Goal: Task Accomplishment & Management: Complete application form

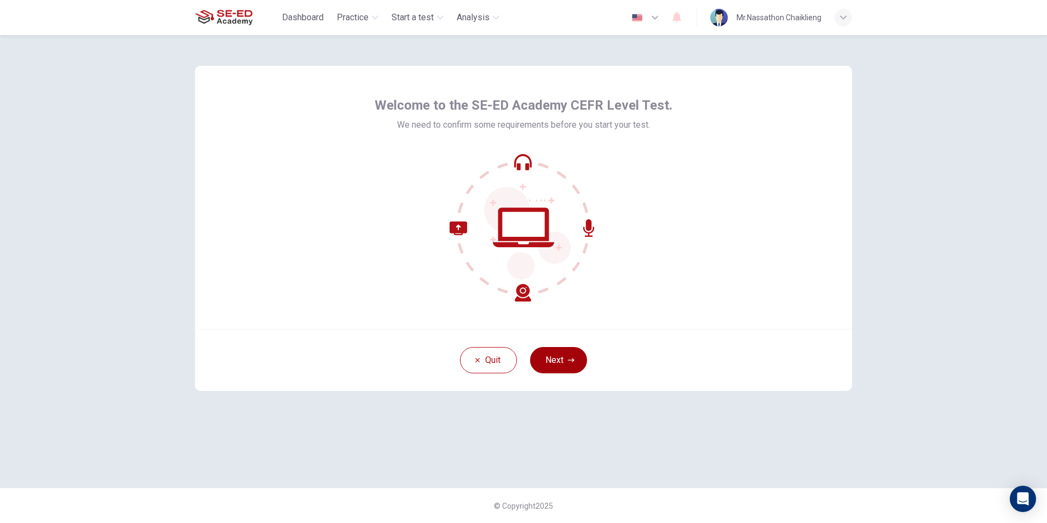
click at [575, 361] on button "Next" at bounding box center [558, 360] width 57 height 26
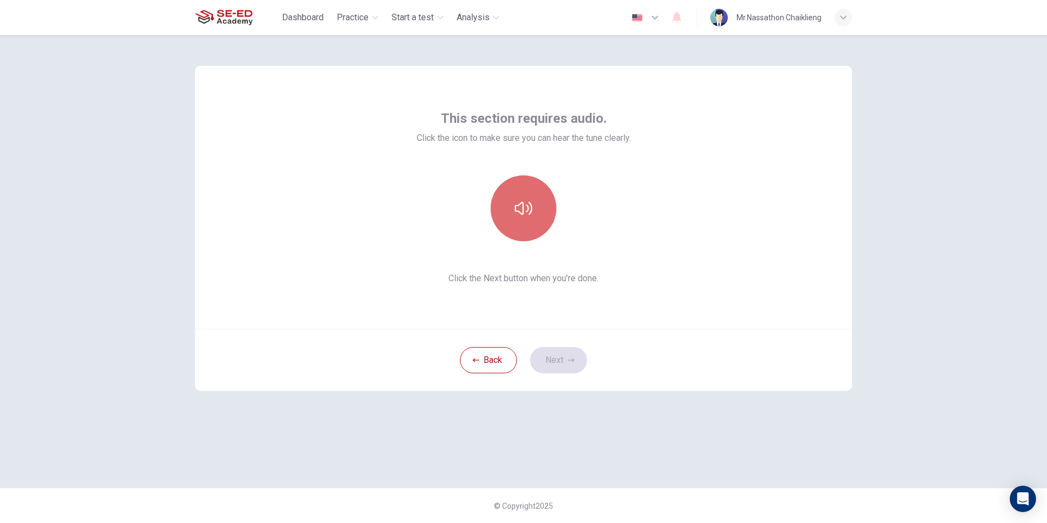
click at [516, 196] on button "button" at bounding box center [524, 208] width 66 height 66
click at [557, 357] on button "Next" at bounding box center [558, 360] width 57 height 26
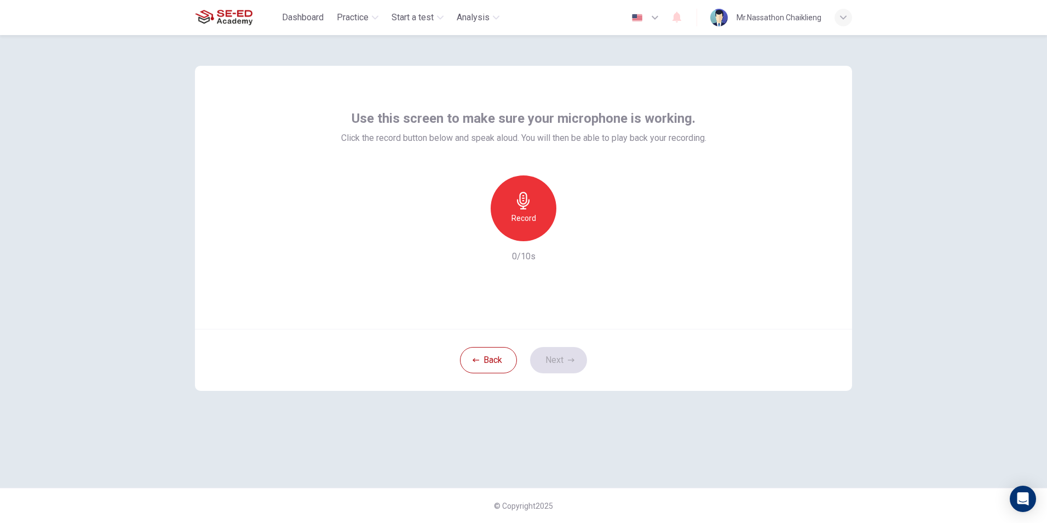
click at [525, 203] on icon "button" at bounding box center [523, 201] width 13 height 18
click at [575, 237] on icon "button" at bounding box center [574, 232] width 11 height 11
click at [573, 239] on div "button" at bounding box center [574, 233] width 18 height 18
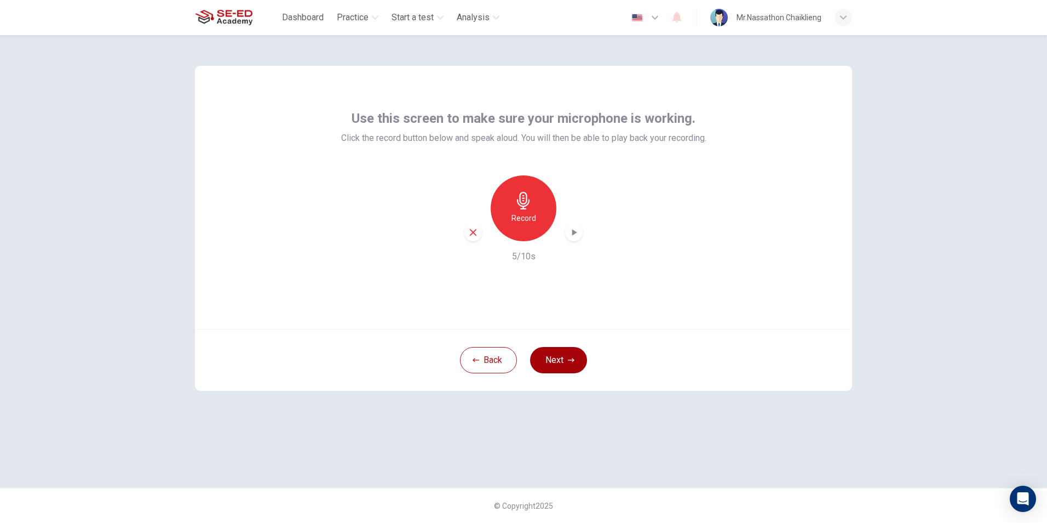
click at [554, 352] on button "Next" at bounding box center [558, 360] width 57 height 26
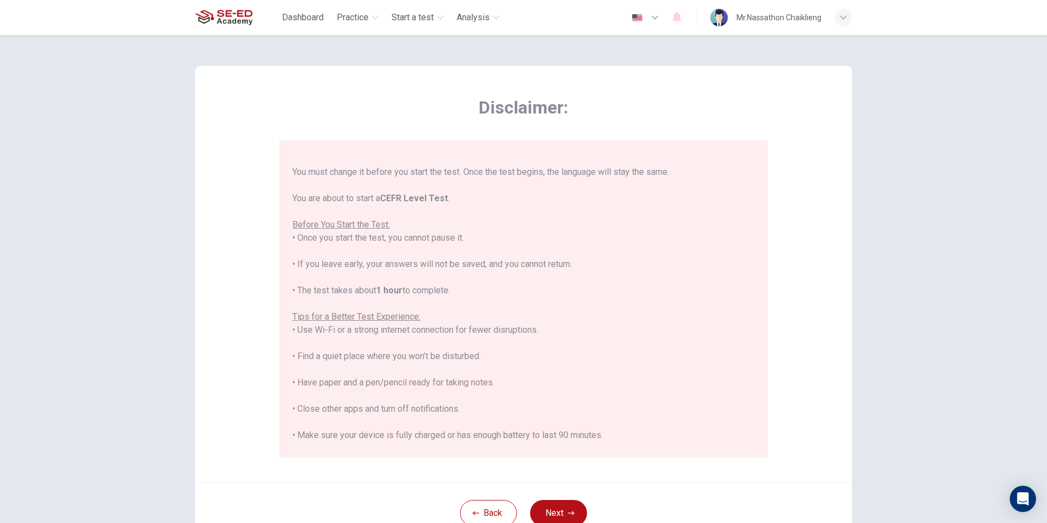
scroll to position [105, 0]
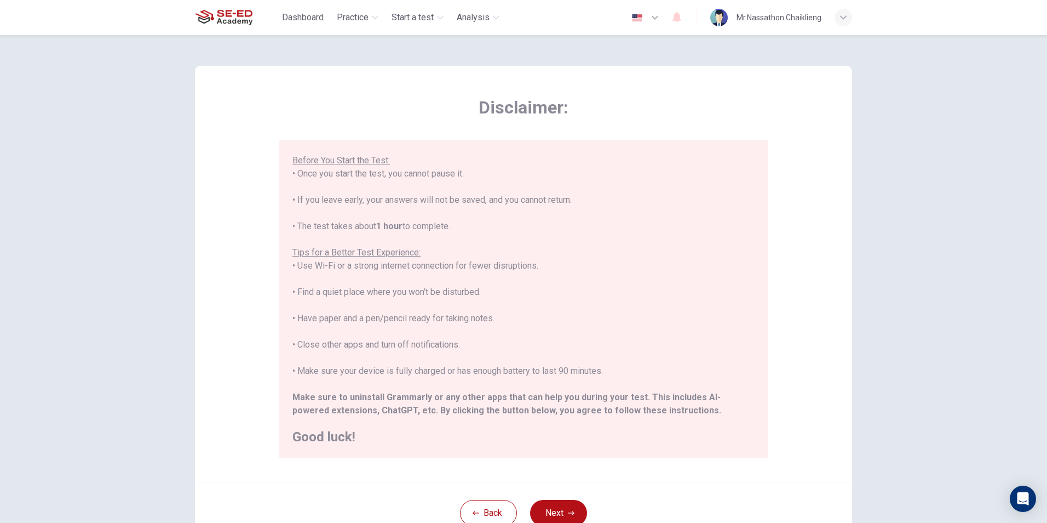
click at [573, 509] on button "Next" at bounding box center [558, 513] width 57 height 26
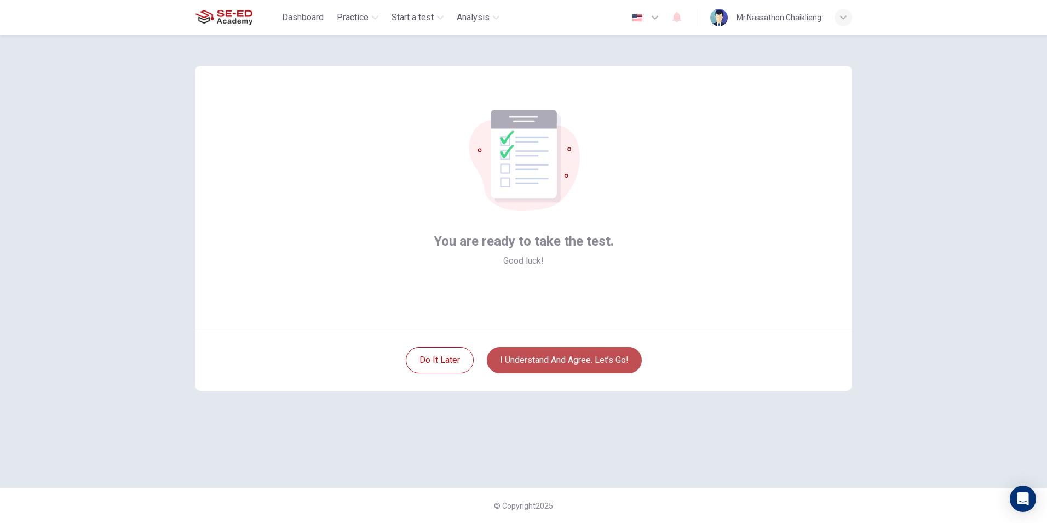
click at [572, 364] on button "I understand and agree. Let’s go!" at bounding box center [564, 360] width 155 height 26
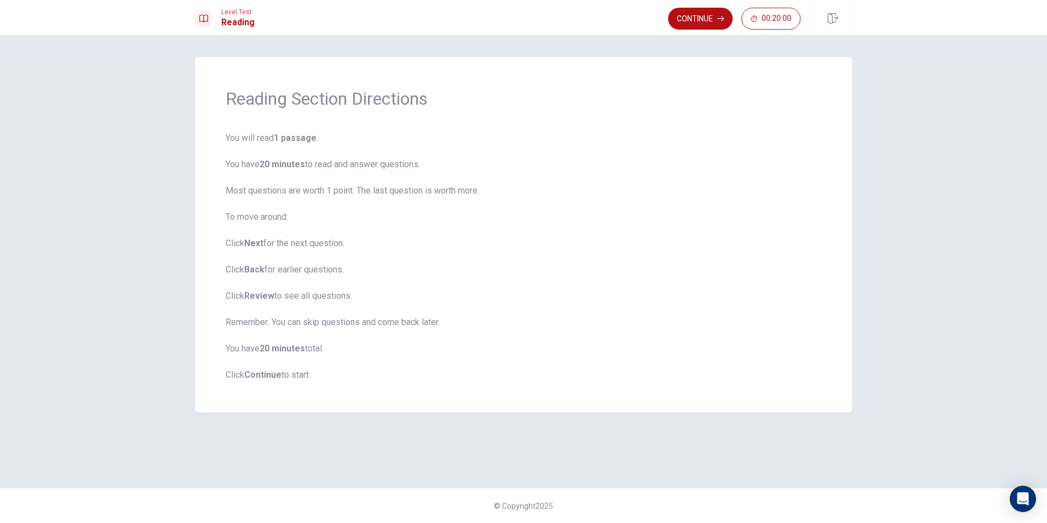
click at [696, 19] on button "Continue" at bounding box center [700, 19] width 65 height 22
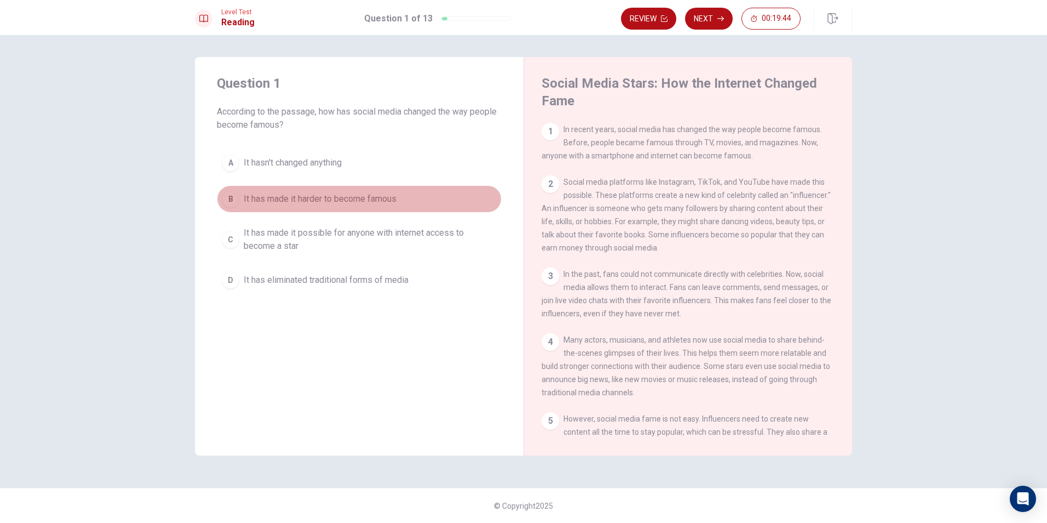
click at [227, 196] on div "B" at bounding box center [231, 199] width 18 height 18
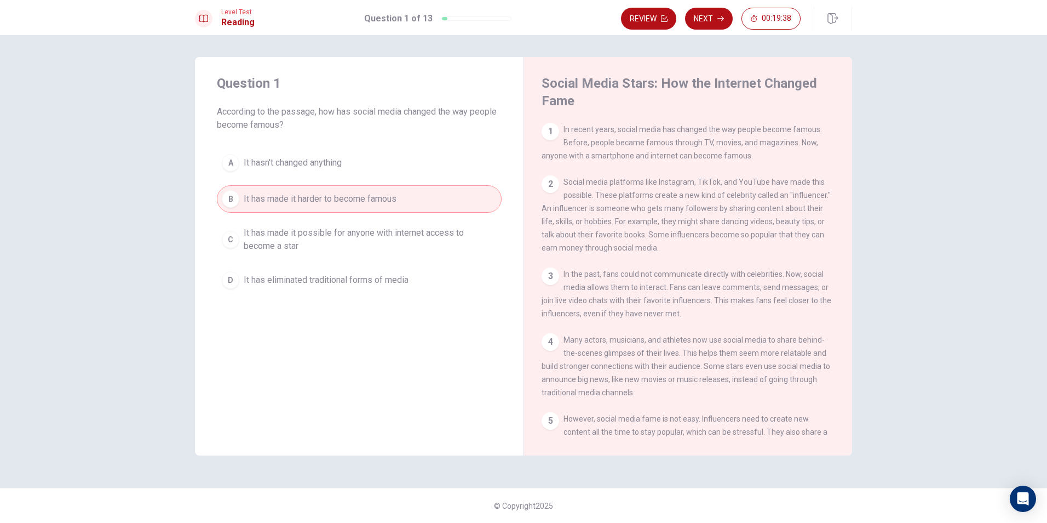
click at [260, 250] on span "It has made it possible for anyone with internet access to become a star" at bounding box center [370, 239] width 253 height 26
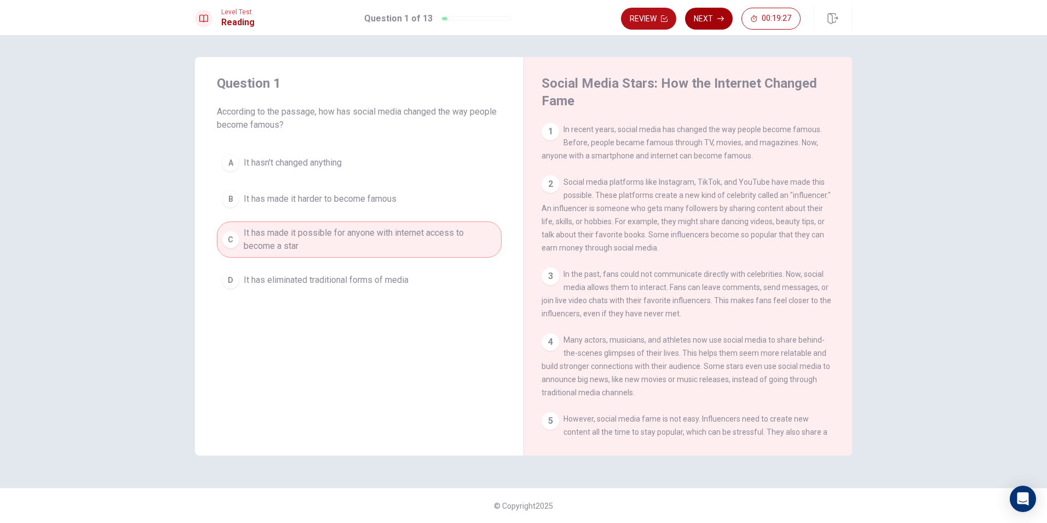
click at [710, 12] on button "Next" at bounding box center [709, 19] width 48 height 22
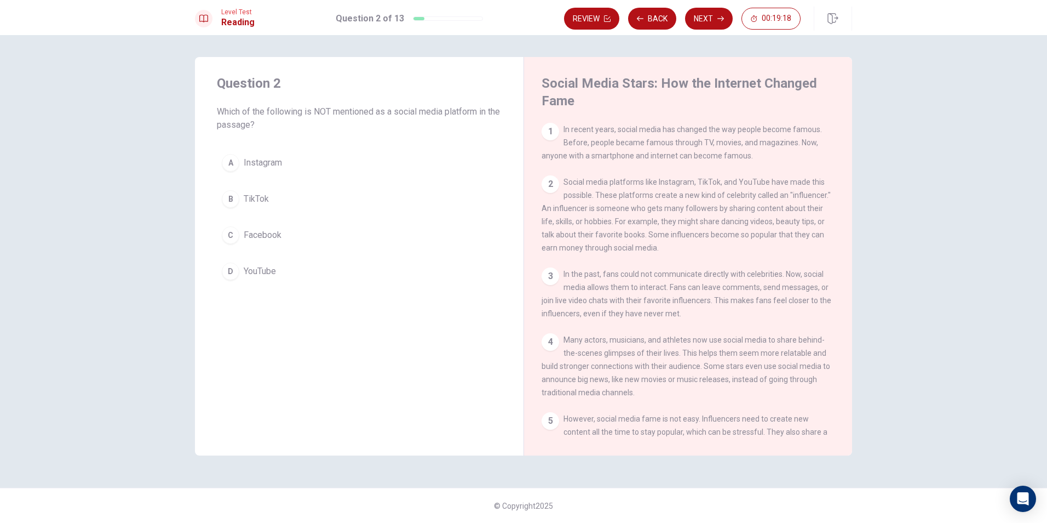
click at [260, 236] on span "Facebook" at bounding box center [263, 234] width 38 height 13
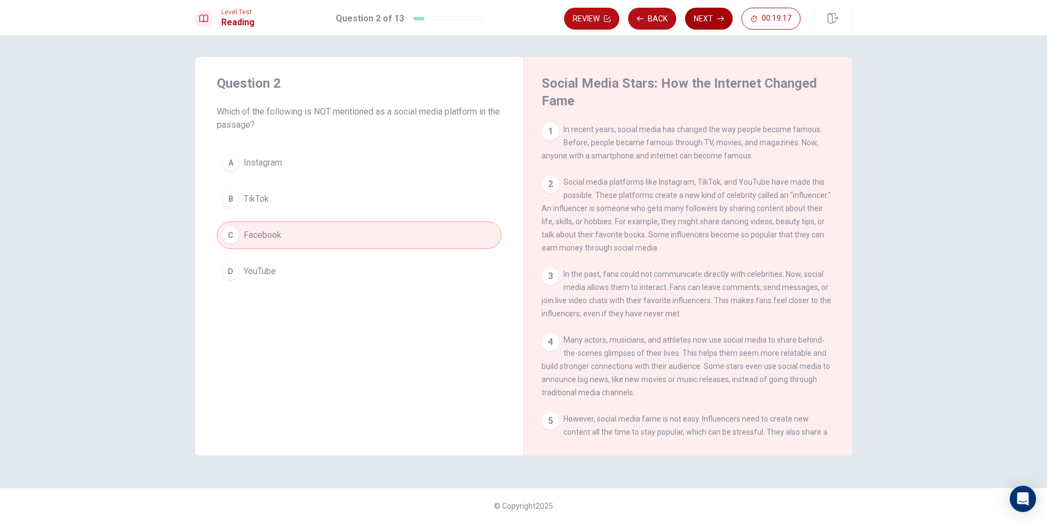
click at [712, 18] on button "Next" at bounding box center [709, 19] width 48 height 22
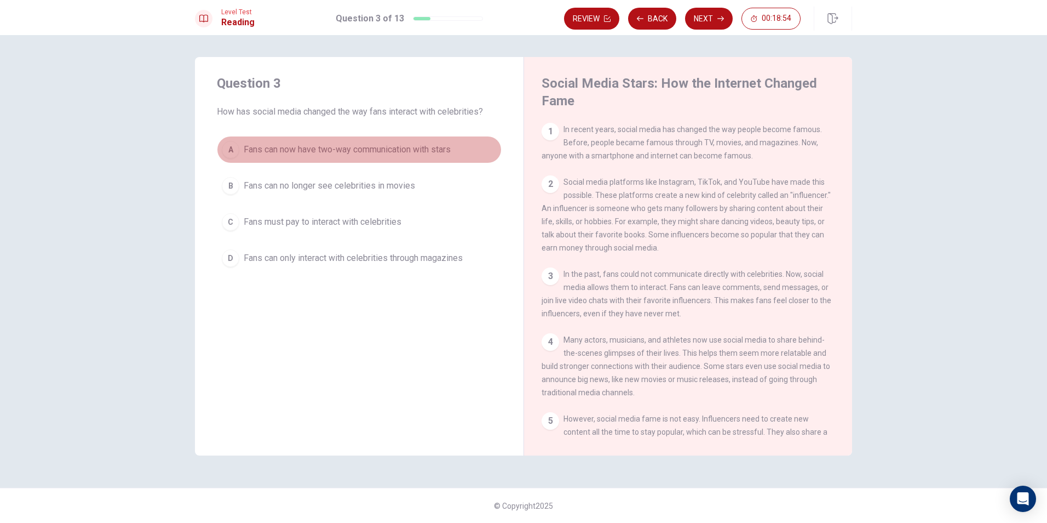
click at [233, 151] on div "A" at bounding box center [231, 150] width 18 height 18
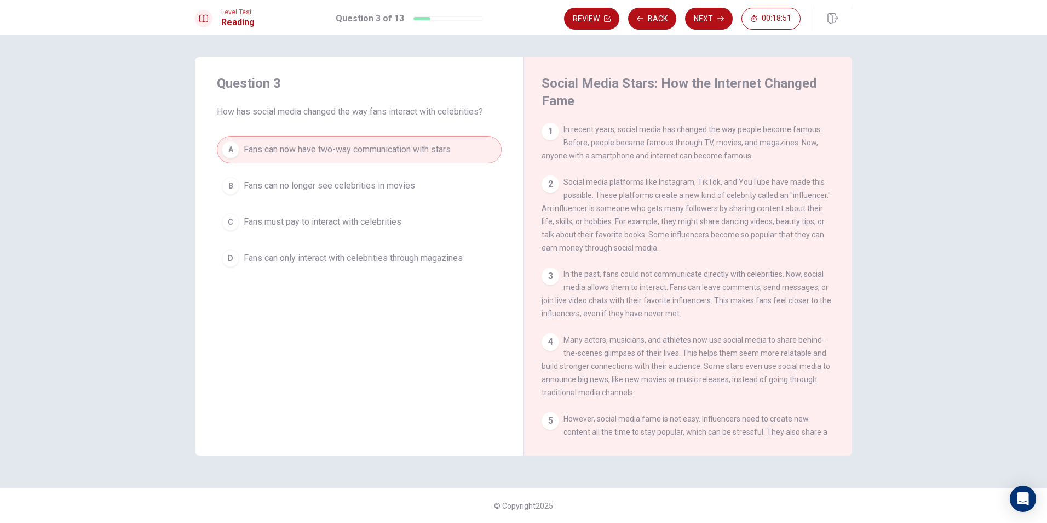
click at [712, 21] on button "Next" at bounding box center [709, 19] width 48 height 22
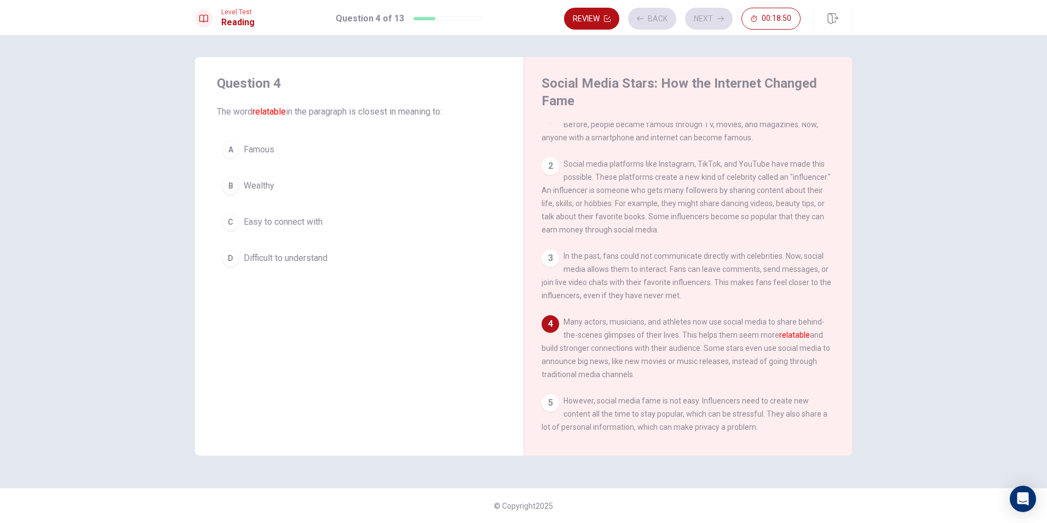
scroll to position [81, 0]
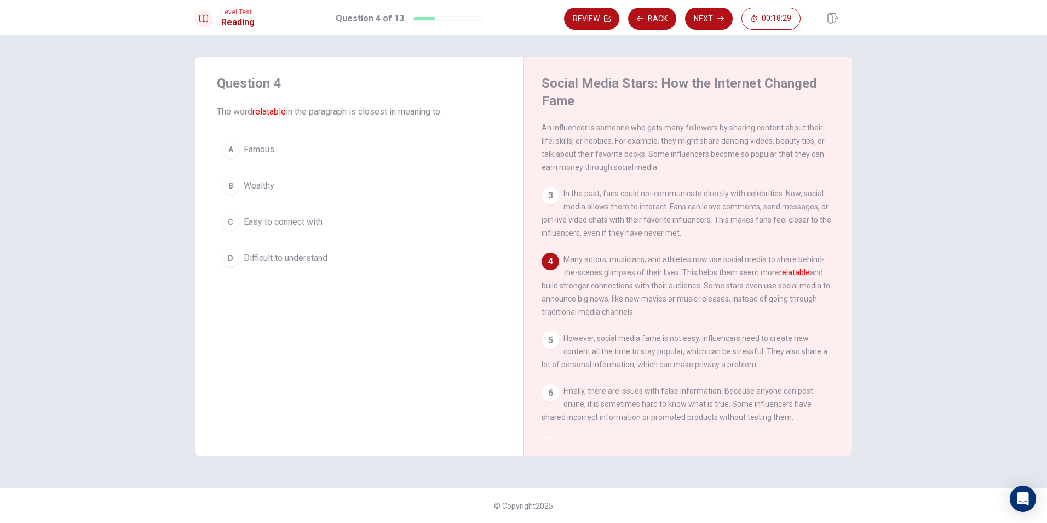
click at [324, 217] on button "C Easy to connect with" at bounding box center [359, 221] width 285 height 27
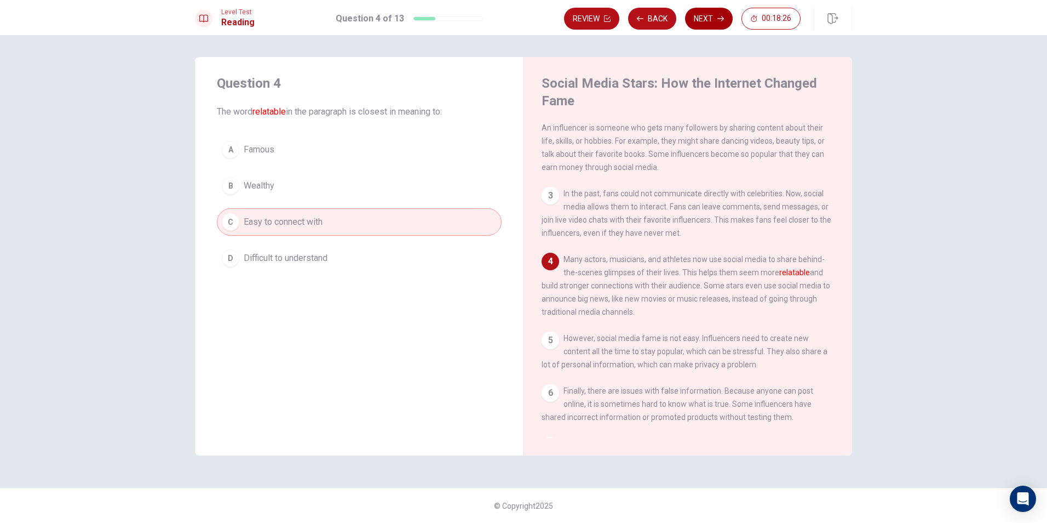
click at [709, 16] on button "Next" at bounding box center [709, 19] width 48 height 22
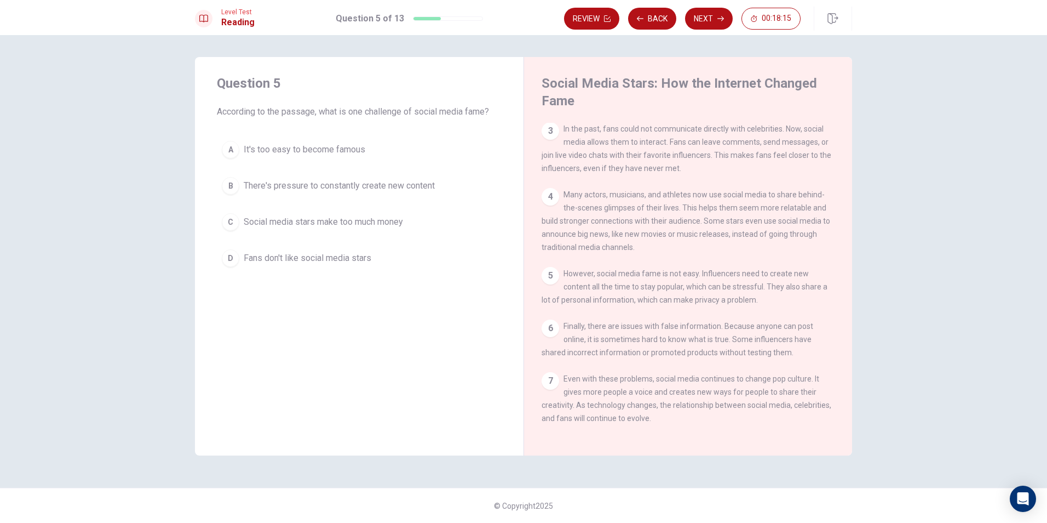
scroll to position [161, 0]
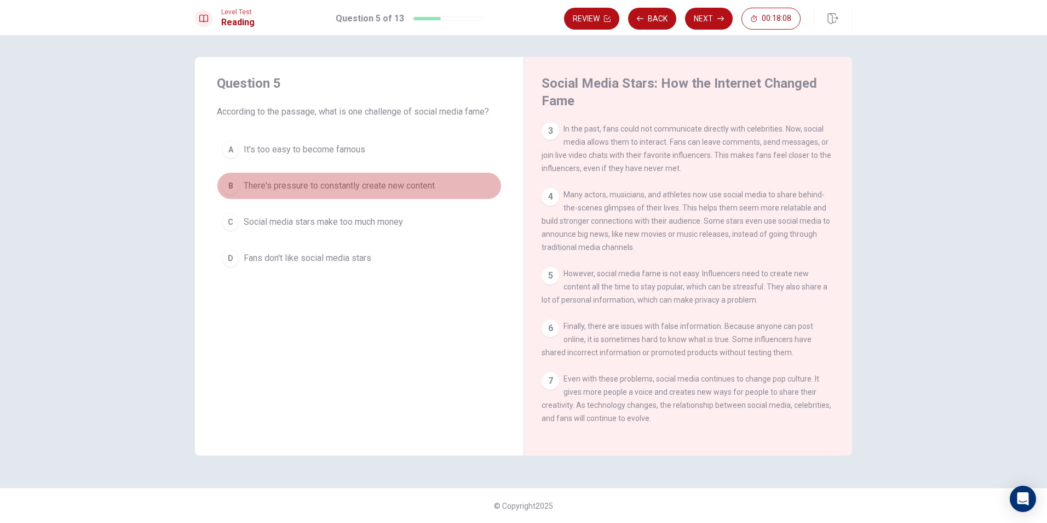
click at [421, 184] on span "There's pressure to constantly create new content" at bounding box center [339, 185] width 191 height 13
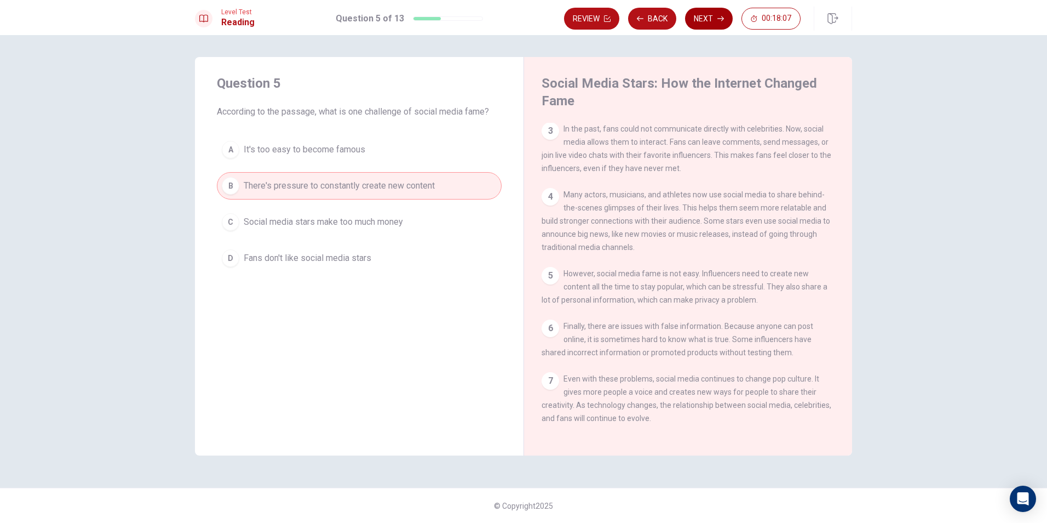
click at [706, 20] on button "Next" at bounding box center [709, 19] width 48 height 22
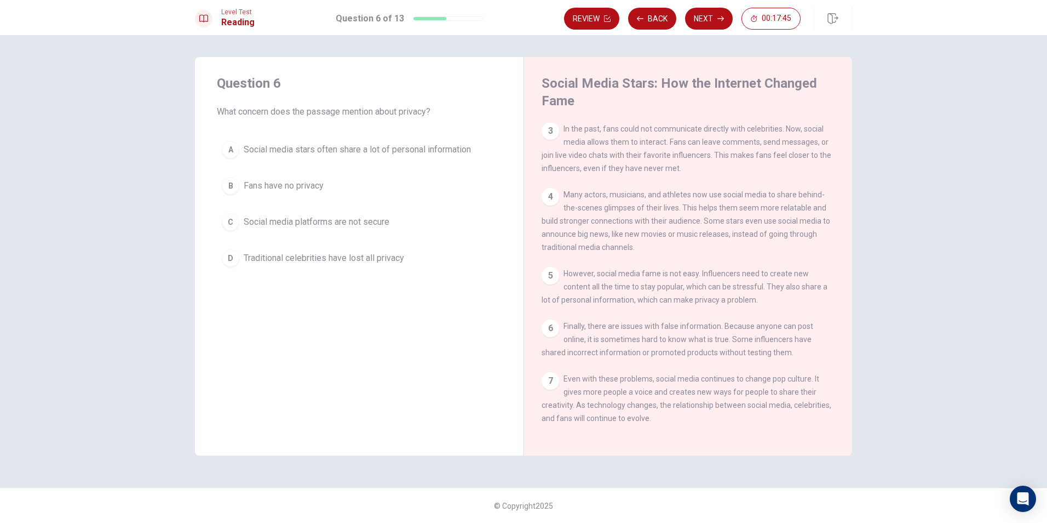
click at [386, 152] on span "Social media stars often share a lot of personal information" at bounding box center [357, 149] width 227 height 13
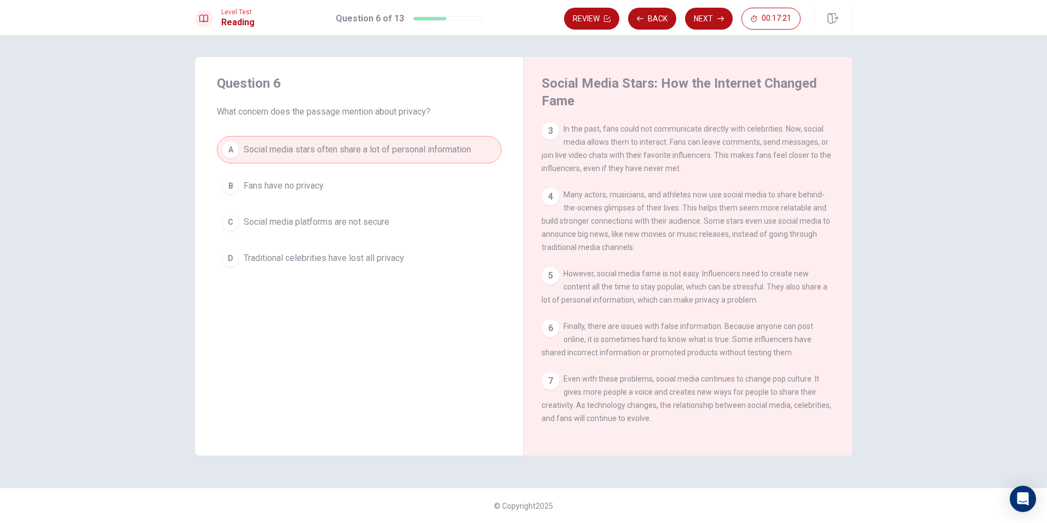
click at [320, 225] on span "Social media platforms are not secure" at bounding box center [317, 221] width 146 height 13
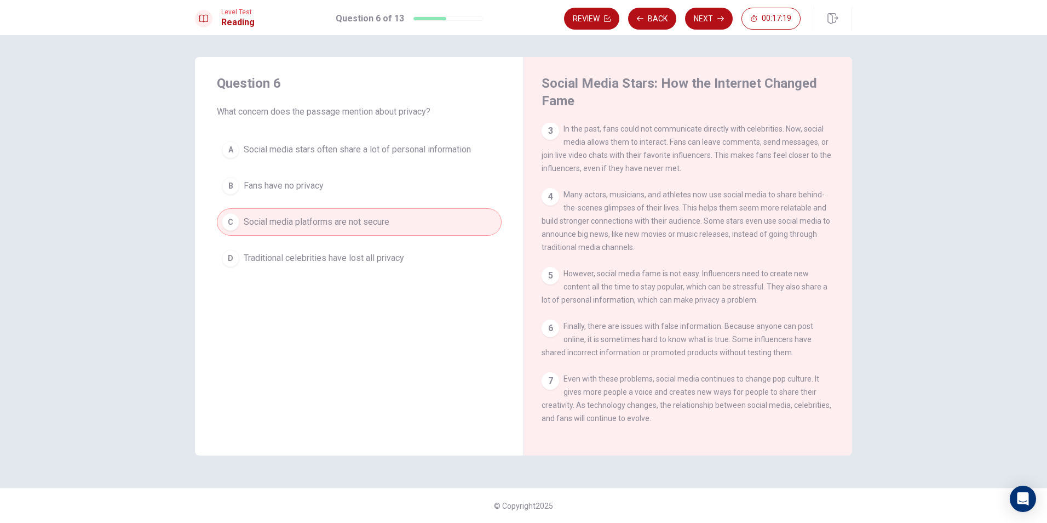
click at [337, 264] on span "Traditional celebrities have lost all privacy" at bounding box center [324, 257] width 161 height 13
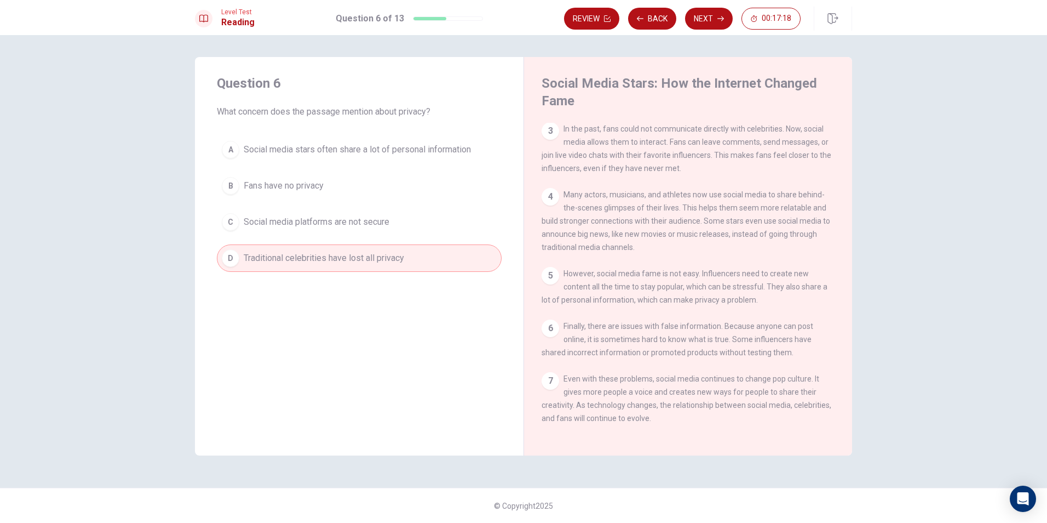
click at [393, 152] on span "Social media stars often share a lot of personal information" at bounding box center [357, 149] width 227 height 13
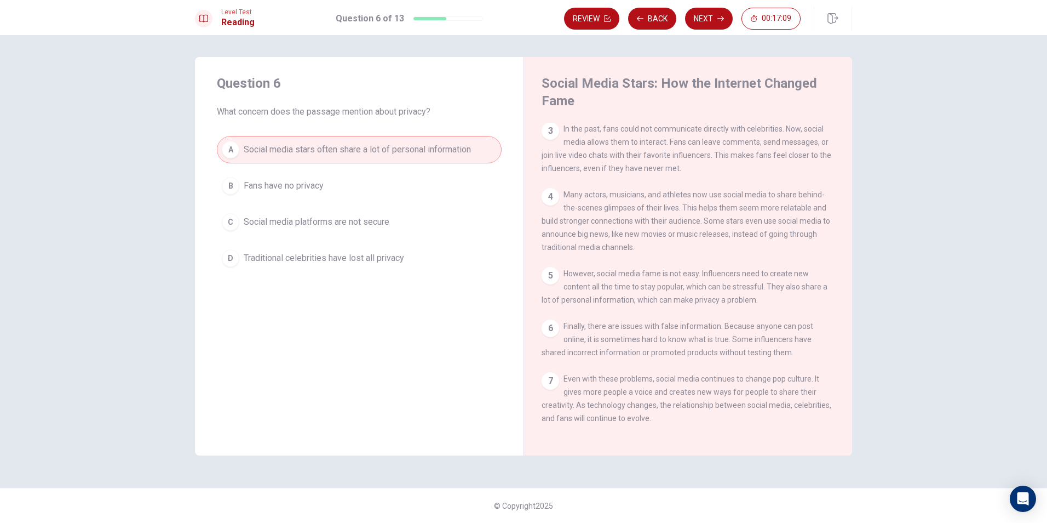
scroll to position [0, 0]
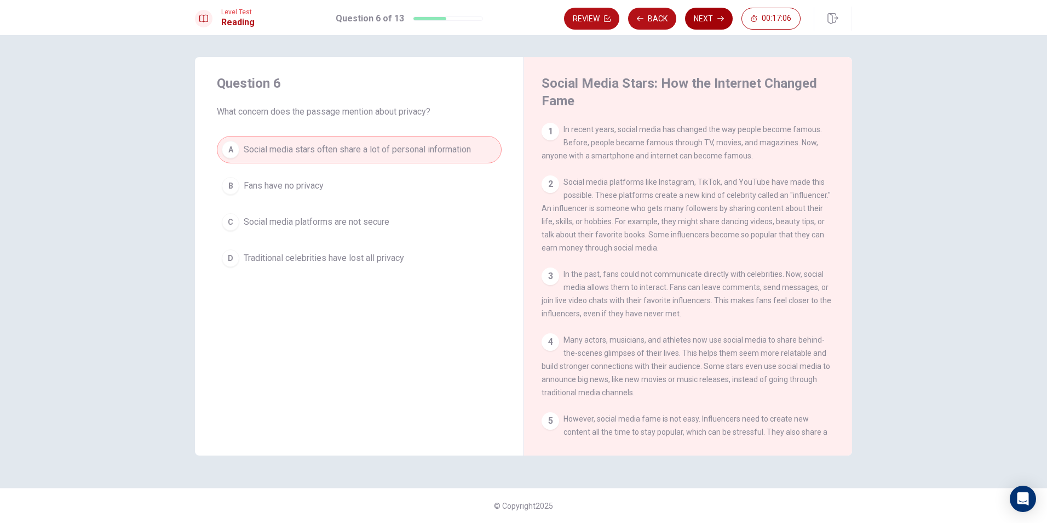
click at [709, 15] on button "Next" at bounding box center [709, 19] width 48 height 22
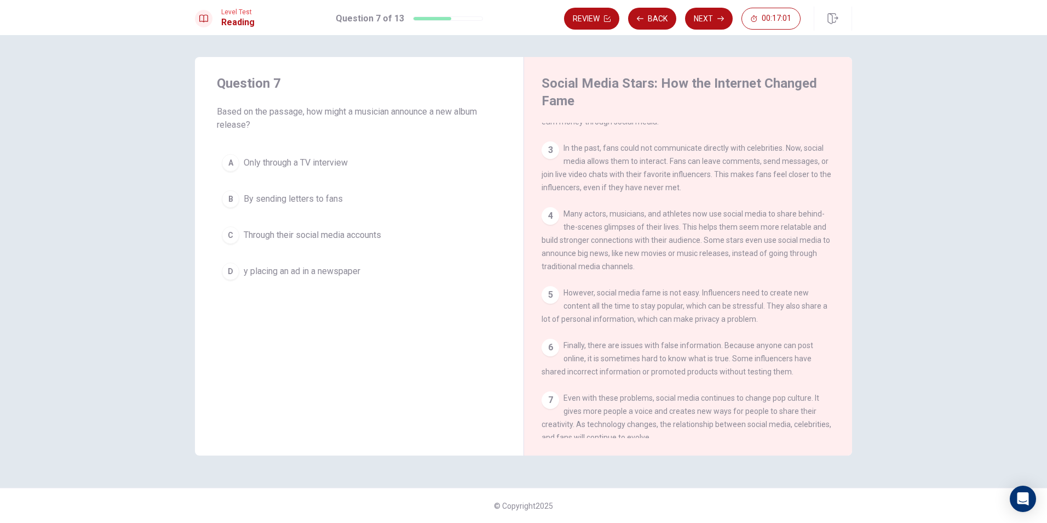
scroll to position [161, 0]
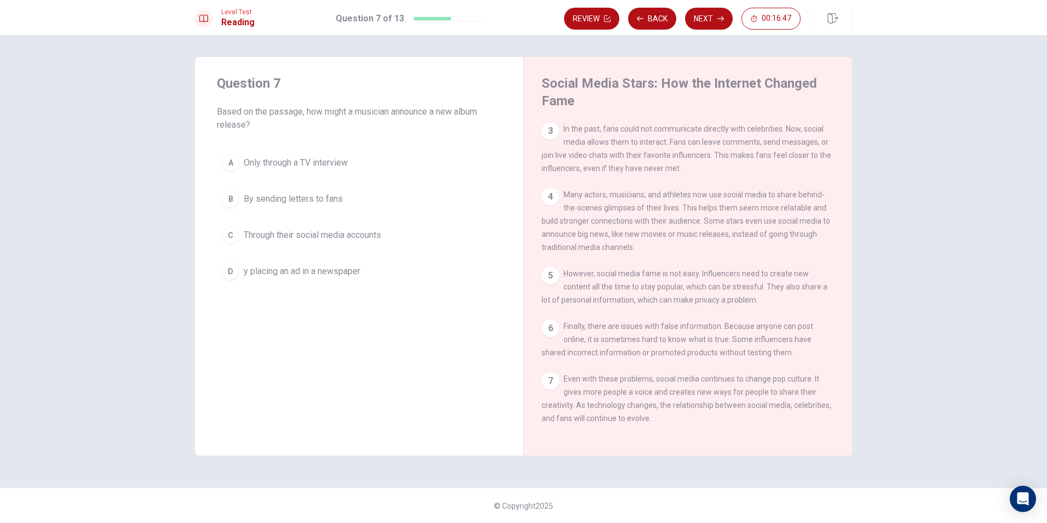
click at [267, 233] on span "Through their social media accounts" at bounding box center [313, 234] width 138 height 13
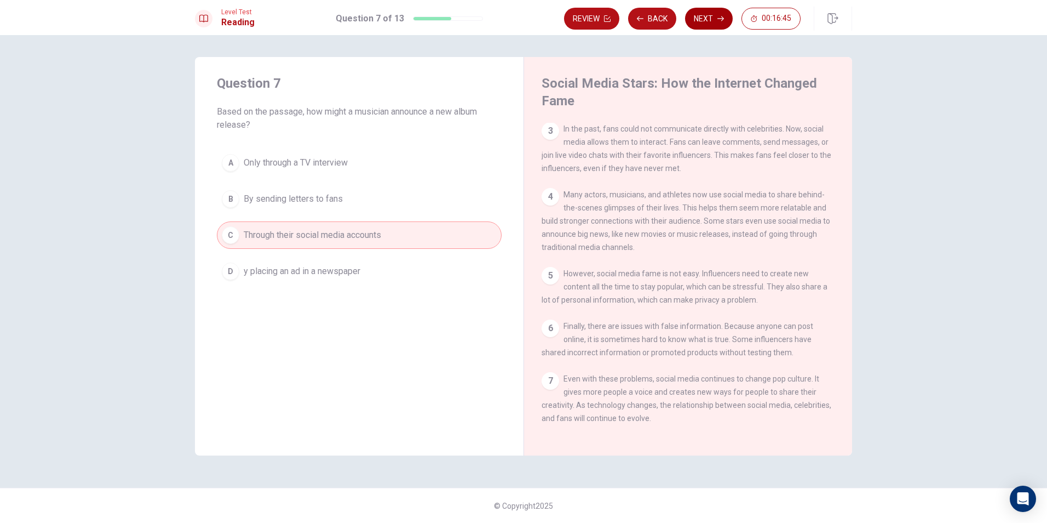
click at [724, 20] on button "Next" at bounding box center [709, 19] width 48 height 22
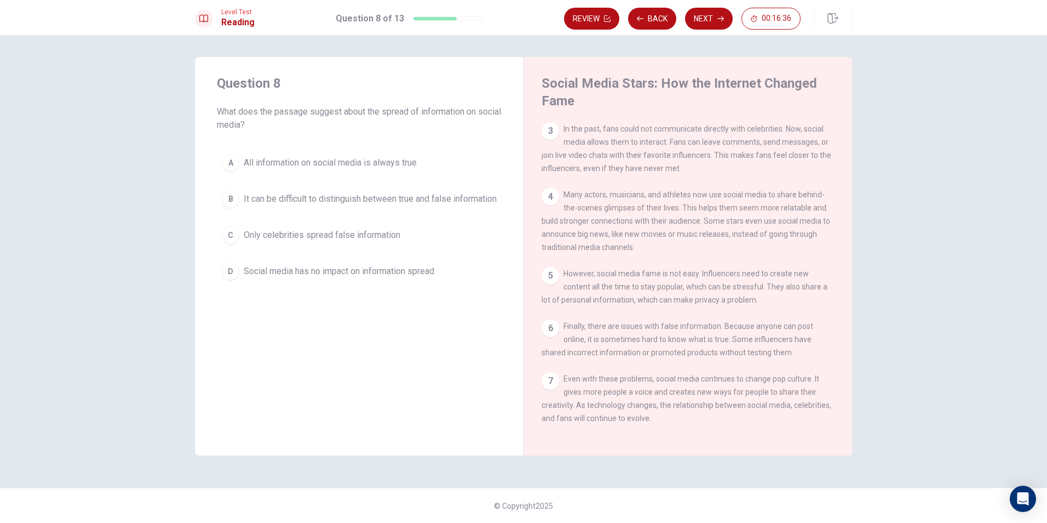
click at [265, 186] on button "B It can be difficult to distinguish between true and false information" at bounding box center [359, 198] width 285 height 27
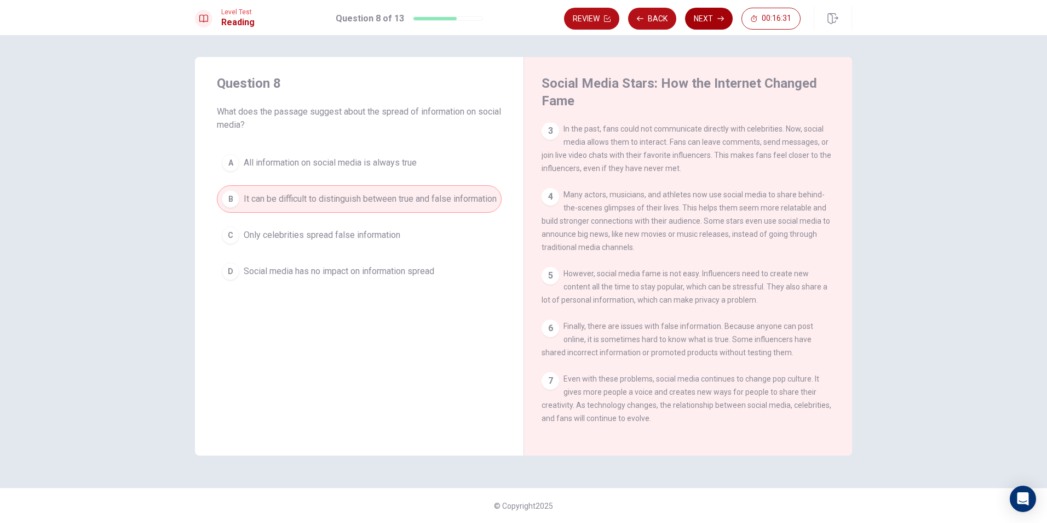
click at [709, 18] on button "Next" at bounding box center [709, 19] width 48 height 22
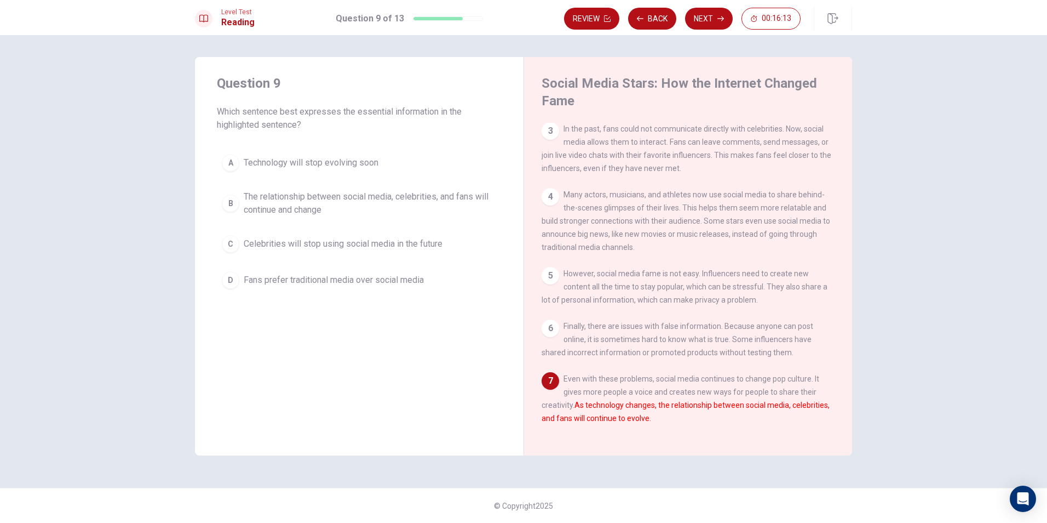
click at [339, 207] on span "The relationship between social media, celebrities, and fans will continue and …" at bounding box center [370, 203] width 253 height 26
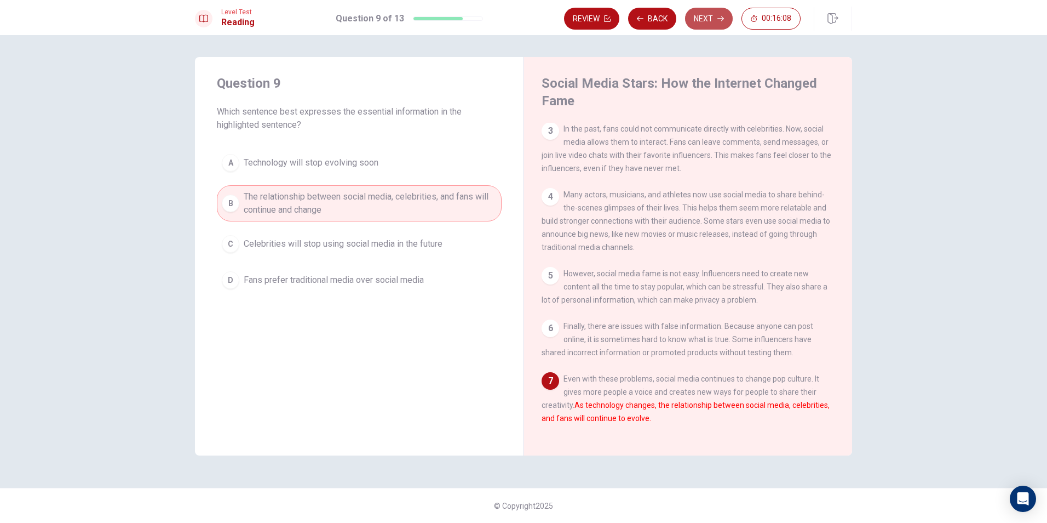
click at [714, 9] on button "Next" at bounding box center [709, 19] width 48 height 22
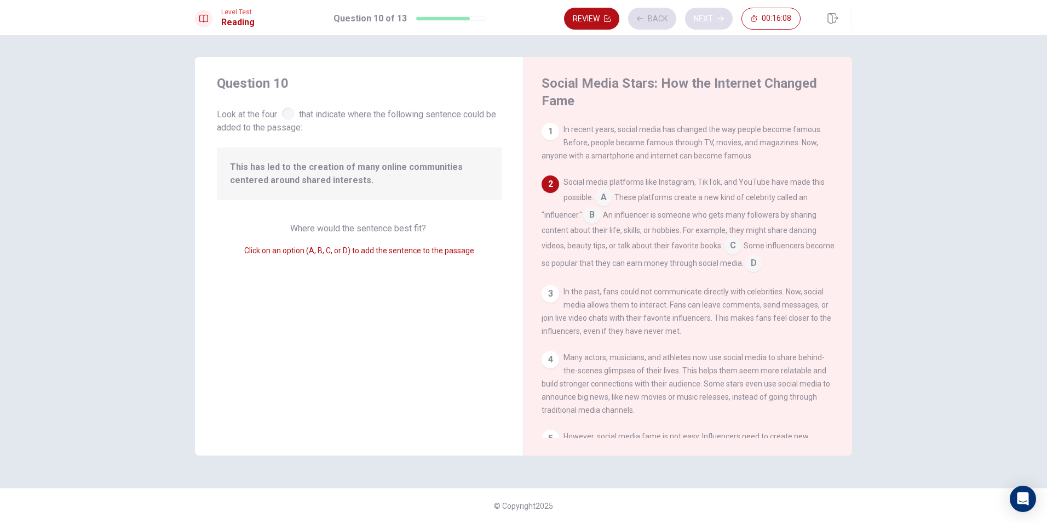
scroll to position [54, 0]
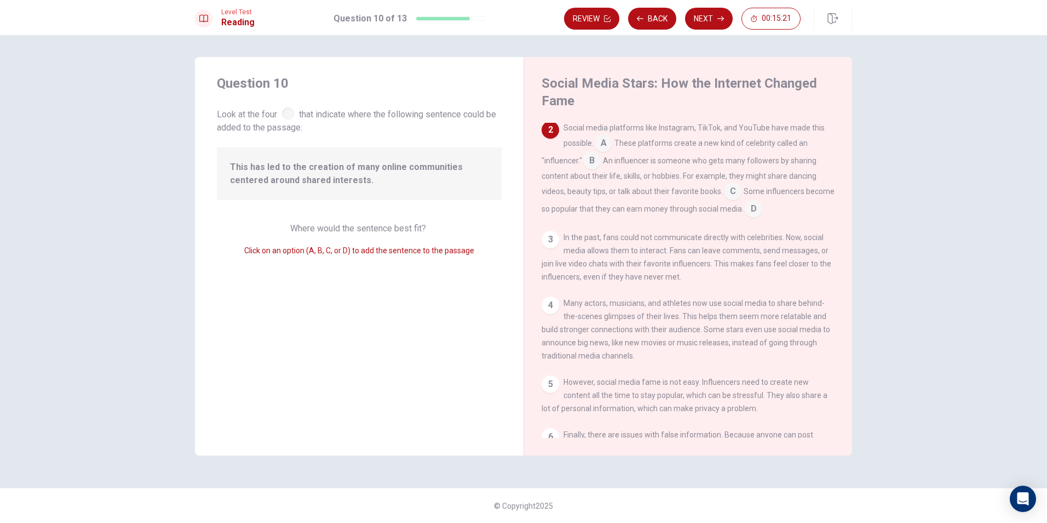
click at [608, 144] on input at bounding box center [604, 144] width 18 height 18
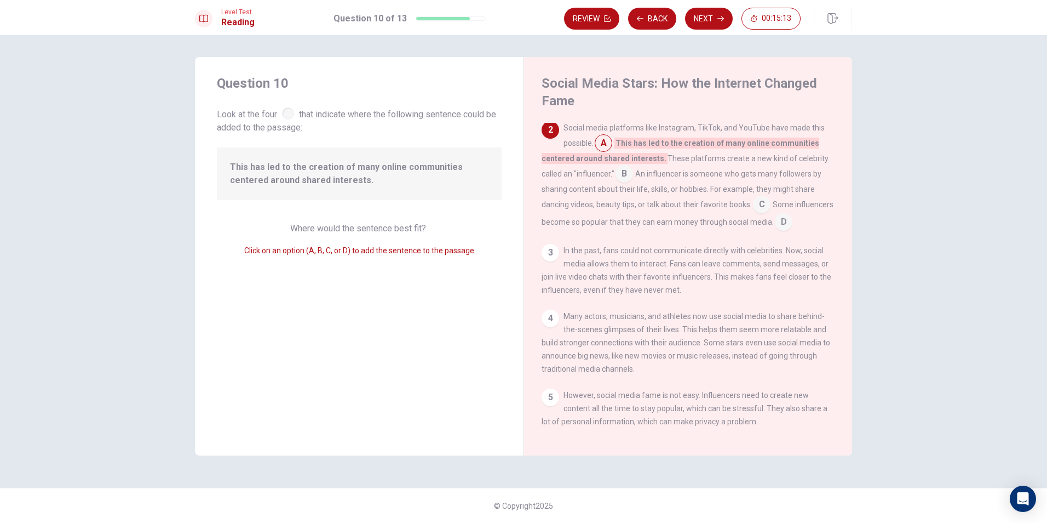
click at [623, 177] on input at bounding box center [625, 175] width 18 height 18
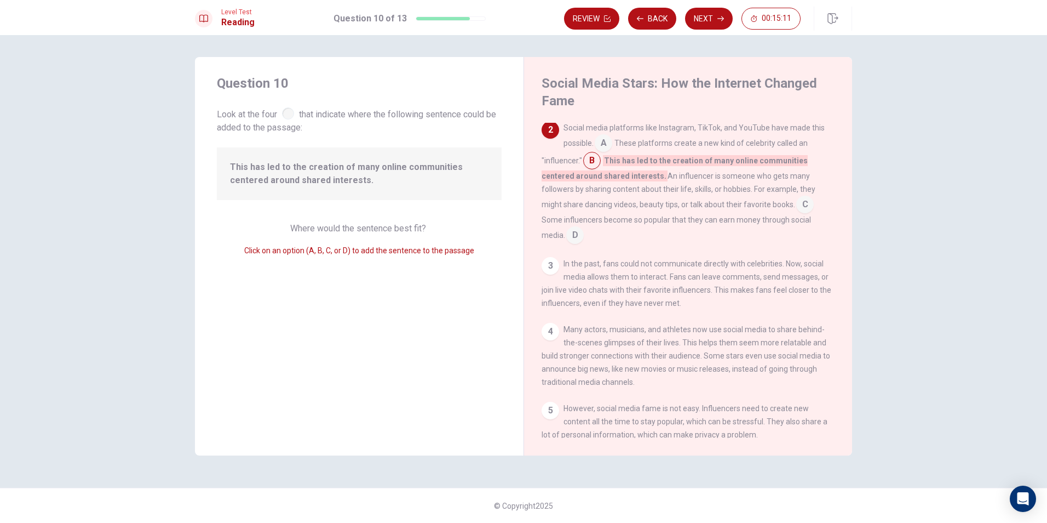
click at [606, 144] on input at bounding box center [604, 144] width 18 height 18
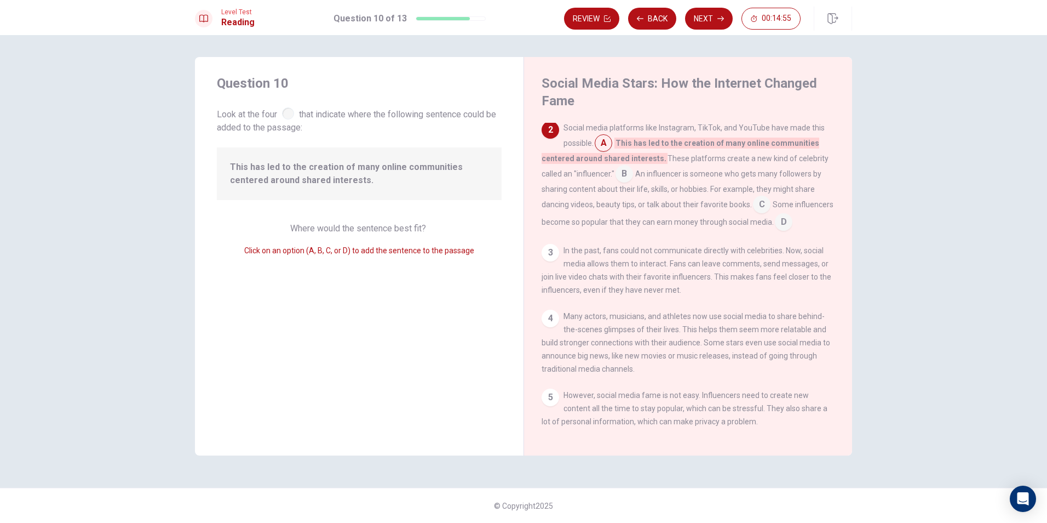
click at [763, 204] on input at bounding box center [762, 206] width 18 height 18
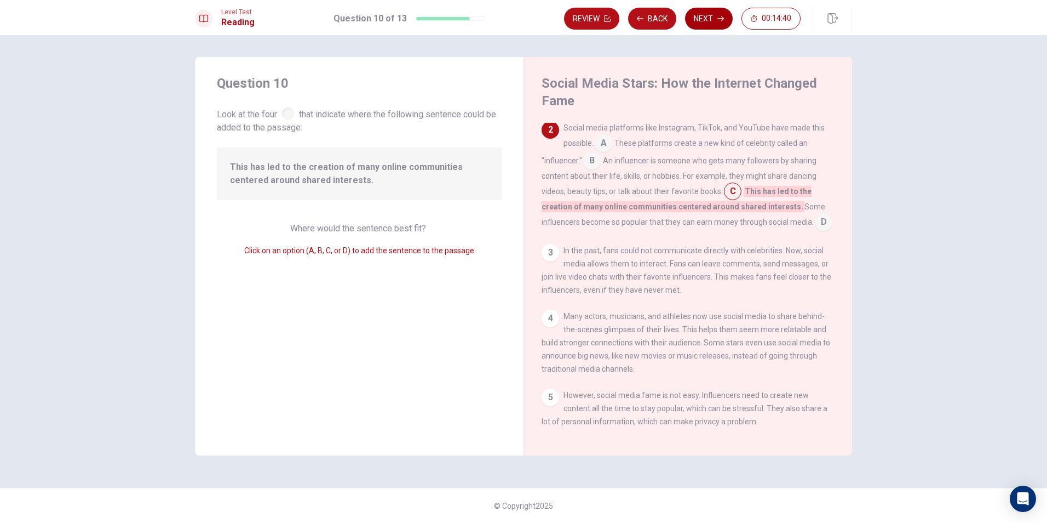
click at [700, 23] on button "Next" at bounding box center [709, 19] width 48 height 22
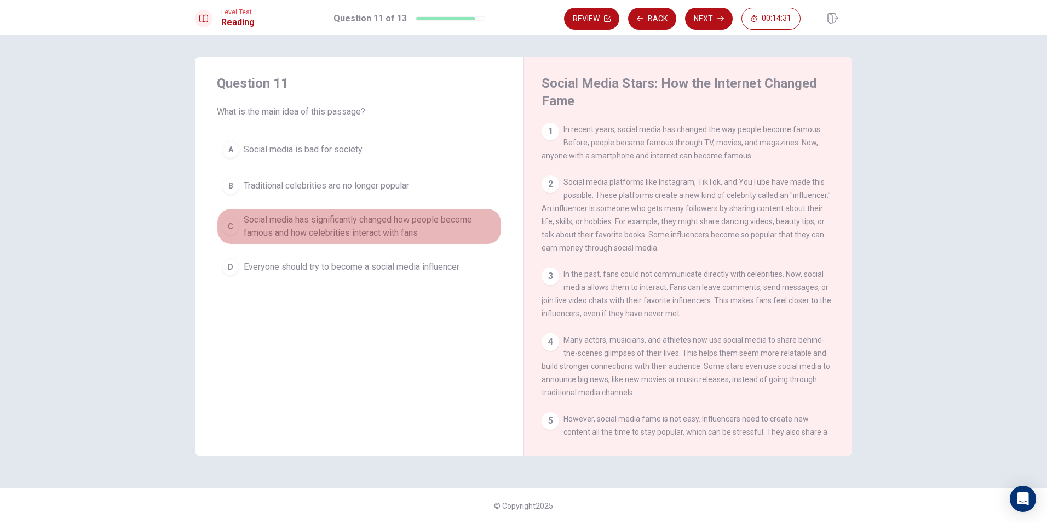
click at [290, 221] on span "Social media has significantly changed how people become famous and how celebri…" at bounding box center [370, 226] width 253 height 26
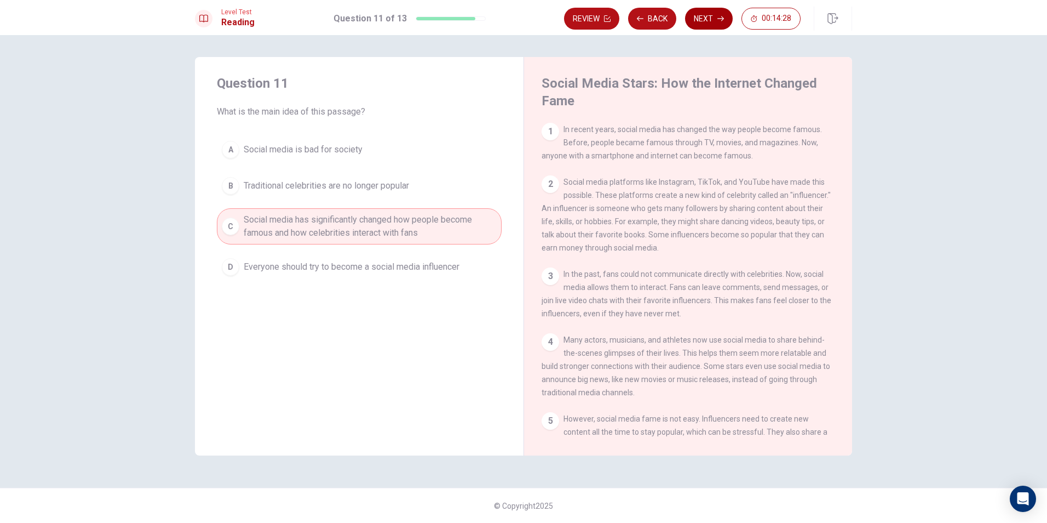
click at [715, 19] on button "Next" at bounding box center [709, 19] width 48 height 22
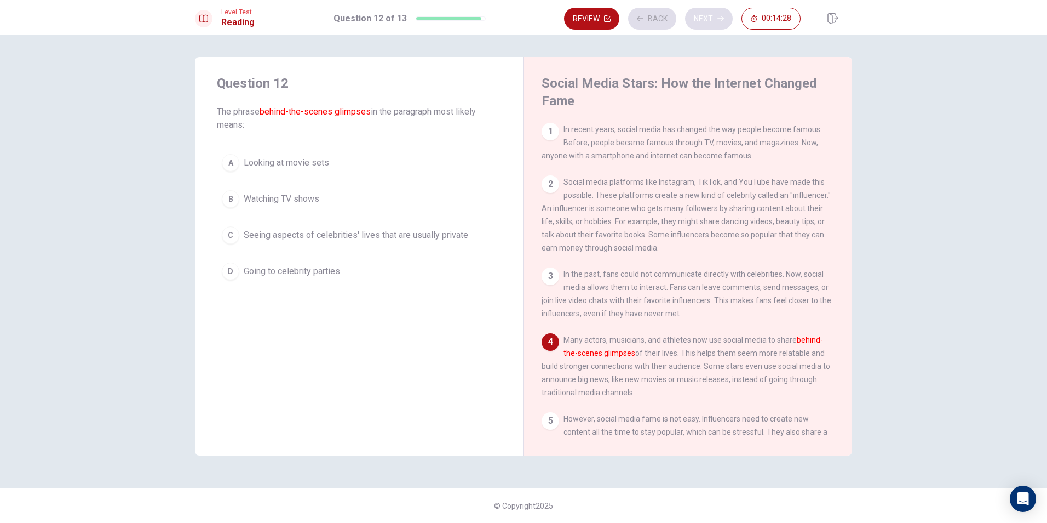
scroll to position [81, 0]
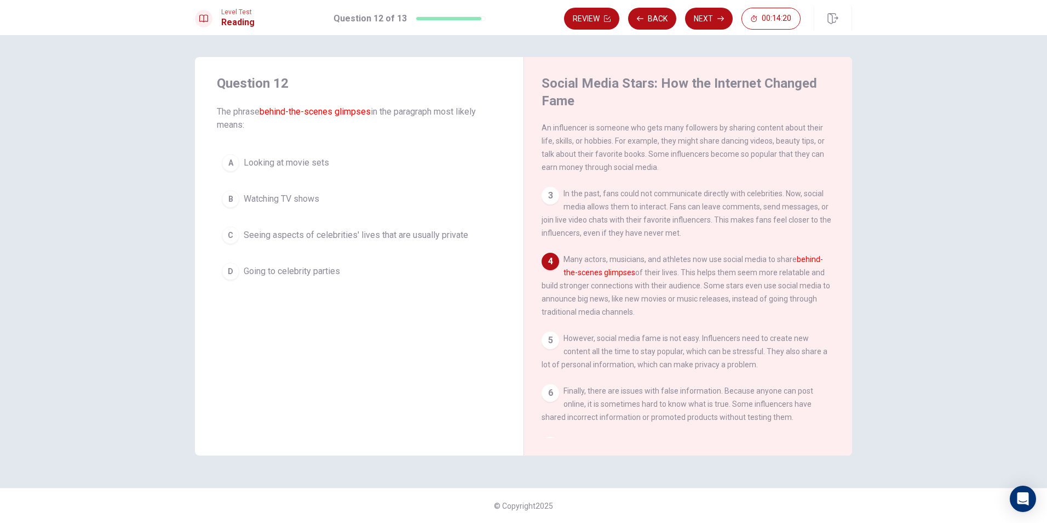
click at [431, 237] on span "Seeing aspects of celebrities' lives that are usually private" at bounding box center [356, 234] width 225 height 13
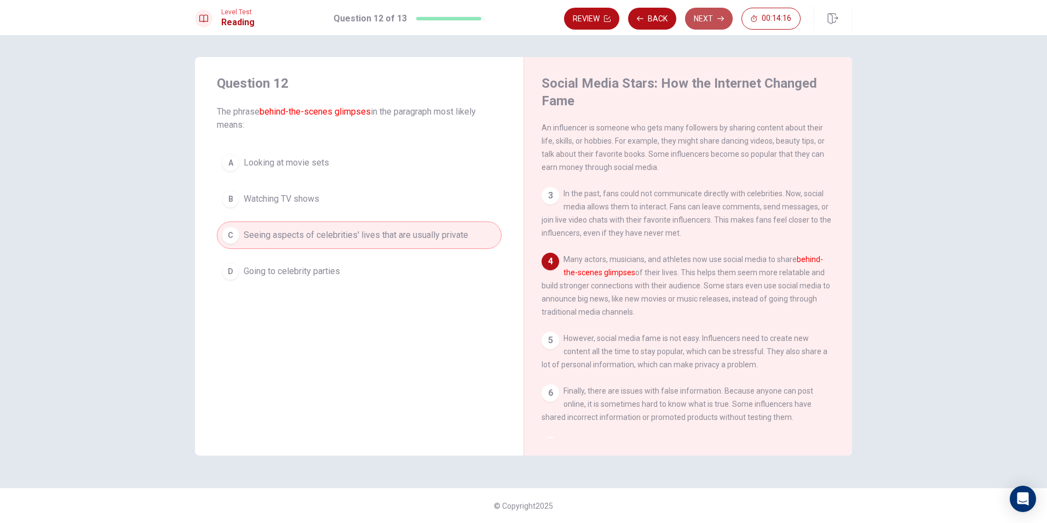
click at [708, 18] on button "Next" at bounding box center [709, 19] width 48 height 22
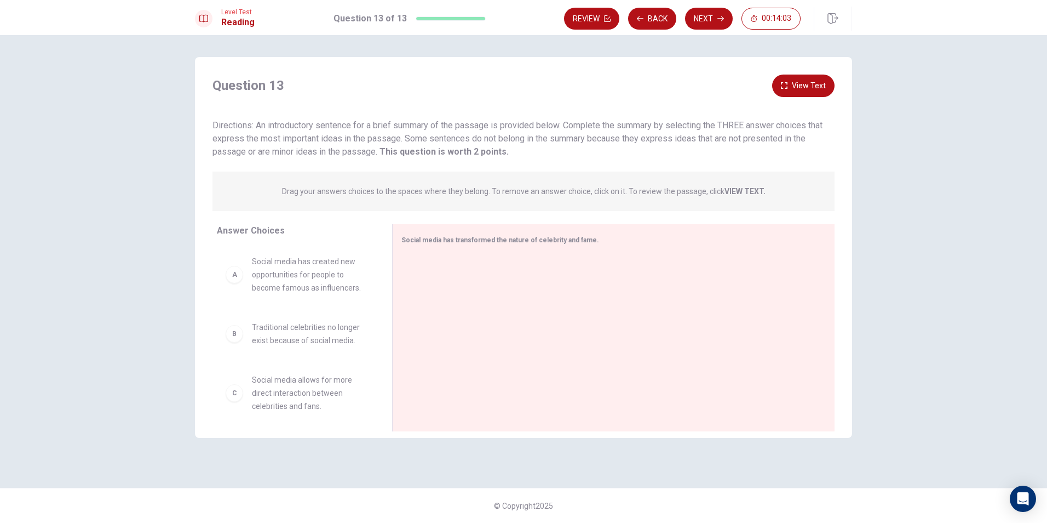
click at [798, 81] on button "View Text" at bounding box center [803, 86] width 62 height 22
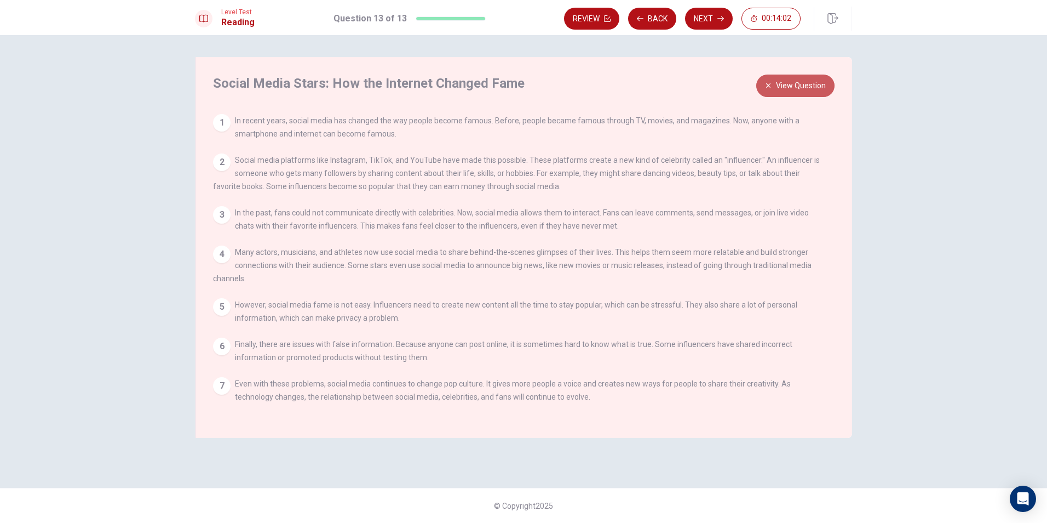
click at [799, 87] on button "View Question" at bounding box center [796, 86] width 78 height 22
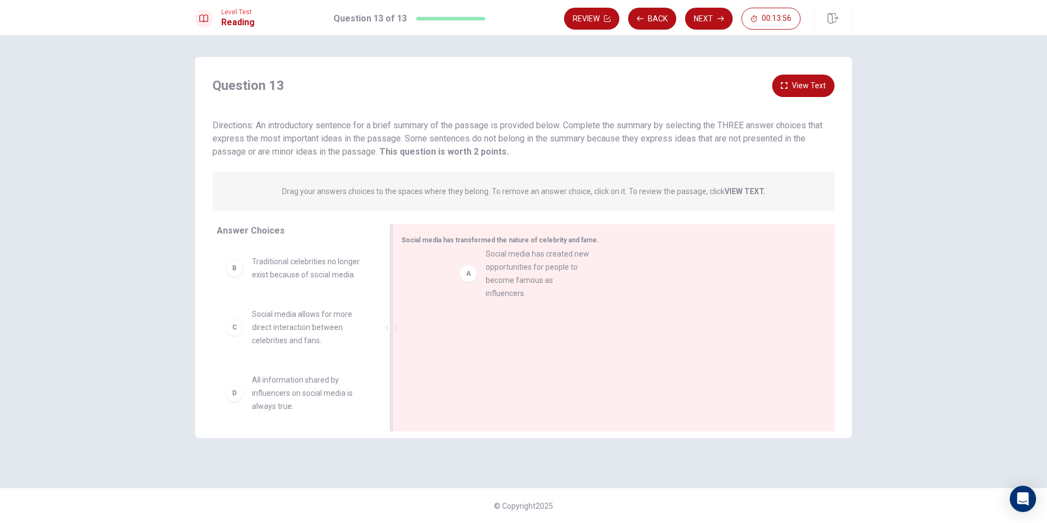
drag, startPoint x: 229, startPoint y: 279, endPoint x: 466, endPoint y: 272, distance: 236.8
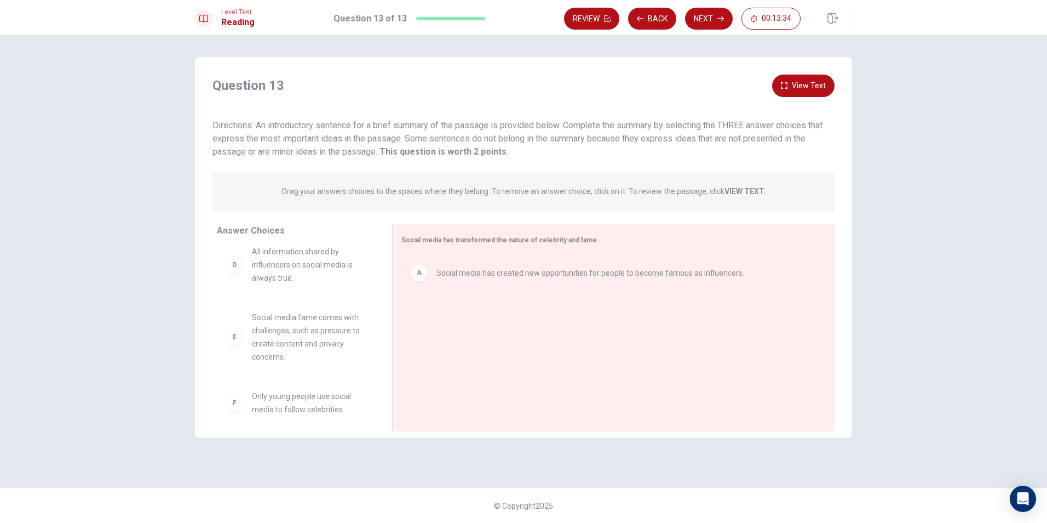
scroll to position [138, 0]
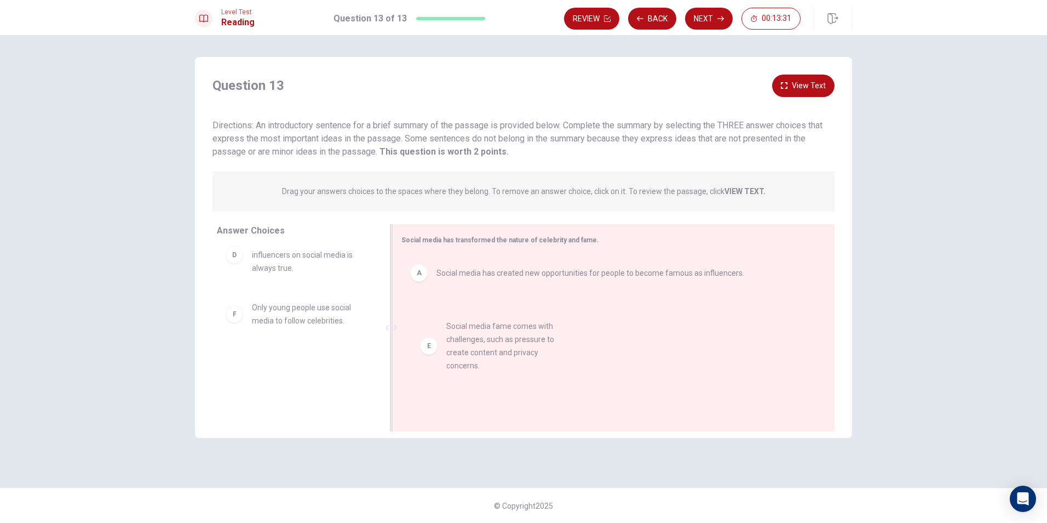
drag, startPoint x: 287, startPoint y: 332, endPoint x: 484, endPoint y: 350, distance: 198.6
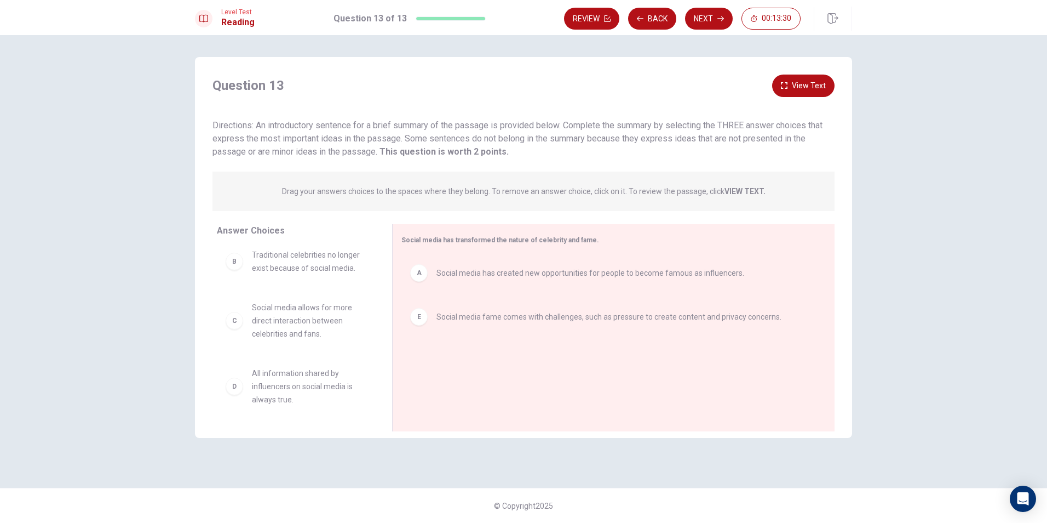
scroll to position [0, 0]
drag, startPoint x: 291, startPoint y: 329, endPoint x: 559, endPoint y: 367, distance: 271.1
click at [713, 18] on button "Next" at bounding box center [709, 19] width 48 height 22
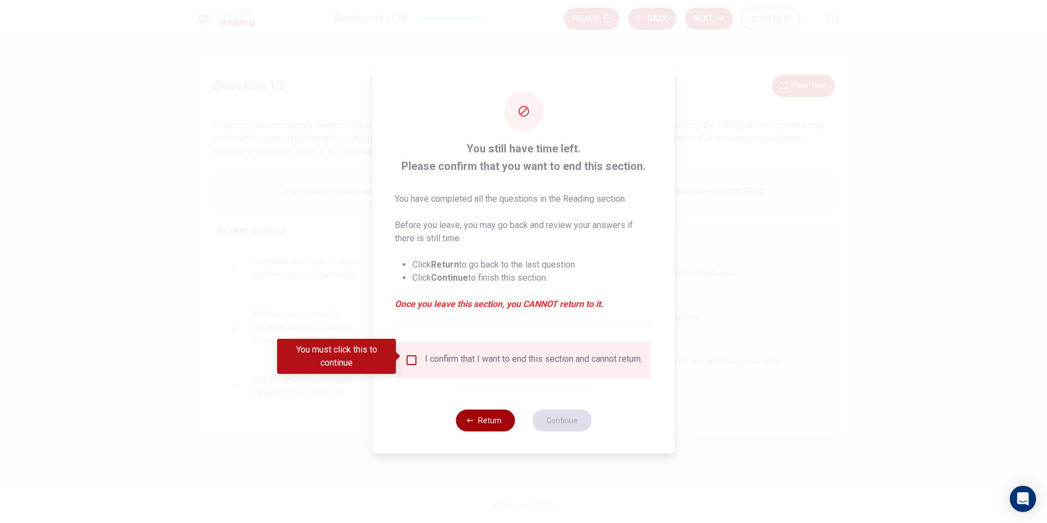
click at [489, 423] on button "Return" at bounding box center [485, 420] width 59 height 22
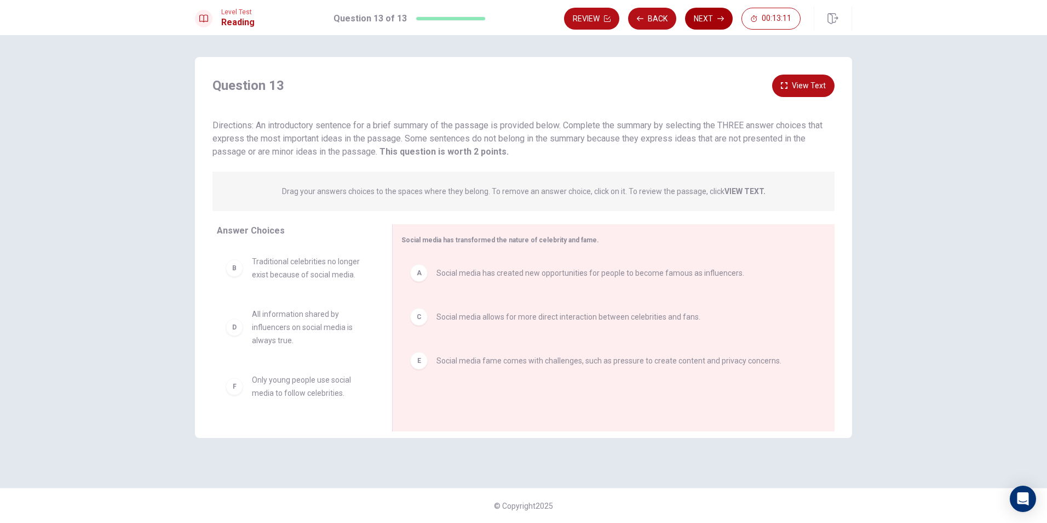
click at [716, 14] on button "Next" at bounding box center [709, 19] width 48 height 22
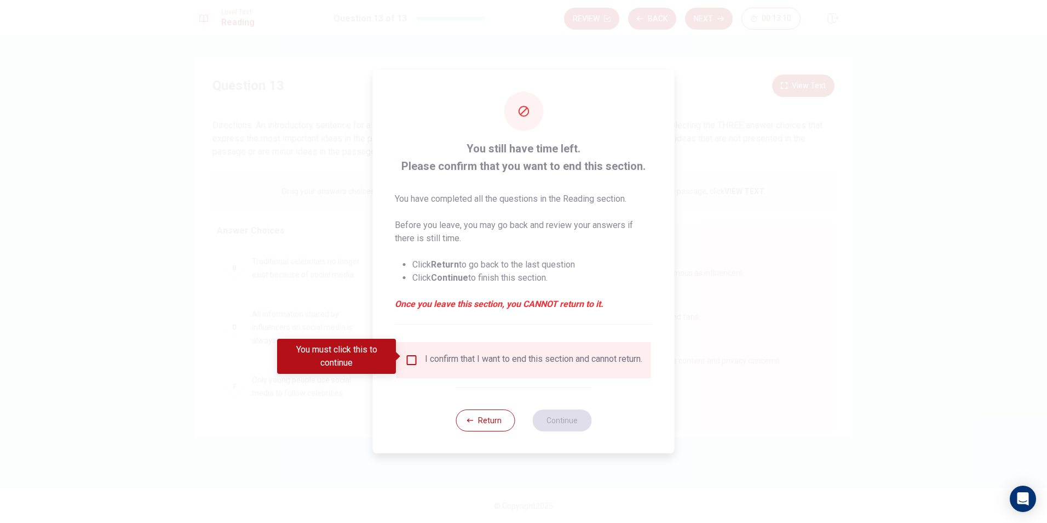
click at [416, 353] on input "You must click this to continue" at bounding box center [411, 359] width 13 height 13
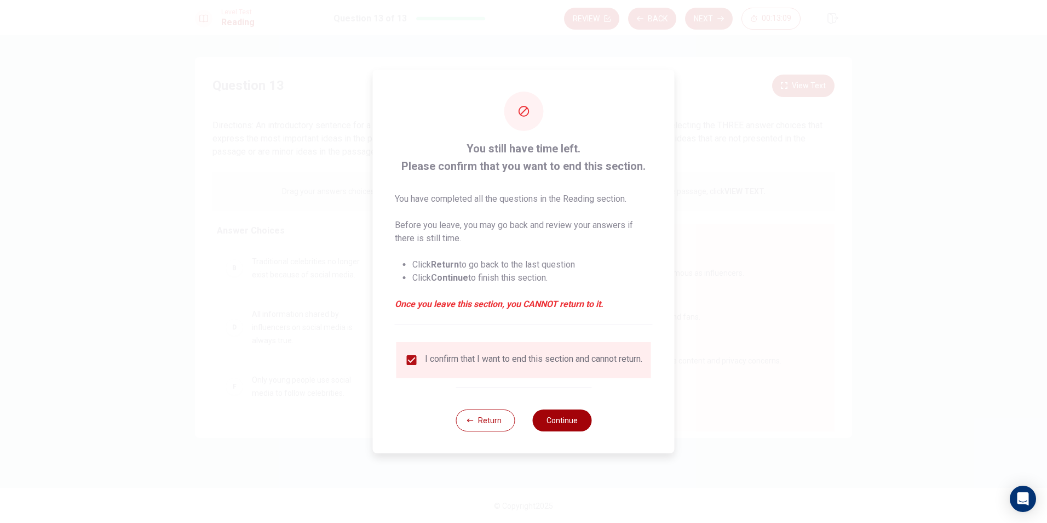
click at [551, 423] on button "Continue" at bounding box center [561, 420] width 59 height 22
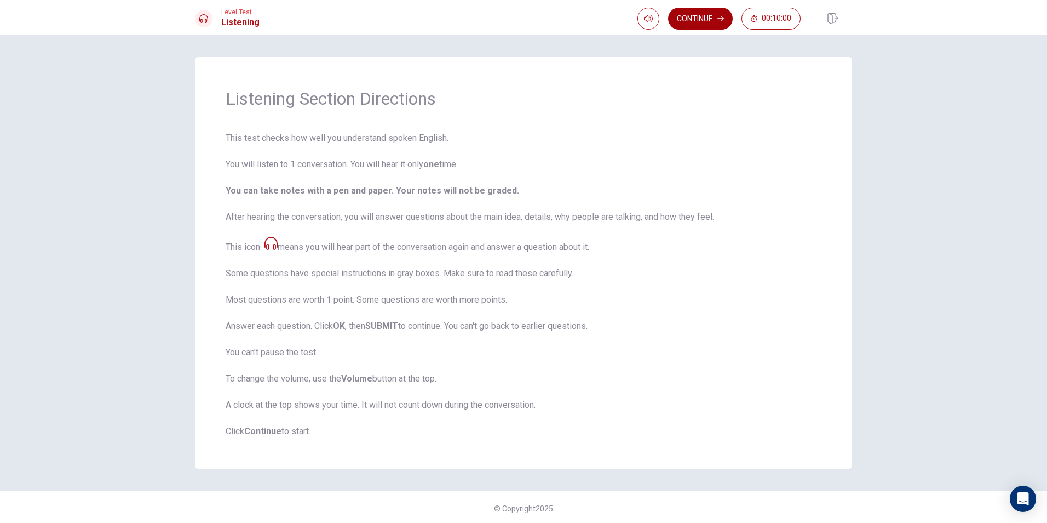
click at [717, 18] on button "Continue" at bounding box center [700, 19] width 65 height 22
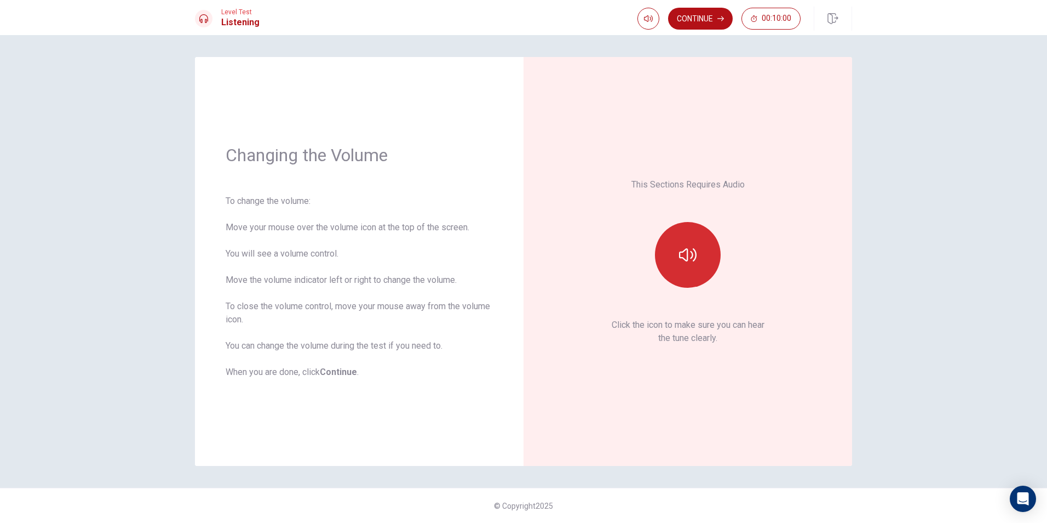
click at [680, 251] on icon "button" at bounding box center [688, 254] width 18 height 13
click at [717, 22] on button "Continue" at bounding box center [700, 19] width 65 height 22
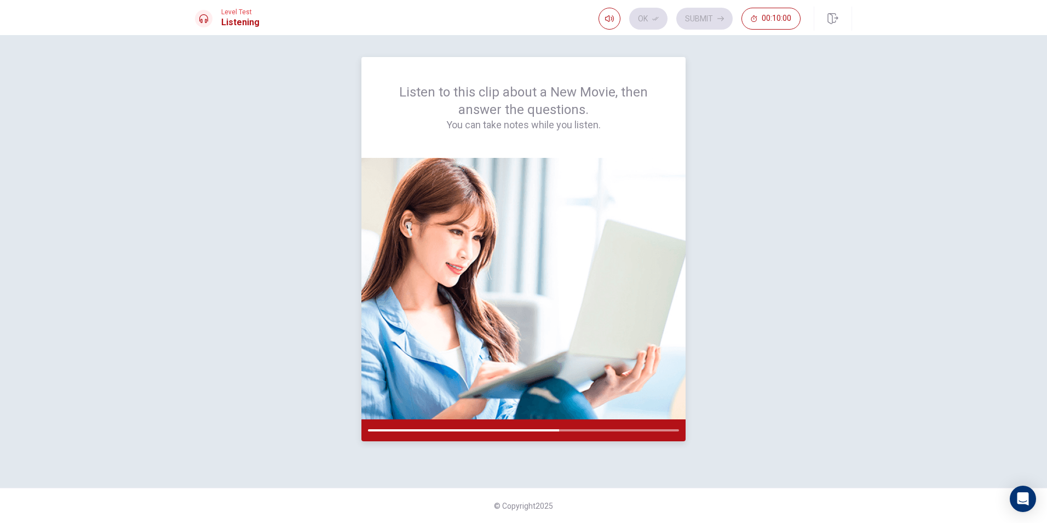
click at [588, 300] on img at bounding box center [524, 288] width 324 height 261
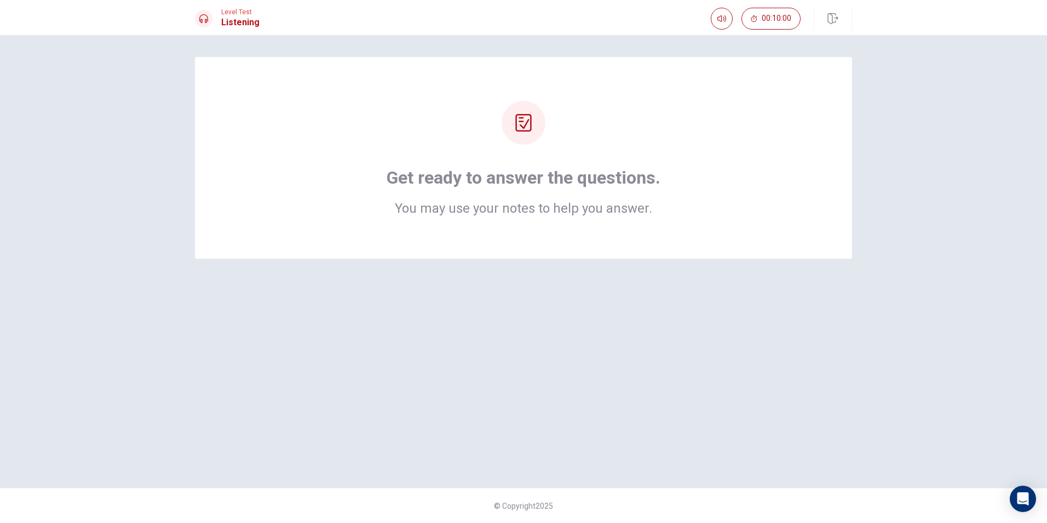
click at [555, 231] on div "Get ready to answer the questions. You may use your notes to help you answer." at bounding box center [523, 158] width 657 height 202
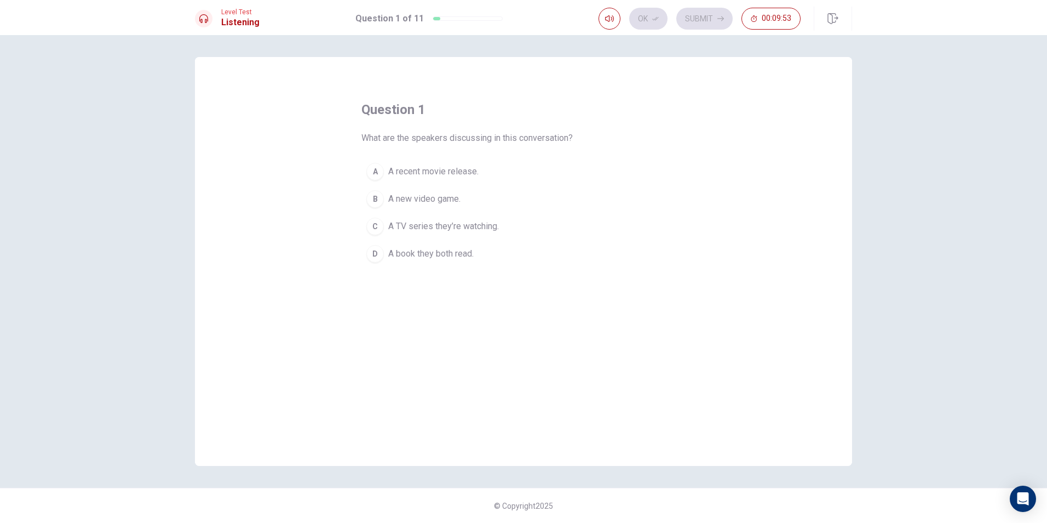
click at [378, 170] on div "A" at bounding box center [375, 172] width 18 height 18
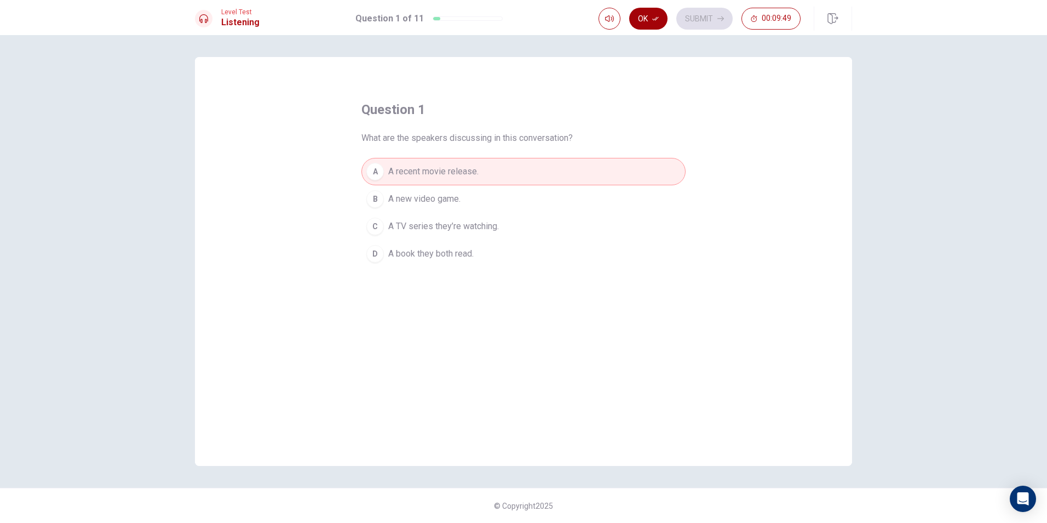
click at [646, 17] on button "Ok" at bounding box center [648, 19] width 38 height 22
click at [712, 15] on button "Submit" at bounding box center [705, 19] width 56 height 22
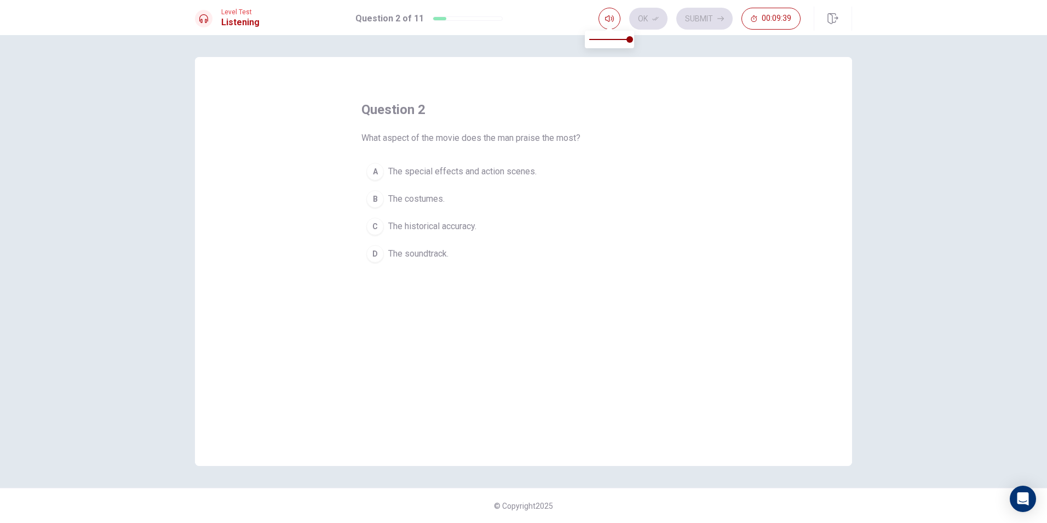
click at [593, 222] on button "C The historical accuracy." at bounding box center [524, 226] width 324 height 27
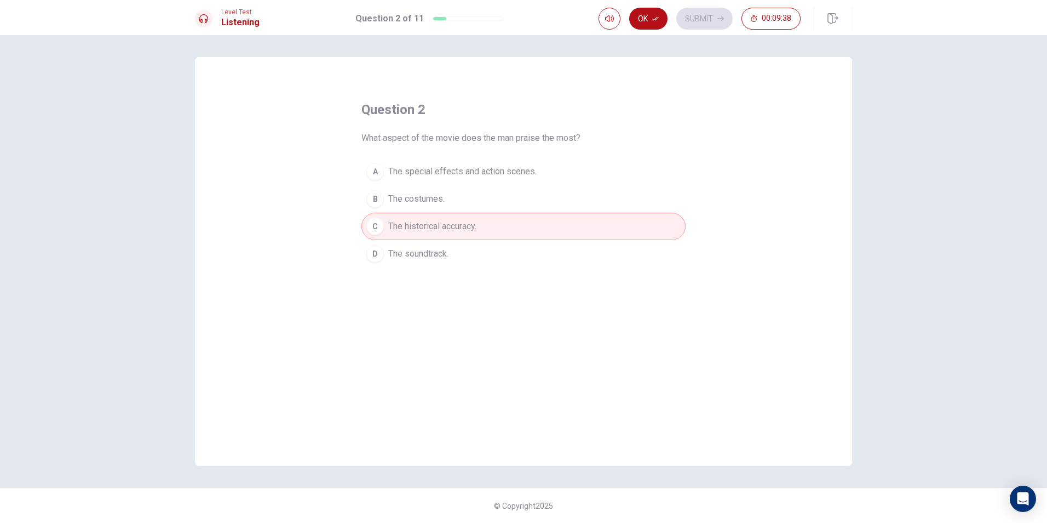
click at [463, 188] on button "B The costumes." at bounding box center [524, 198] width 324 height 27
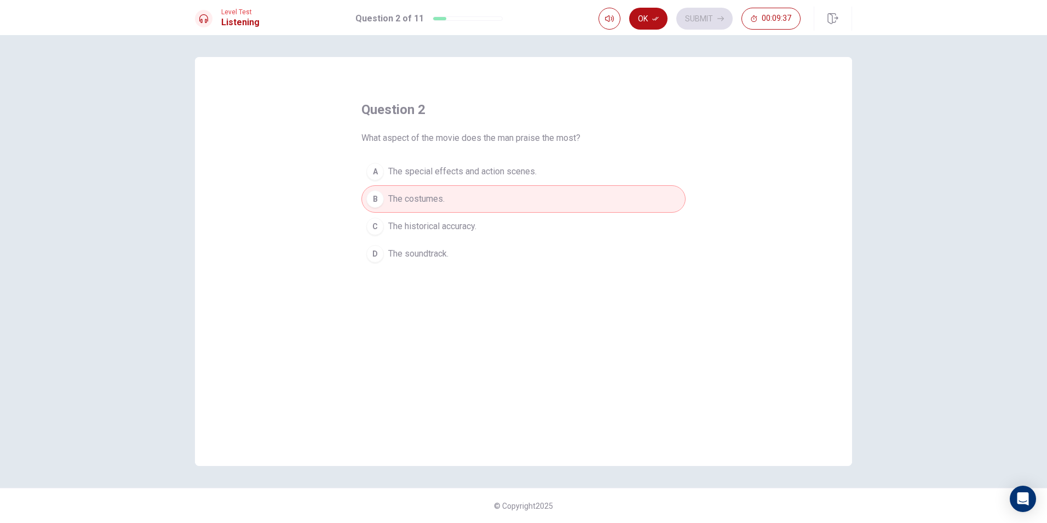
click at [466, 174] on span "The special effects and action scenes." at bounding box center [462, 171] width 148 height 13
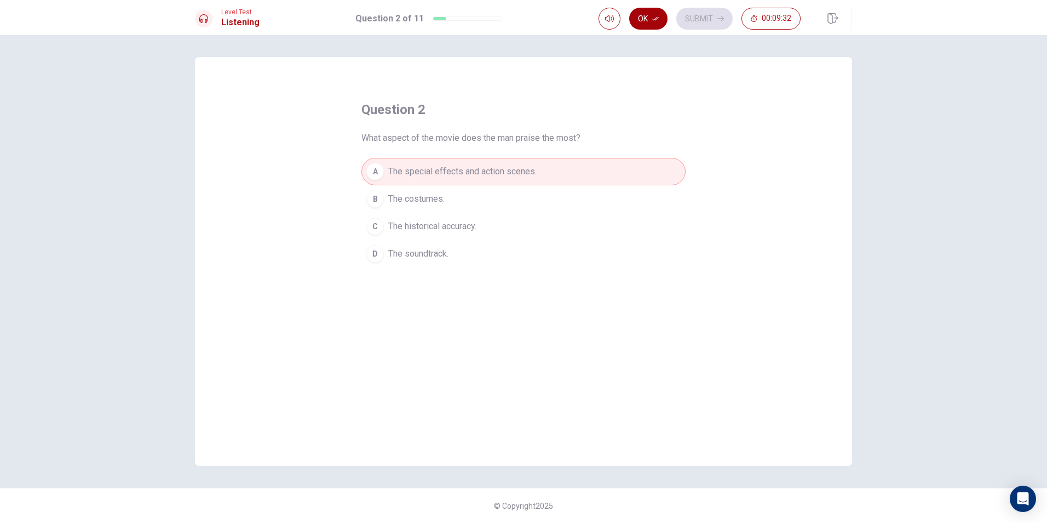
click at [656, 24] on button "Ok" at bounding box center [648, 19] width 38 height 22
drag, startPoint x: 702, startPoint y: 20, endPoint x: 680, endPoint y: 76, distance: 59.3
click at [703, 20] on button "Submit" at bounding box center [705, 19] width 56 height 22
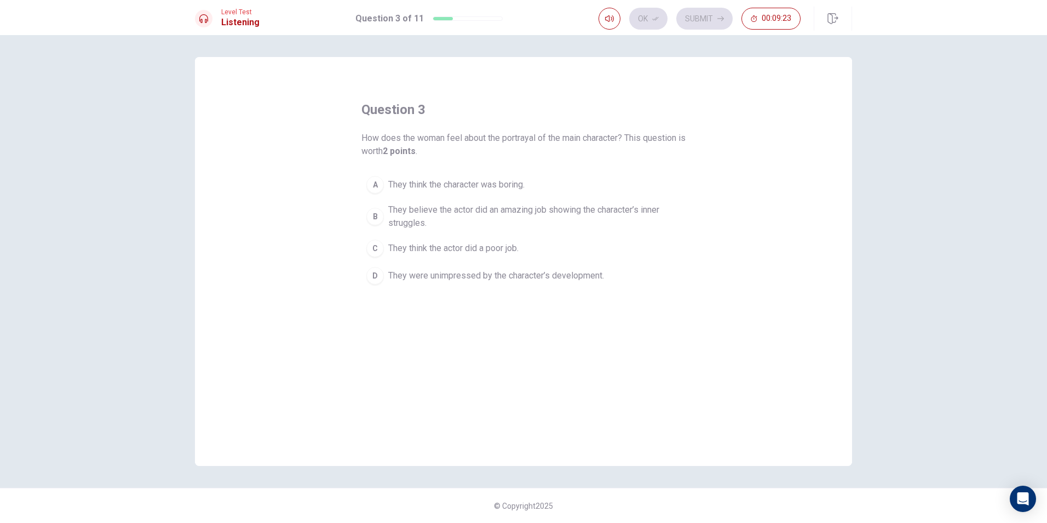
click at [457, 211] on span "They believe the actor did an amazing job showing the character’s inner struggl…" at bounding box center [534, 216] width 293 height 26
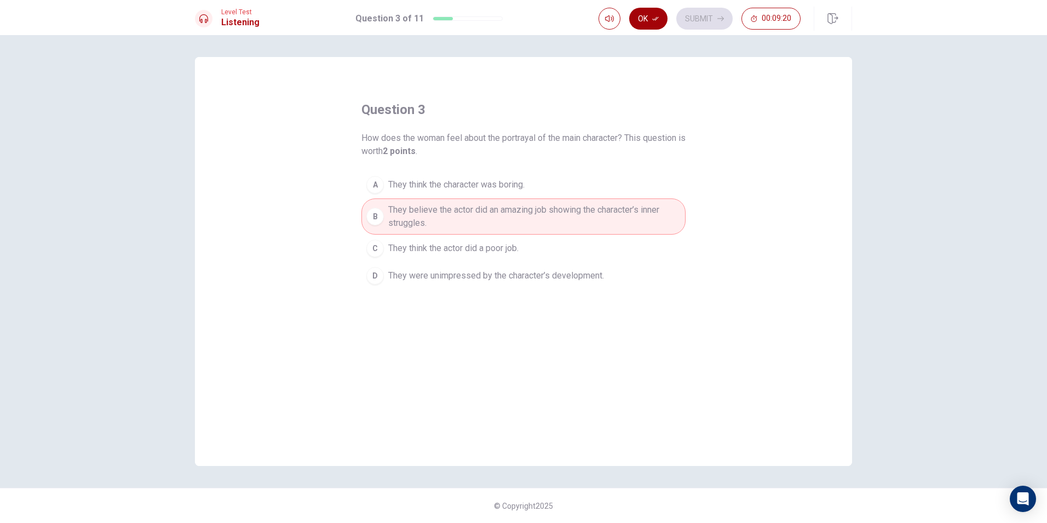
click at [646, 12] on button "Ok" at bounding box center [648, 19] width 38 height 22
click at [703, 18] on button "Submit" at bounding box center [705, 19] width 56 height 22
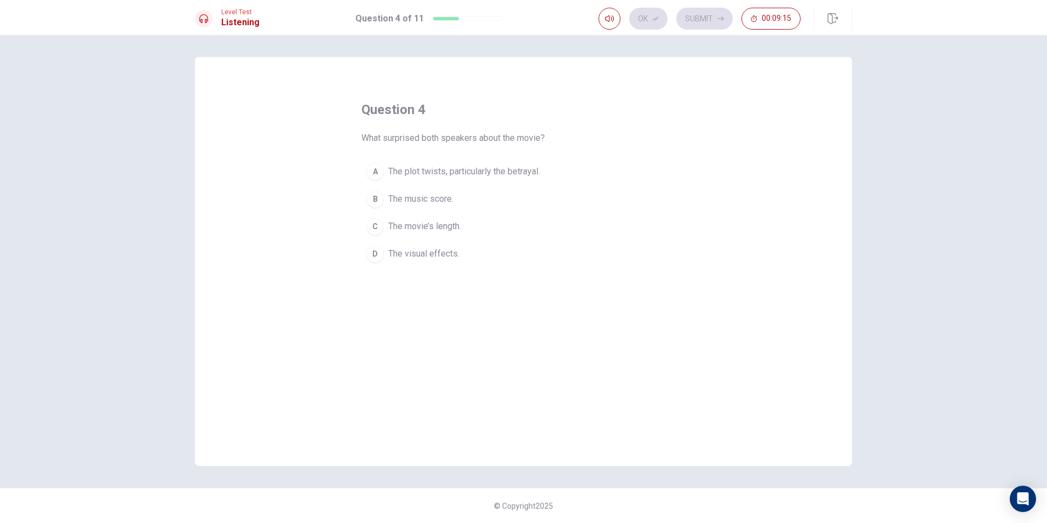
click at [434, 172] on span "The plot twists, particularly the betrayal." at bounding box center [464, 171] width 152 height 13
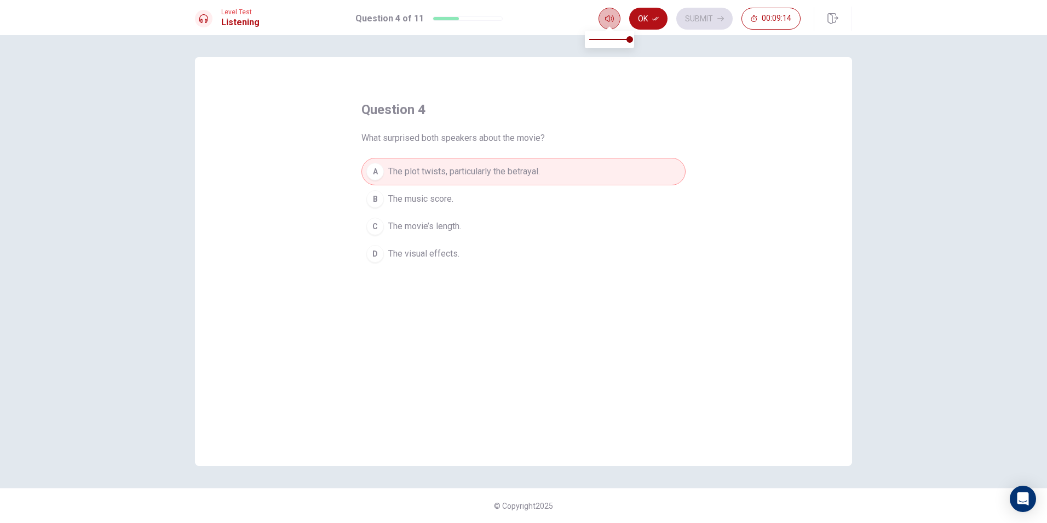
click at [618, 15] on button "button" at bounding box center [610, 19] width 22 height 22
click at [644, 18] on button "Ok" at bounding box center [648, 19] width 38 height 22
click at [697, 18] on button "Submit" at bounding box center [705, 19] width 56 height 22
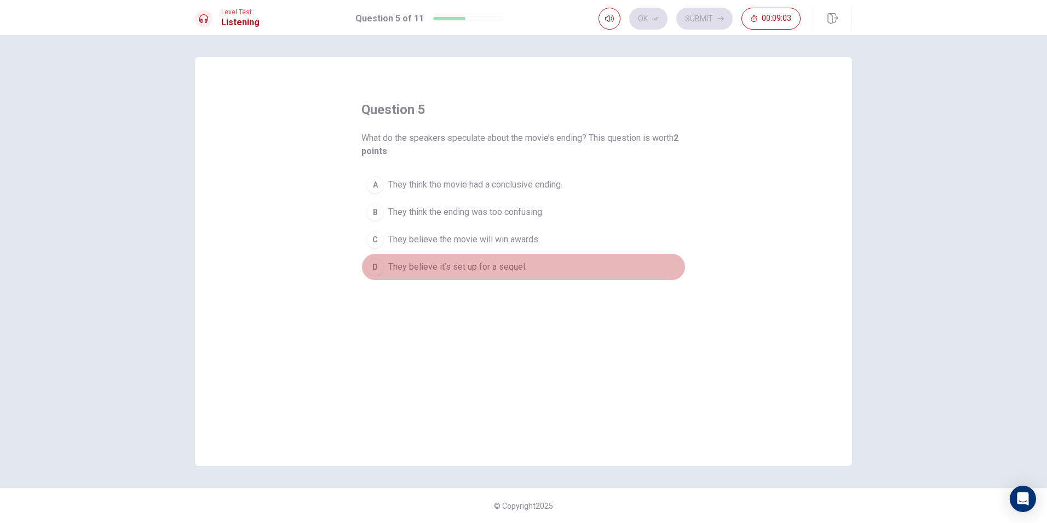
click at [471, 262] on span "They believe it’s set up for a sequel." at bounding box center [457, 266] width 139 height 13
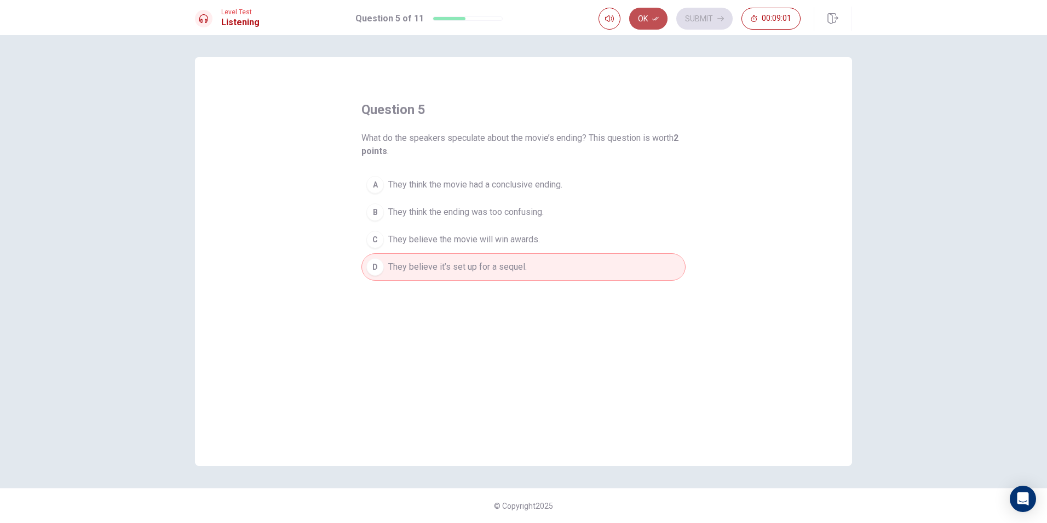
click at [650, 19] on button "Ok" at bounding box center [648, 19] width 38 height 22
click at [392, 240] on span "They believe the movie will win awards." at bounding box center [464, 239] width 152 height 13
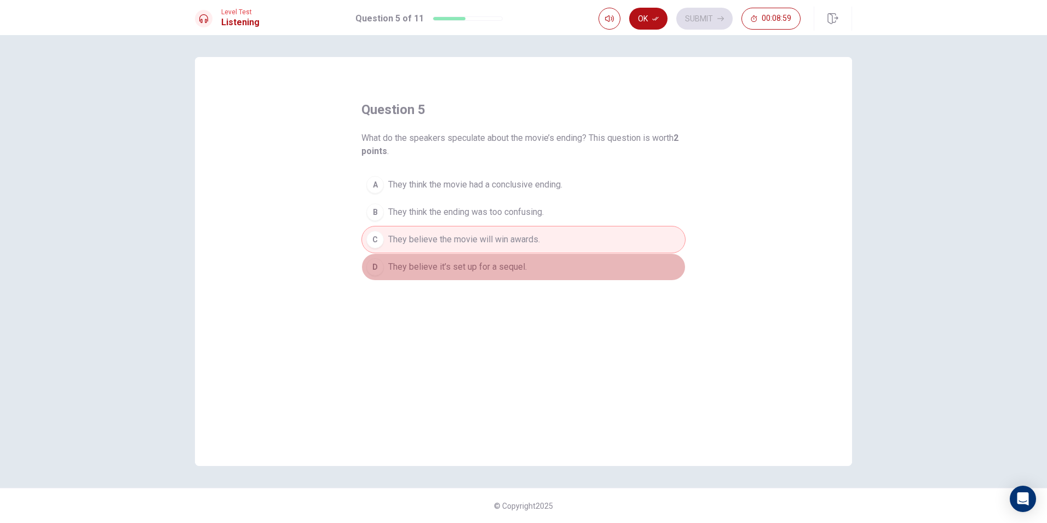
click at [409, 262] on span "They believe it’s set up for a sequel." at bounding box center [457, 266] width 139 height 13
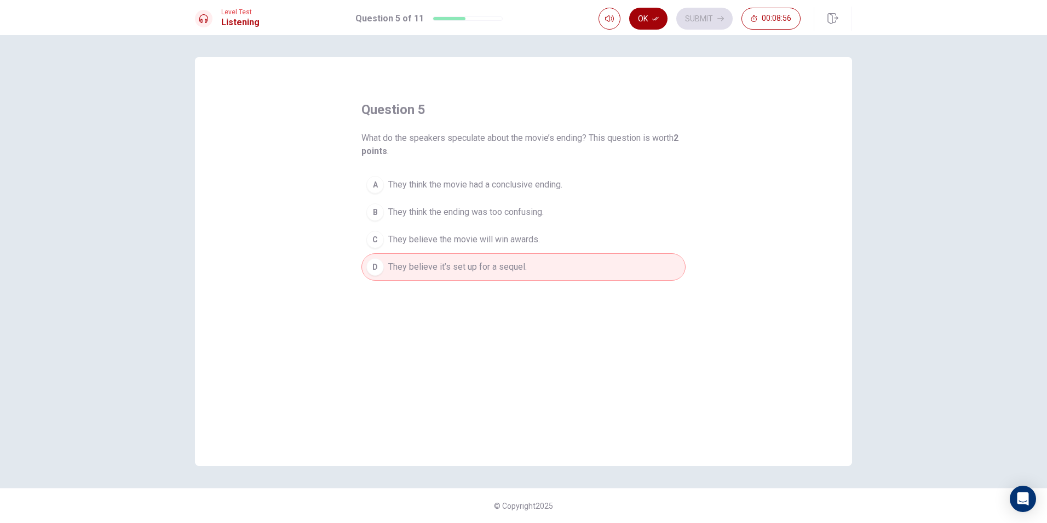
click at [655, 18] on icon "button" at bounding box center [655, 18] width 7 height 7
click at [715, 15] on button "Submit" at bounding box center [705, 19] width 56 height 22
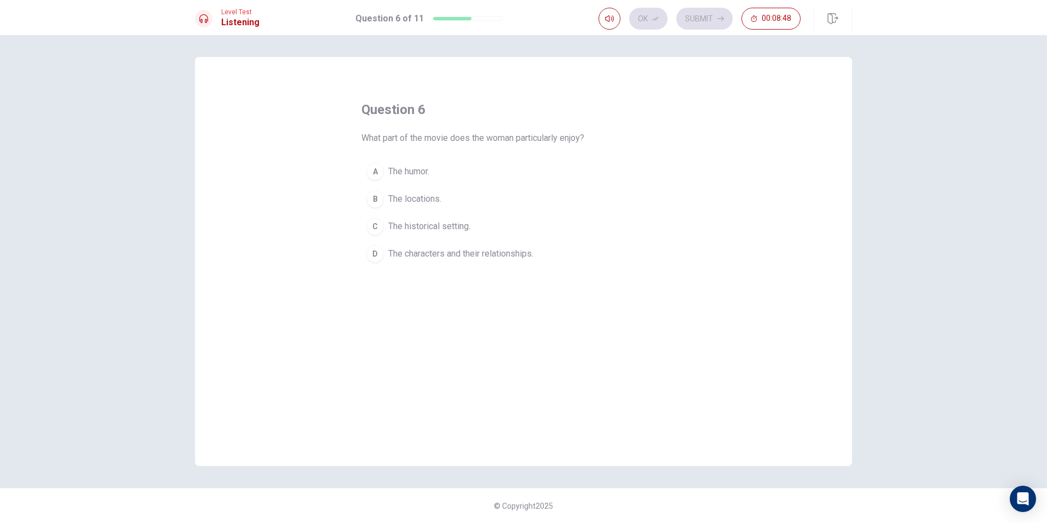
click at [461, 254] on span "The characters and their relationships." at bounding box center [460, 253] width 145 height 13
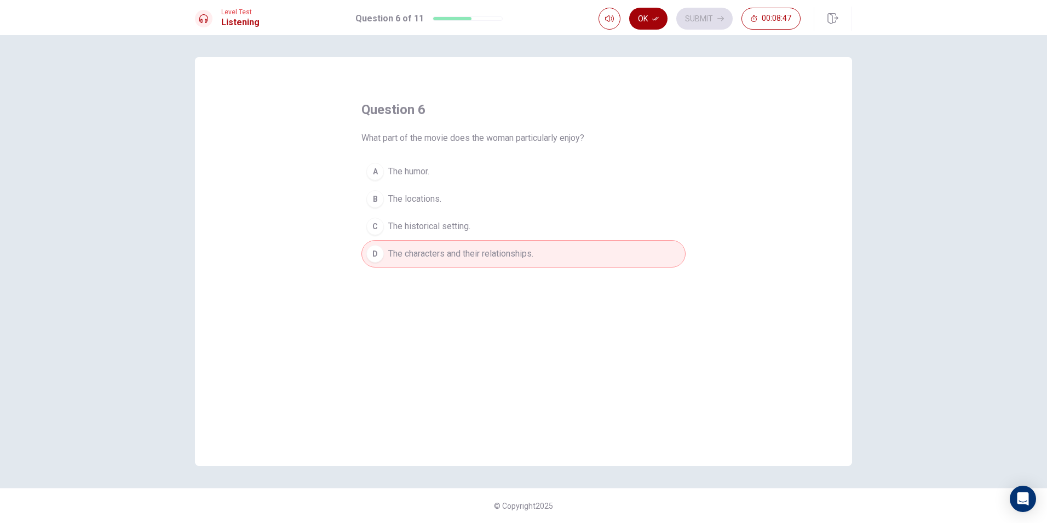
click at [644, 12] on button "Ok" at bounding box center [648, 19] width 38 height 22
click at [687, 17] on button "Submit" at bounding box center [705, 19] width 56 height 22
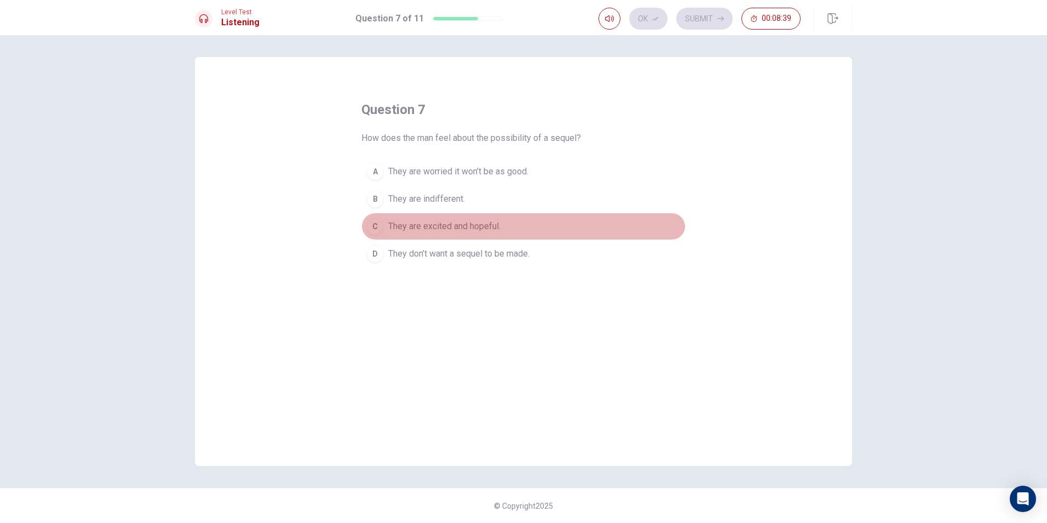
click at [519, 229] on button "C They are excited and hopeful." at bounding box center [524, 226] width 324 height 27
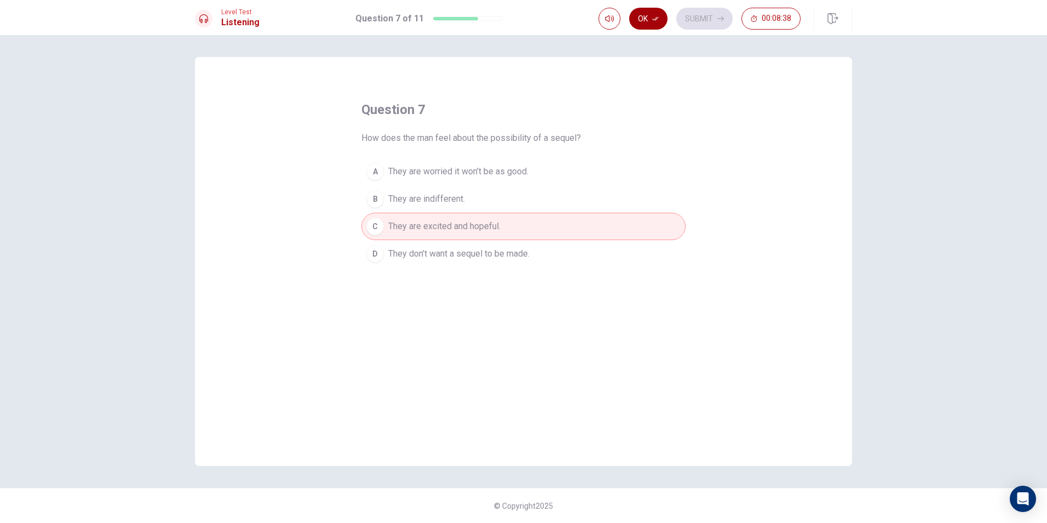
click at [648, 18] on button "Ok" at bounding box center [648, 19] width 38 height 22
click at [707, 18] on button "Submit" at bounding box center [705, 19] width 56 height 22
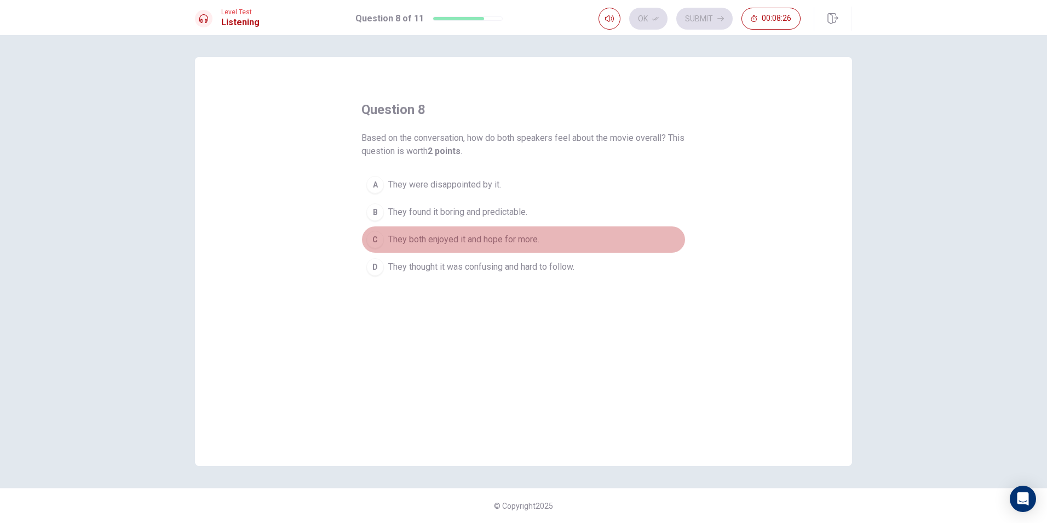
click at [471, 240] on span "They both enjoyed it and hope for more." at bounding box center [463, 239] width 151 height 13
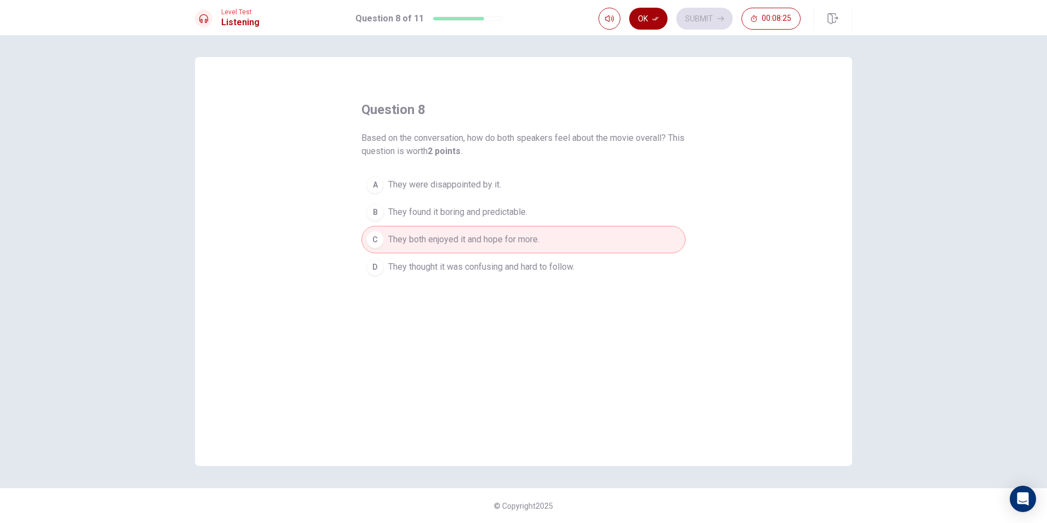
click at [657, 18] on icon "button" at bounding box center [655, 19] width 7 height 4
click at [707, 18] on button "Submit" at bounding box center [705, 19] width 56 height 22
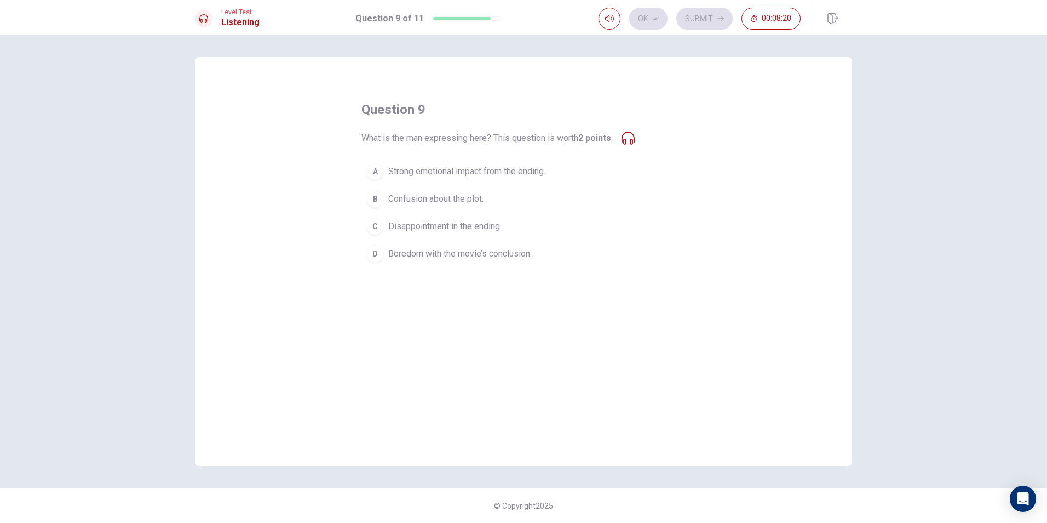
click at [424, 173] on span "Strong emotional impact from the ending." at bounding box center [466, 171] width 157 height 13
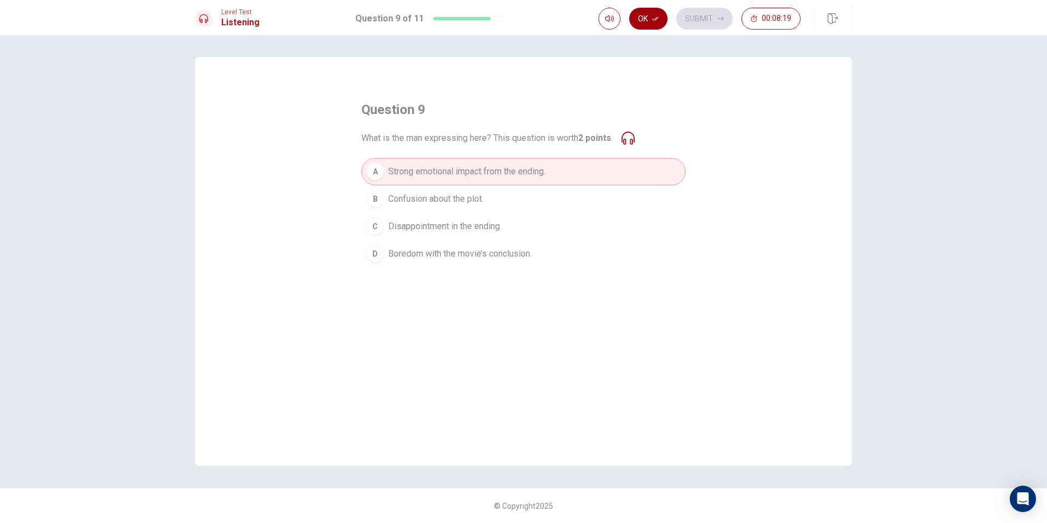
click at [655, 21] on icon "button" at bounding box center [655, 18] width 7 height 7
click at [688, 18] on button "Submit" at bounding box center [705, 19] width 56 height 22
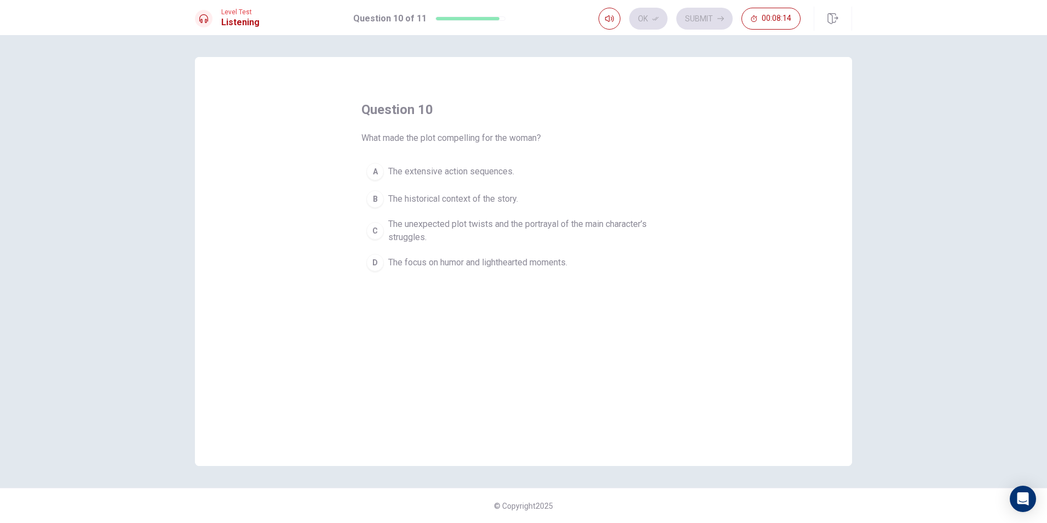
click at [463, 225] on span "The unexpected plot twists and the portrayal of the main character’s struggles." at bounding box center [534, 230] width 293 height 26
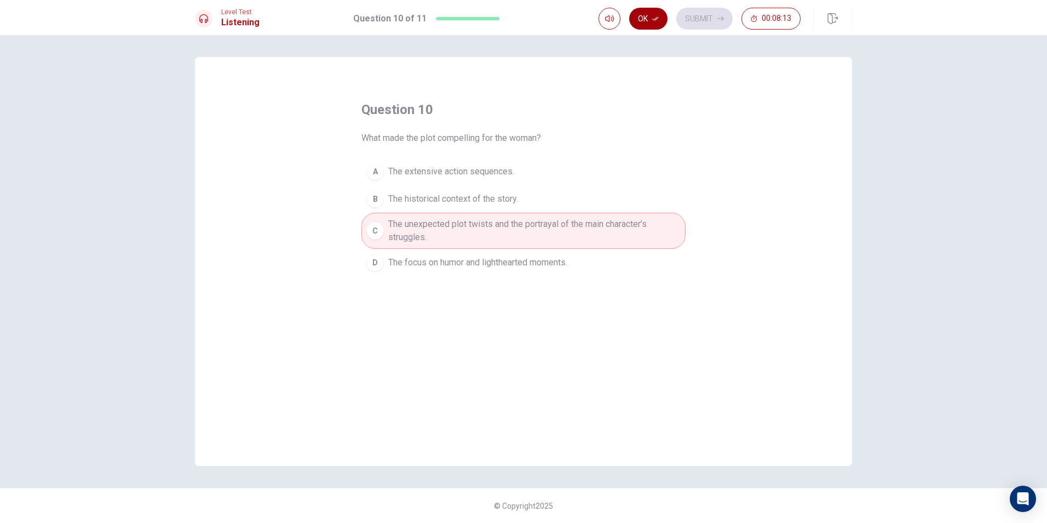
click at [653, 16] on icon "button" at bounding box center [655, 18] width 7 height 7
click at [705, 13] on button "Submit" at bounding box center [705, 19] width 56 height 22
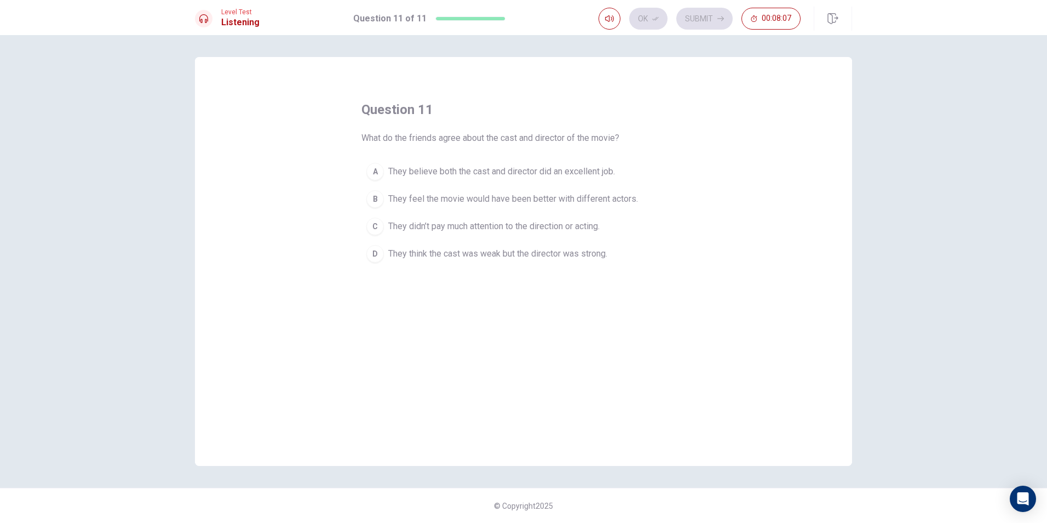
click at [523, 179] on button "A They believe both the cast and director did an excellent job." at bounding box center [524, 171] width 324 height 27
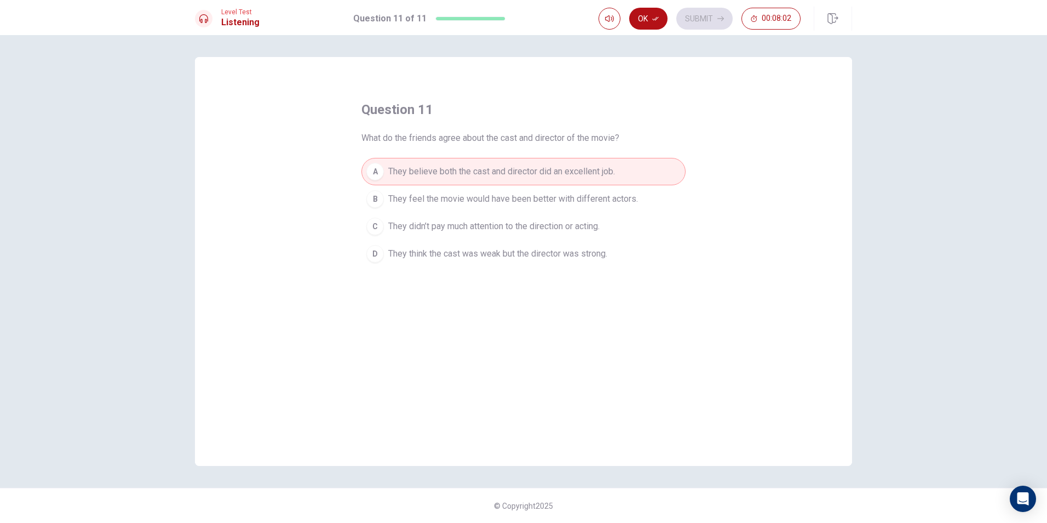
drag, startPoint x: 650, startPoint y: 14, endPoint x: 658, endPoint y: 14, distance: 8.8
click at [651, 14] on button "Ok" at bounding box center [648, 19] width 38 height 22
click at [694, 19] on button "Submit" at bounding box center [705, 19] width 56 height 22
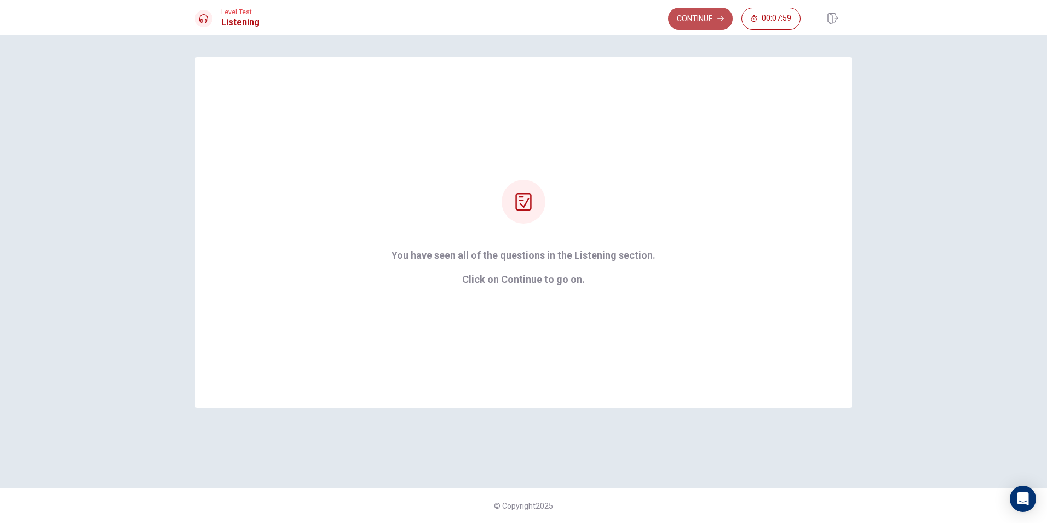
click at [700, 23] on button "Continue" at bounding box center [700, 19] width 65 height 22
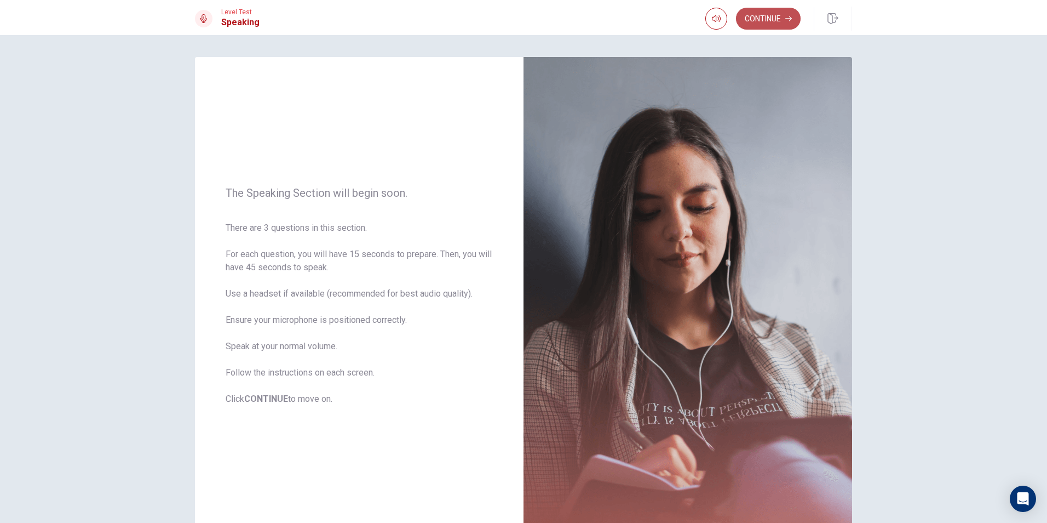
click at [757, 20] on button "Continue" at bounding box center [768, 19] width 65 height 22
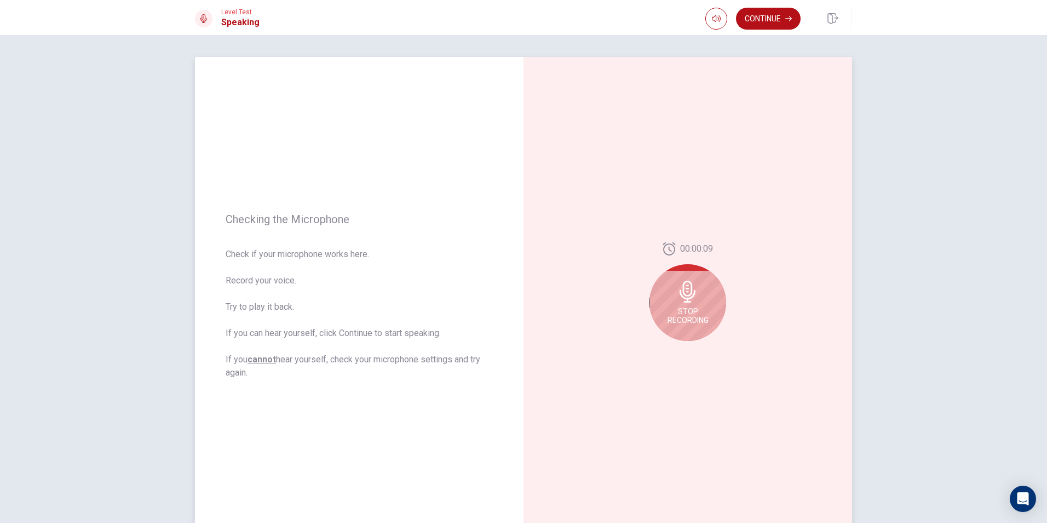
click at [680, 291] on icon at bounding box center [688, 291] width 16 height 22
click at [701, 346] on button "Play Audio" at bounding box center [699, 349] width 15 height 15
click at [767, 16] on button "Continue" at bounding box center [768, 19] width 65 height 22
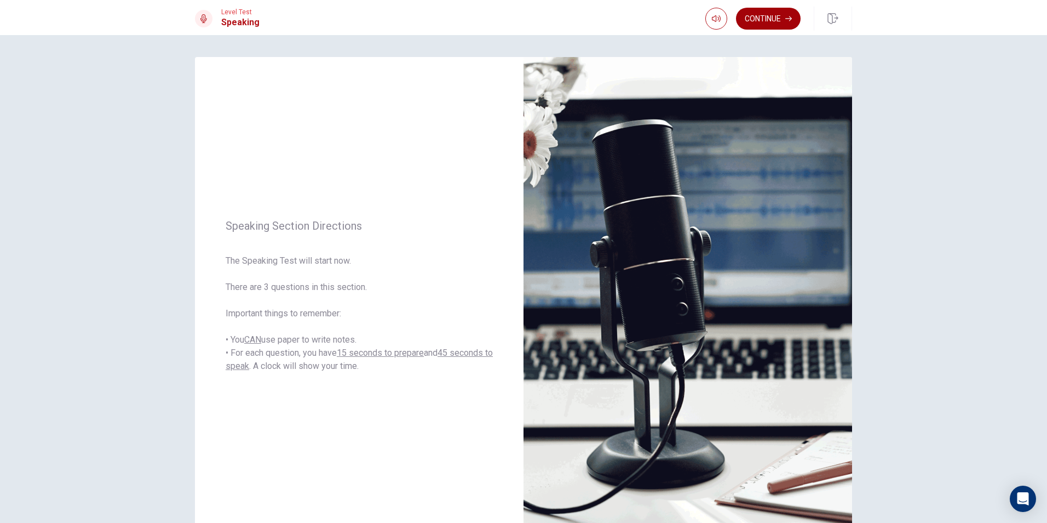
click at [749, 18] on button "Continue" at bounding box center [768, 19] width 65 height 22
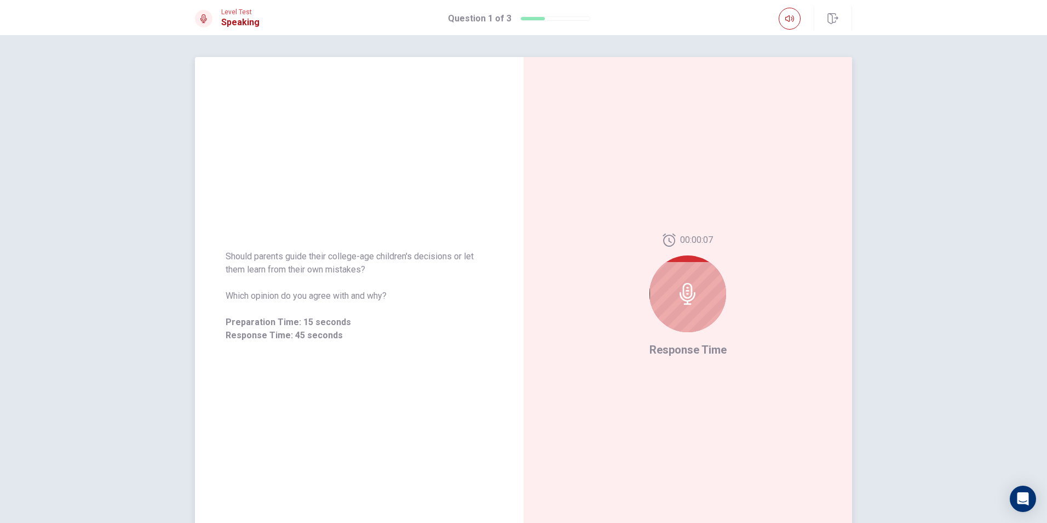
click at [680, 290] on icon at bounding box center [688, 294] width 16 height 22
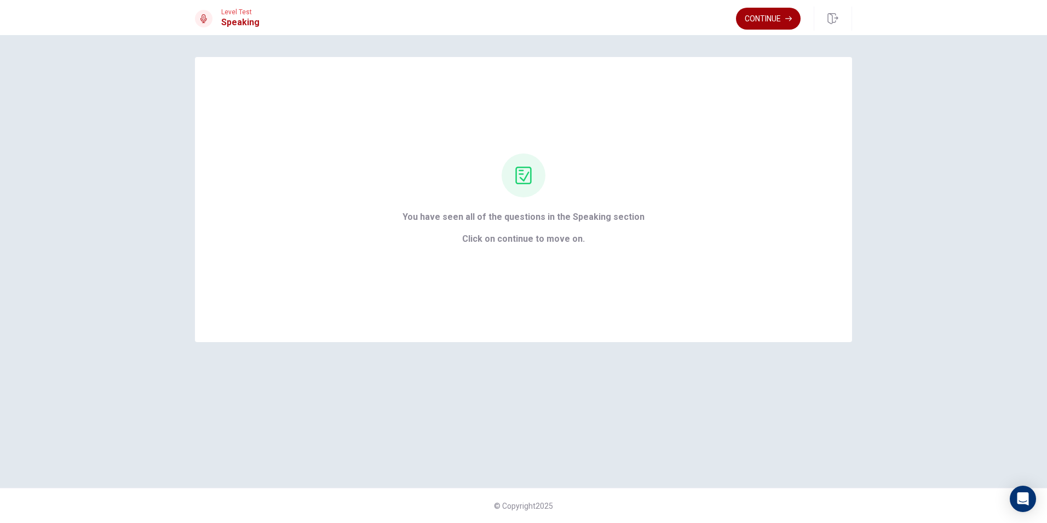
click at [779, 24] on button "Continue" at bounding box center [768, 19] width 65 height 22
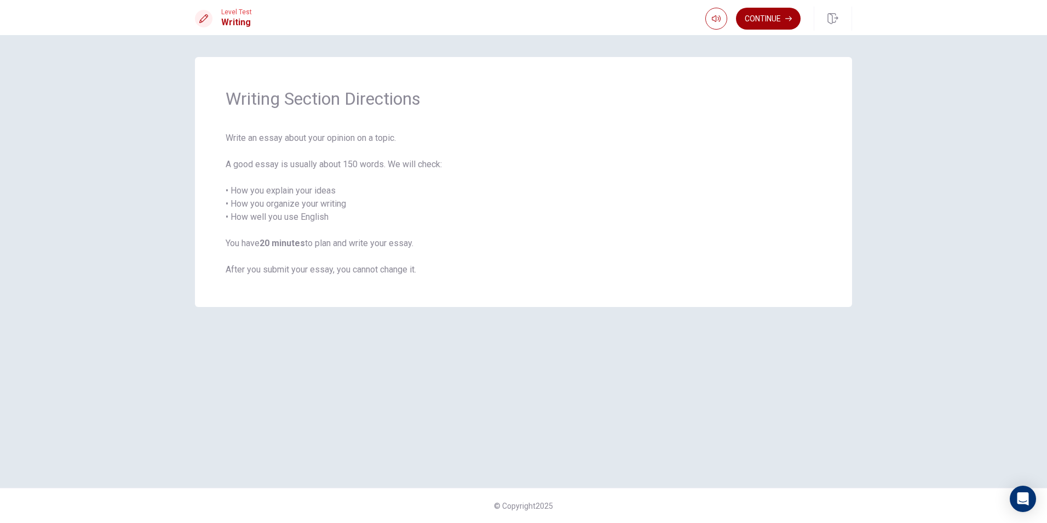
click at [778, 24] on button "Continue" at bounding box center [768, 19] width 65 height 22
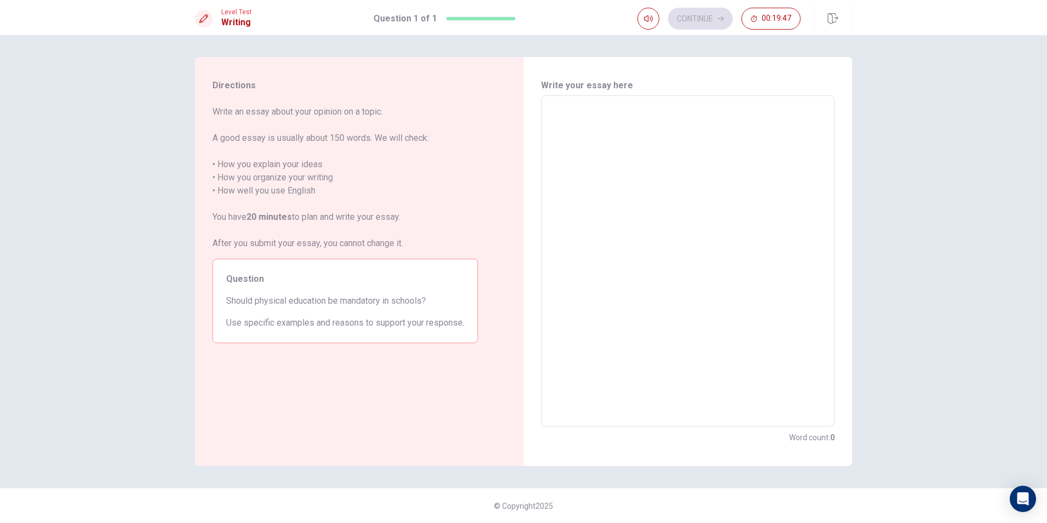
drag, startPoint x: 341, startPoint y: 299, endPoint x: 388, endPoint y: 309, distance: 48.1
click at [388, 309] on div "Question Should physical education be mandatory in schools? Use specific exampl…" at bounding box center [346, 301] width 266 height 84
click at [603, 101] on div "x ​" at bounding box center [688, 260] width 294 height 331
type textarea "Y"
type textarea "x"
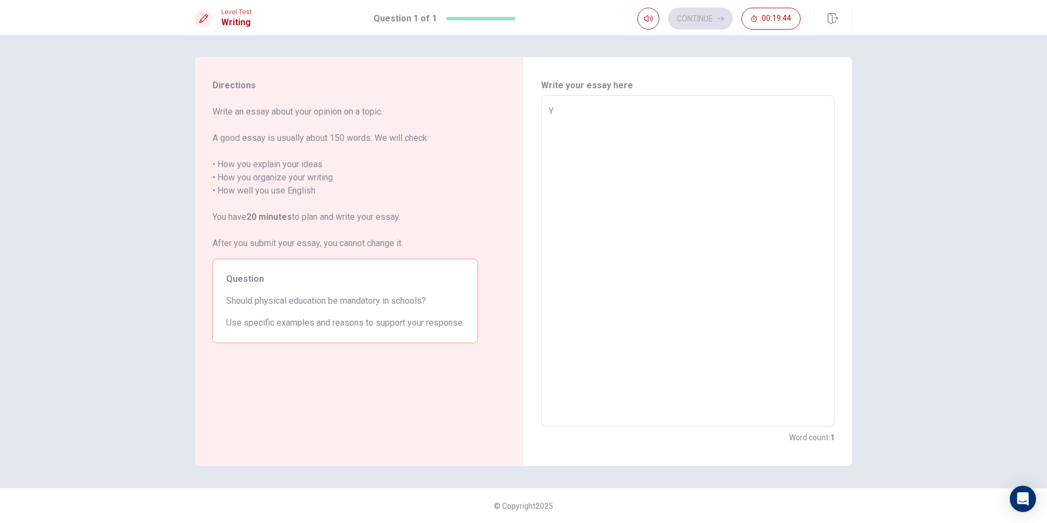
type textarea "Ye"
type textarea "x"
type textarea "Yes"
type textarea "x"
type textarea "Yes"
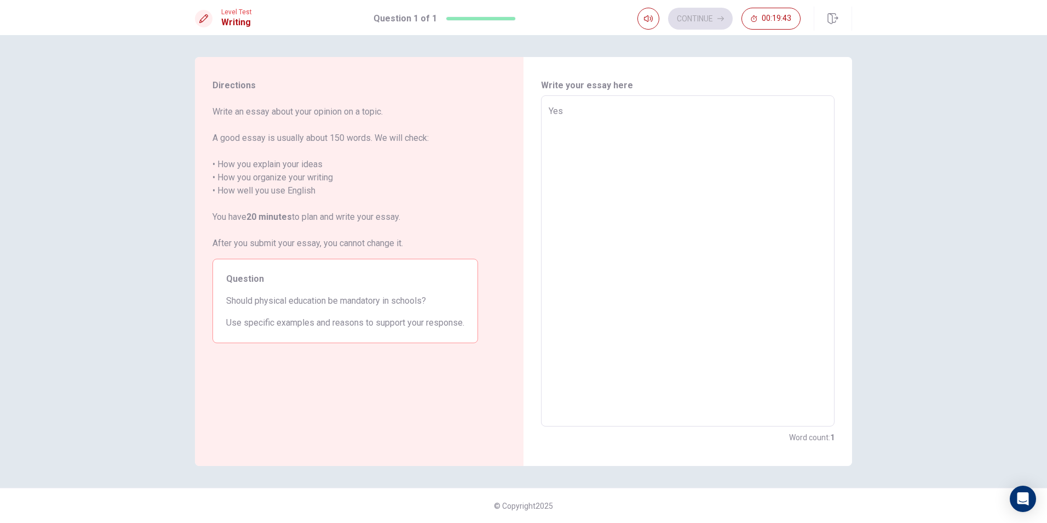
type textarea "x"
type textarea "Yes"
type textarea "x"
type textarea "Ye"
type textarea "x"
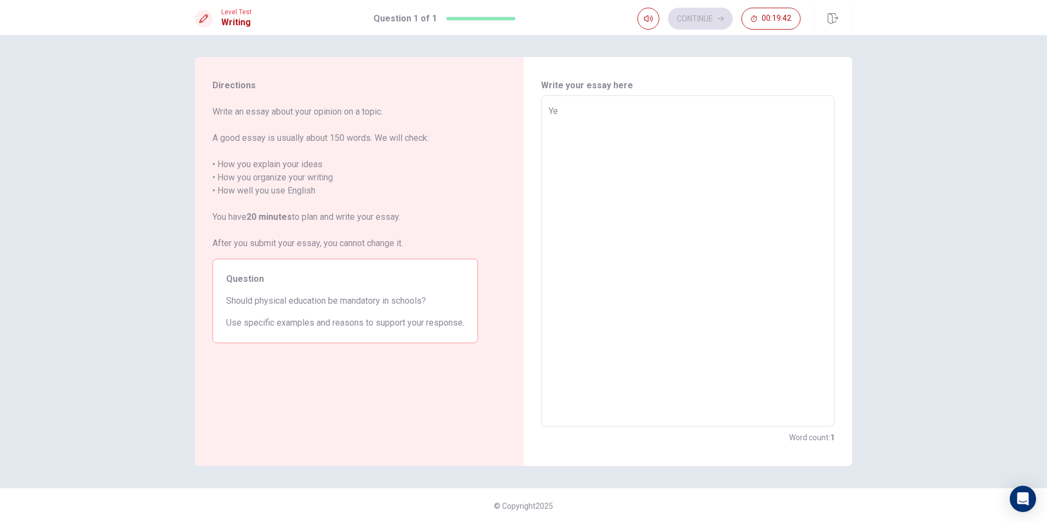
type textarea "Y"
type textarea "x"
type textarea "D"
type textarea "x"
type textarea "Do"
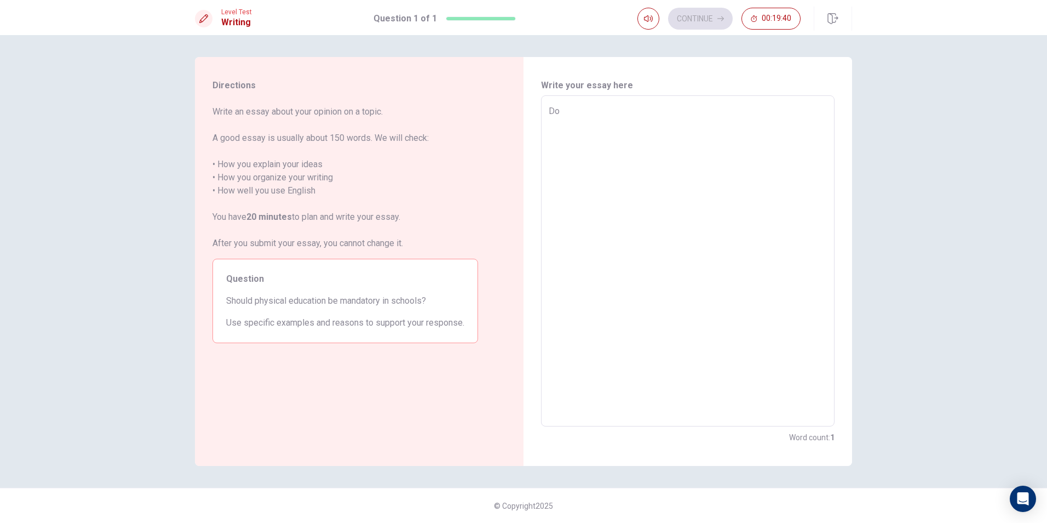
type textarea "x"
type textarea "Doi8"
type textarea "x"
type textarea "Doi8"
type textarea "x"
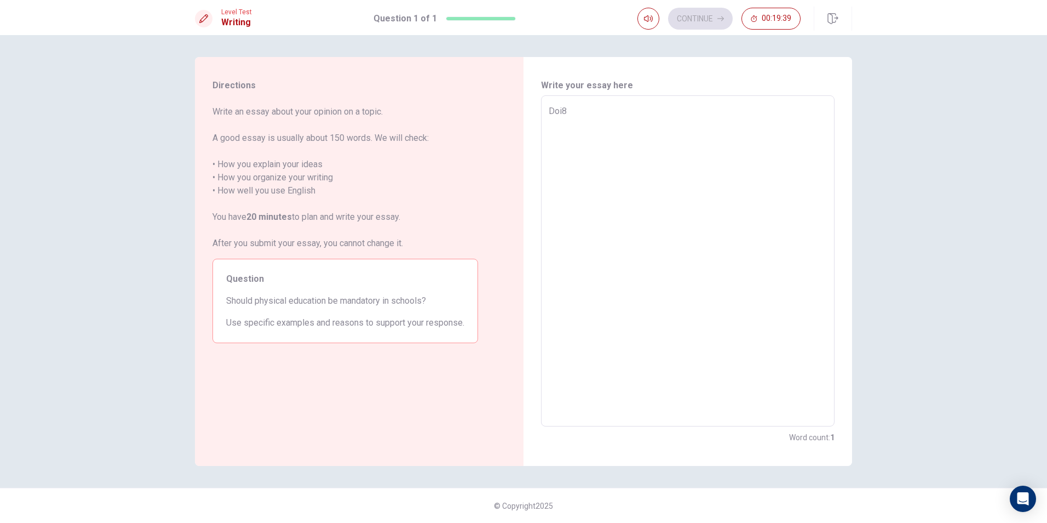
type textarea "Doi8 t"
type textarea "x"
type textarea "Doi8 th"
type textarea "x"
type textarea "Doi8 thi"
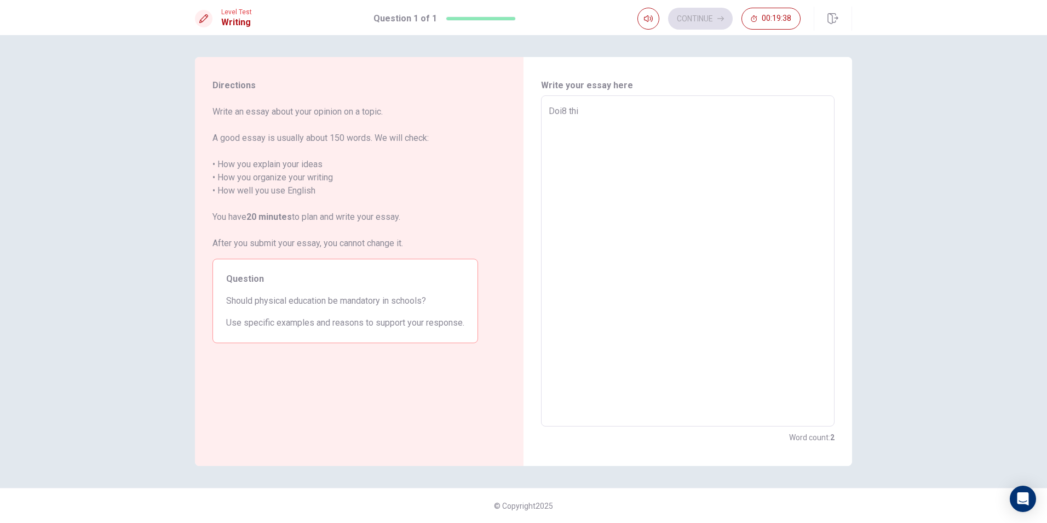
type textarea "x"
type textarea "Doi8 thin"
type textarea "x"
type textarea "Doi8 think"
type textarea "x"
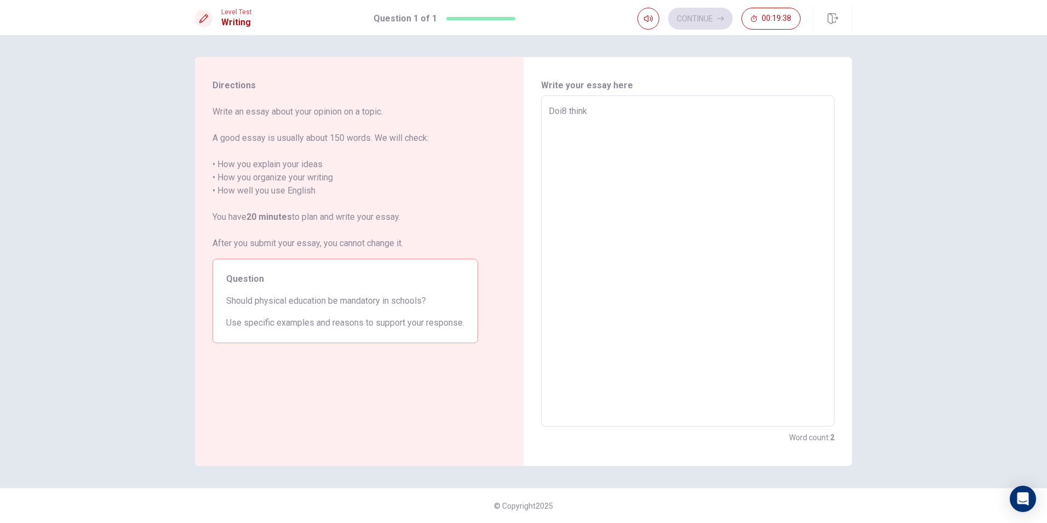
type textarea "Doi8 think"
type textarea "x"
type textarea "Doi8 think t"
type textarea "x"
type textarea "Doi8 think th"
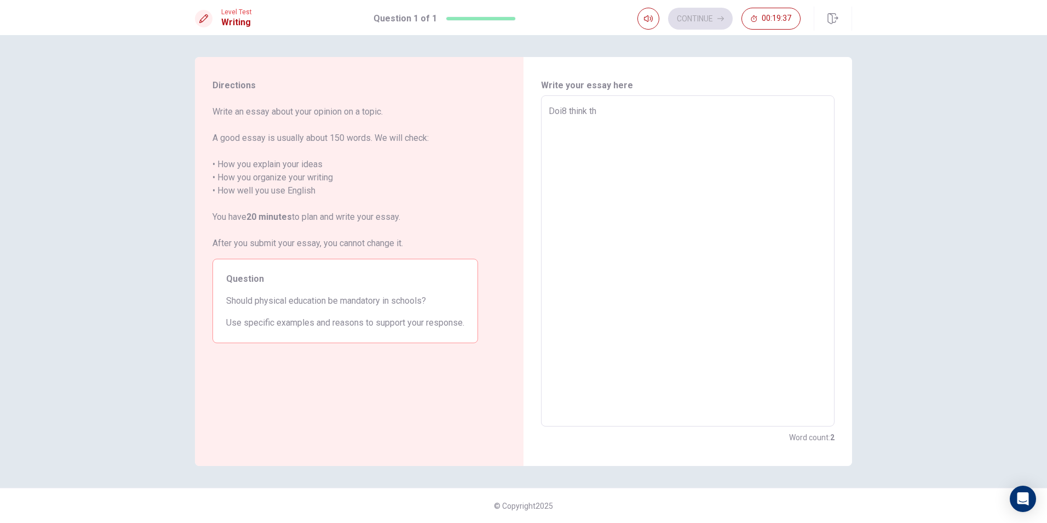
type textarea "x"
type textarea "Doi8 think tha"
type textarea "x"
type textarea "Doi8 think that"
type textarea "x"
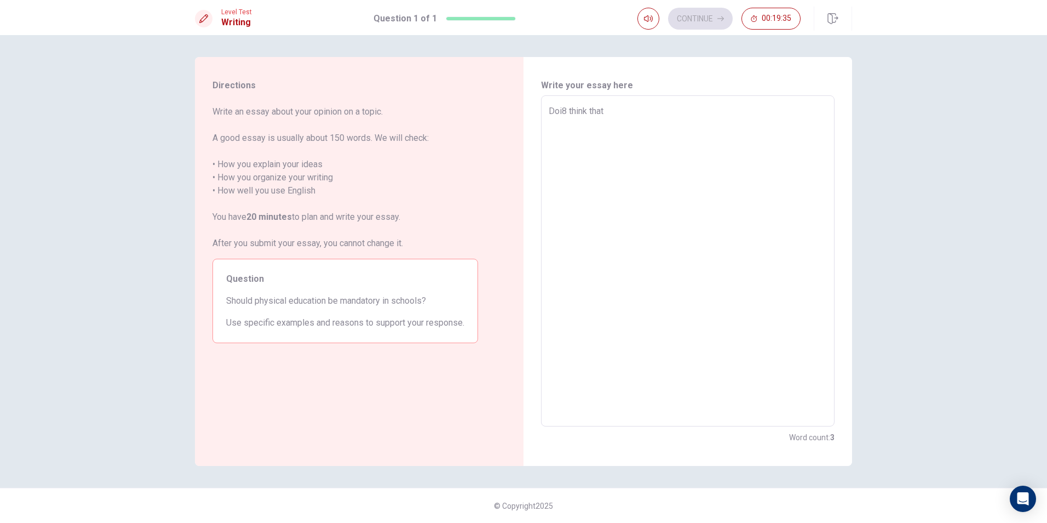
type textarea "Doi8 think that"
type textarea "x"
type textarea "Doi8 think that s"
type textarea "x"
type textarea "Doi8 think that sc"
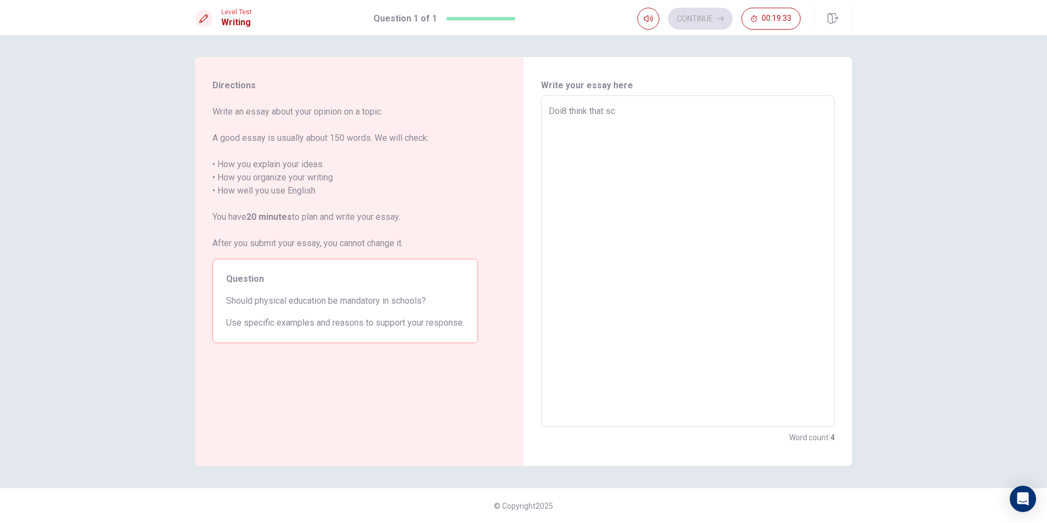
type textarea "x"
type textarea "Doi8 think that sch"
type textarea "x"
type textarea "Doi8 think that scho"
type textarea "x"
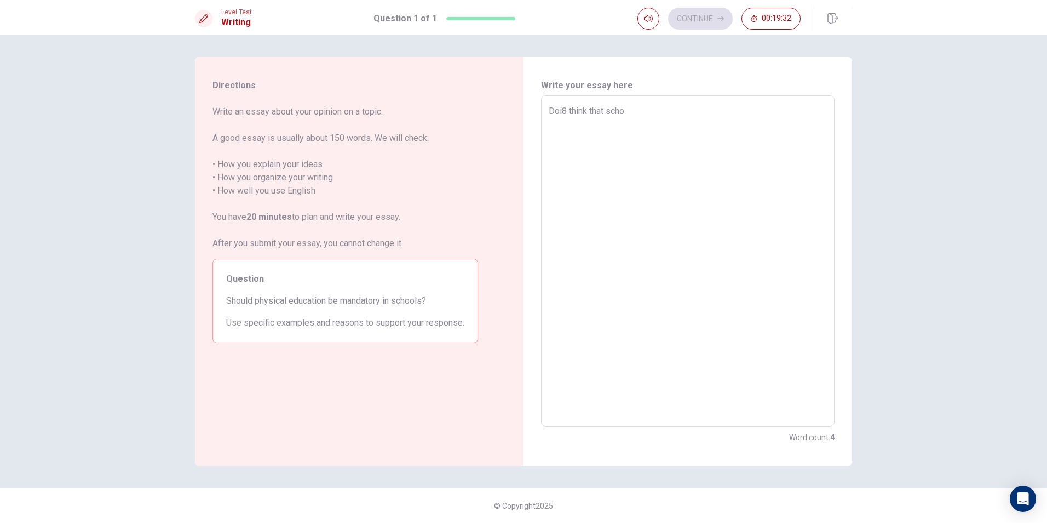
type textarea "Doi8 think that schoo"
type textarea "x"
type textarea "Doi8 think that school"
type textarea "x"
type textarea "Doi8 think that school"
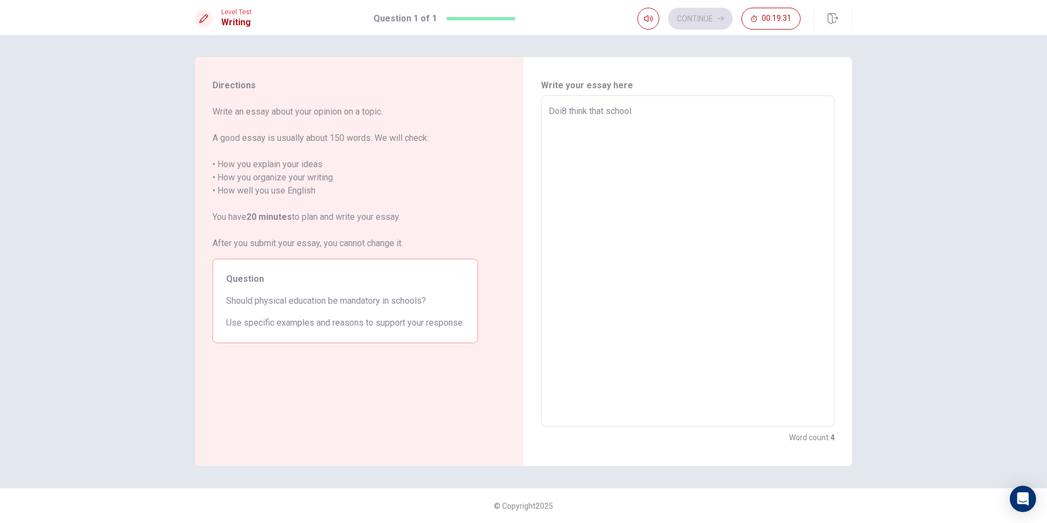
type textarea "x"
type textarea "Doi8 think that school s"
type textarea "x"
type textarea "Doi8 think that school sh"
type textarea "x"
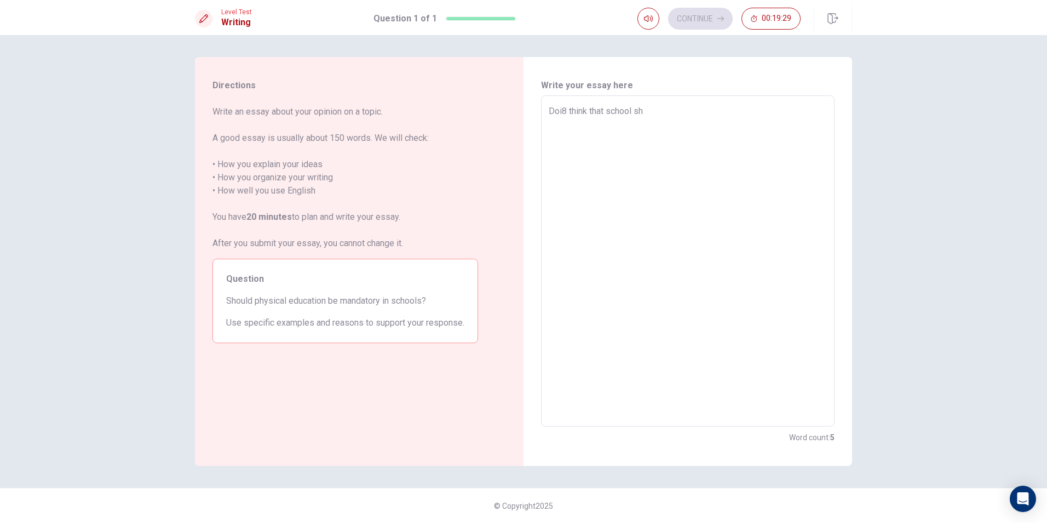
type textarea "Doi8 think that school sho"
type textarea "x"
type textarea "Doi8 think that school shou"
type textarea "x"
type textarea "Doi8 think that school shoul"
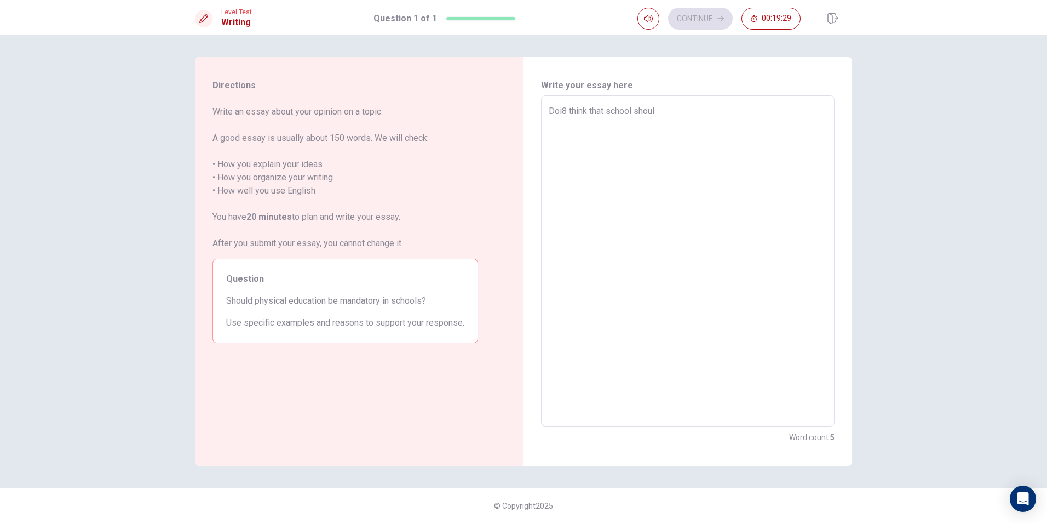
type textarea "x"
type textarea "Doi8 think that school should"
type textarea "x"
type textarea "Doi8 think that school should"
type textarea "x"
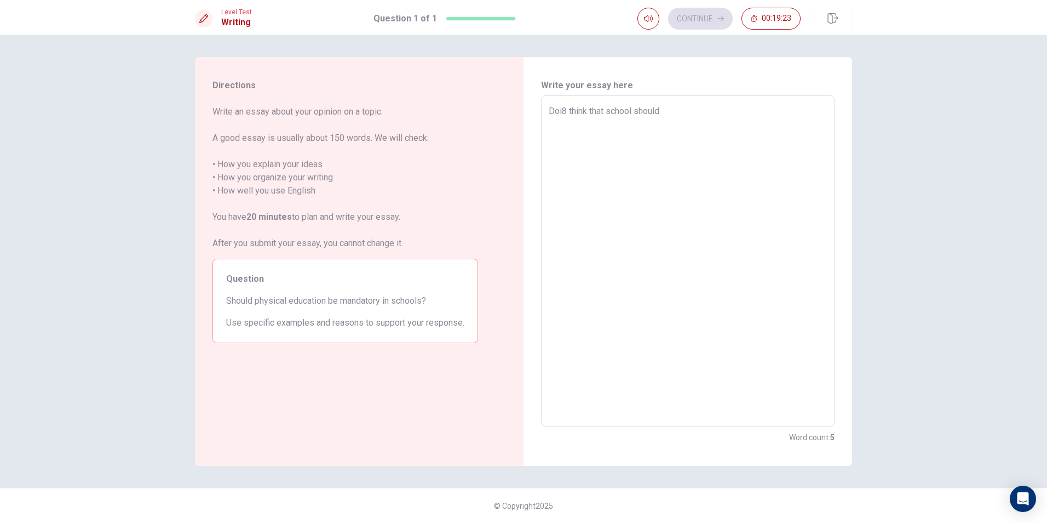
type textarea "Doi8 think that school should"
type textarea "x"
type textarea "Doi8 think that school shoul"
type textarea "x"
type textarea "Doi8 think that school shou"
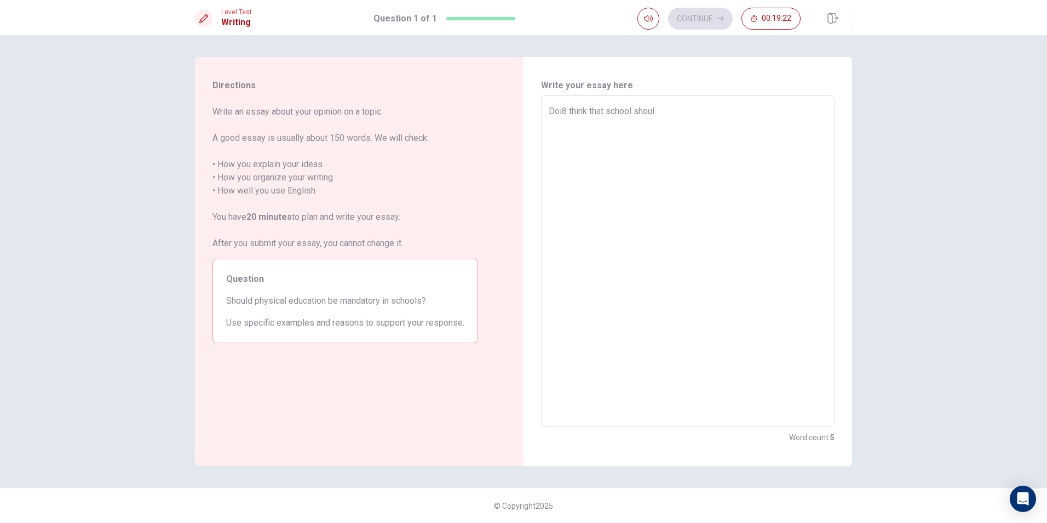
type textarea "x"
type textarea "Doi8 think that school sho"
type textarea "x"
type textarea "Doi8 think that school sh"
type textarea "x"
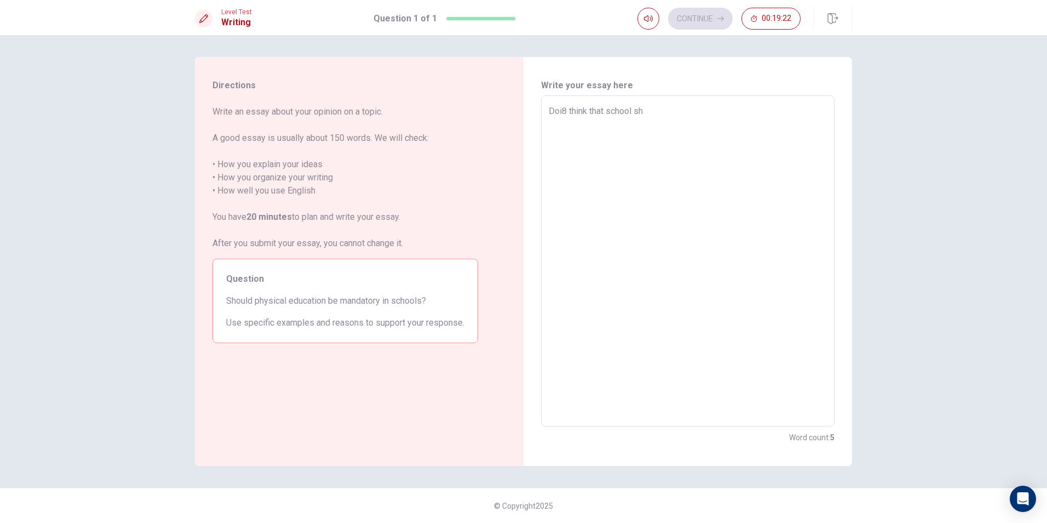
type textarea "Doi8 think that school s"
type textarea "x"
type textarea "Doi8 think that school"
type textarea "x"
type textarea "Doi8 think that schoo"
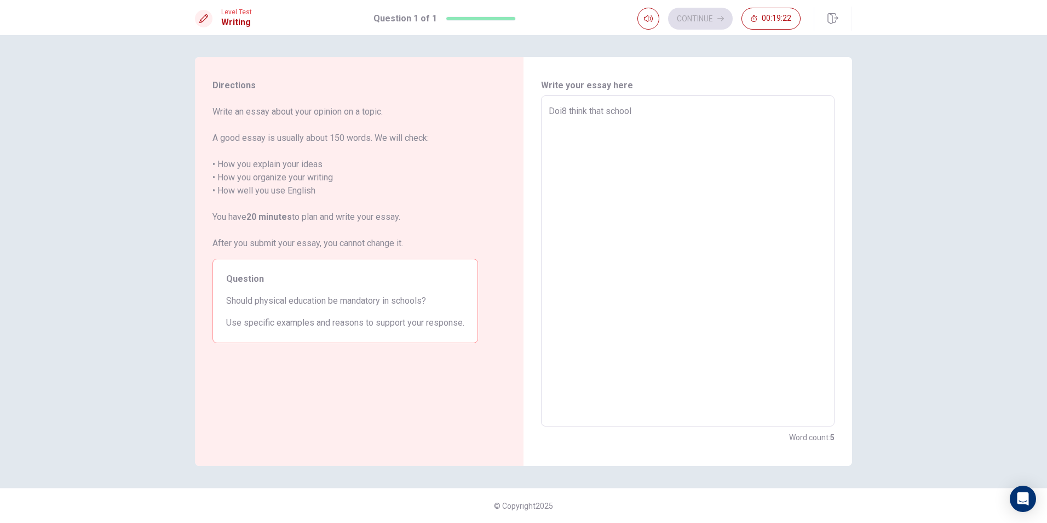
type textarea "x"
type textarea "Doi8 think that scho"
type textarea "x"
type textarea "Doi8 think that sch"
type textarea "x"
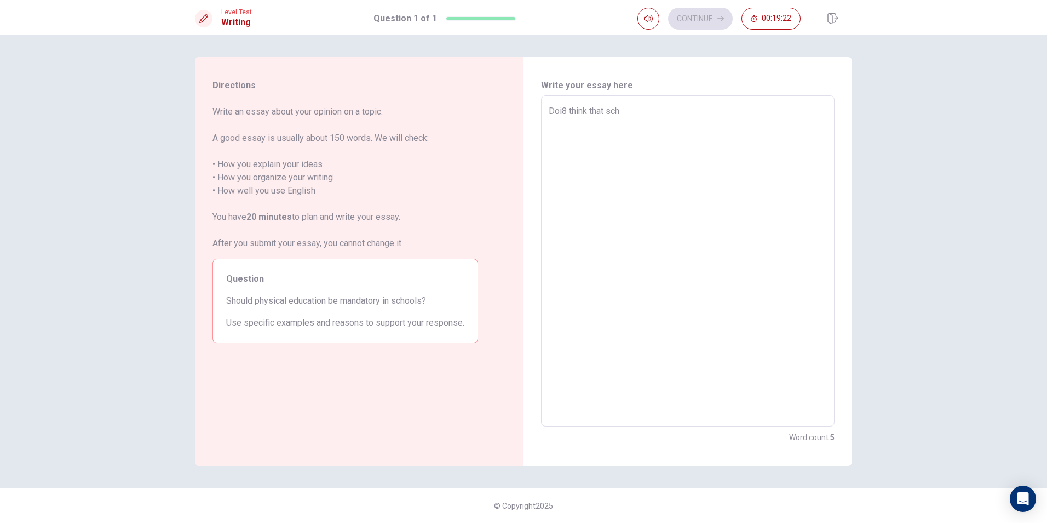
type textarea "Doi8 think that sc"
type textarea "x"
type textarea "Doi8 think that s"
type textarea "x"
type textarea "Doi8 think that"
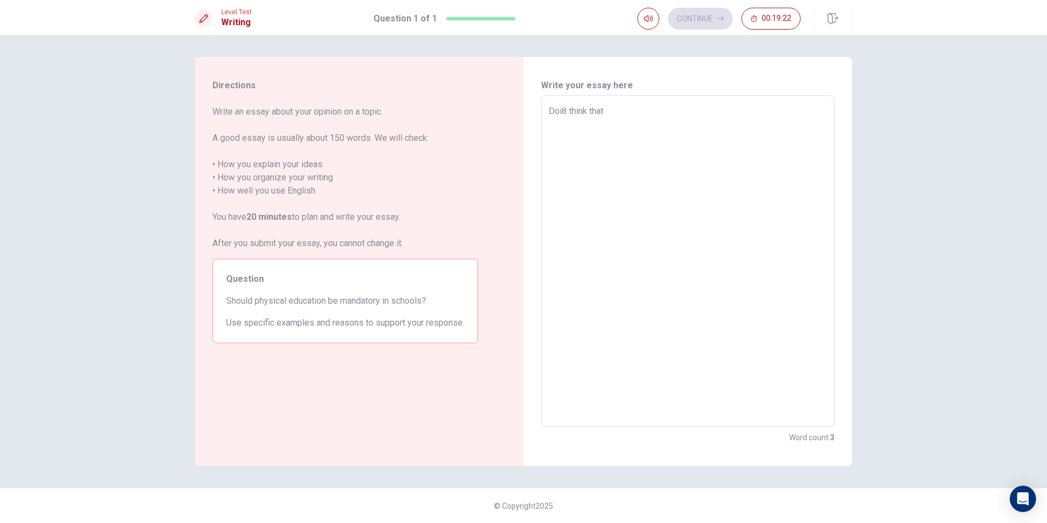
type textarea "x"
type textarea "Doi8 think tha"
type textarea "x"
type textarea "Doi8 think th"
type textarea "x"
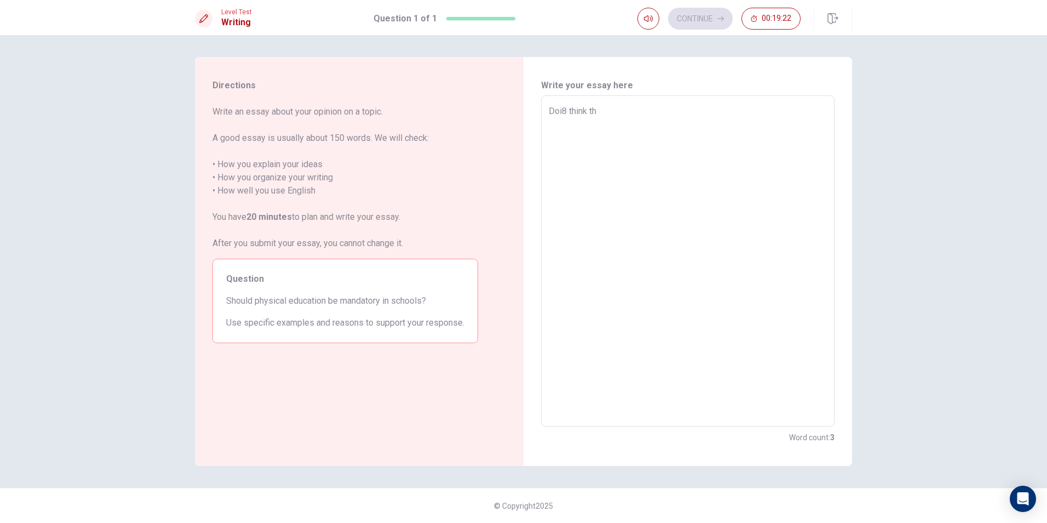
type textarea "Doi8 think t"
type textarea "x"
type textarea "Doi8 think"
type textarea "x"
type textarea "Doi8 think"
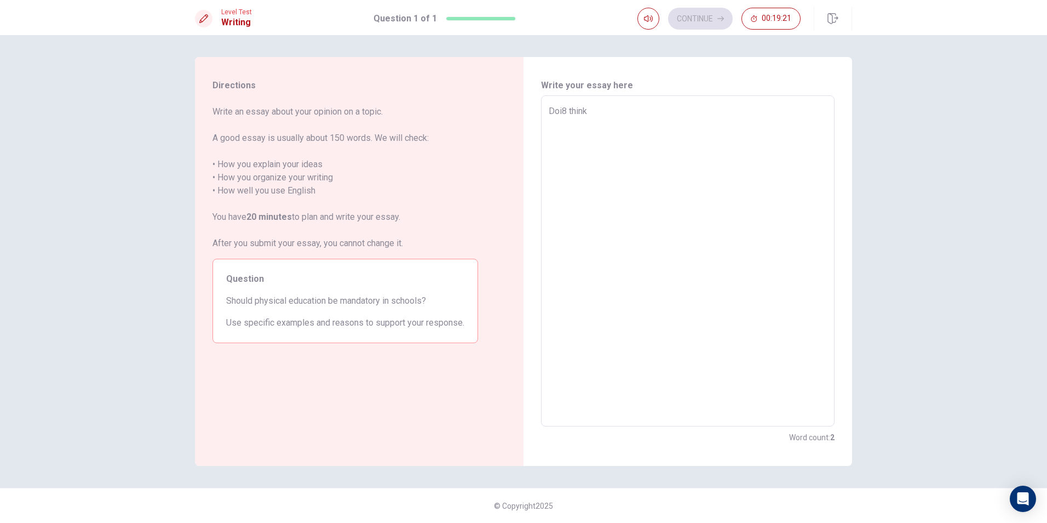
type textarea "x"
type textarea "Doi8 thin"
type textarea "x"
type textarea "Doi8 thi"
type textarea "x"
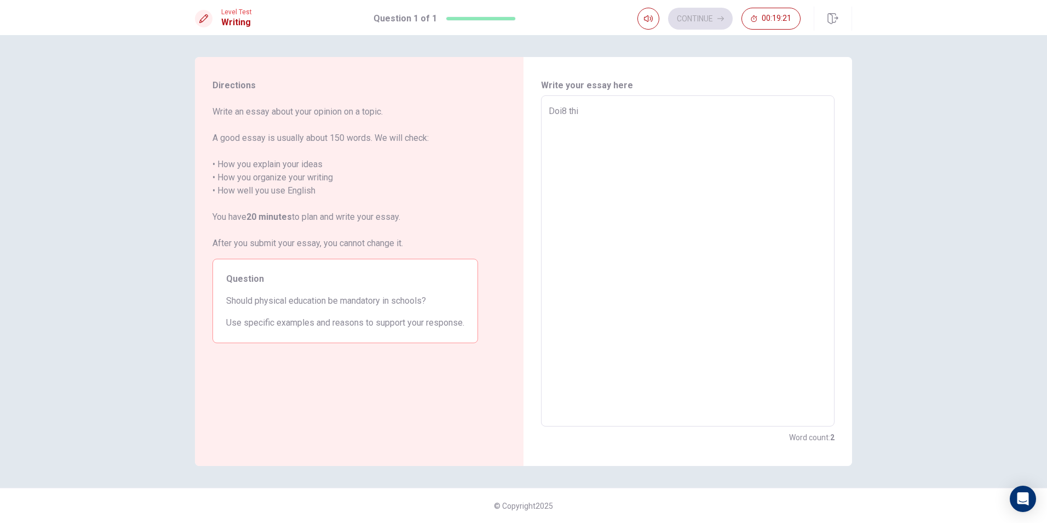
type textarea "Doi8 th"
type textarea "x"
type textarea "Doi8 t"
type textarea "x"
type textarea "Doi8"
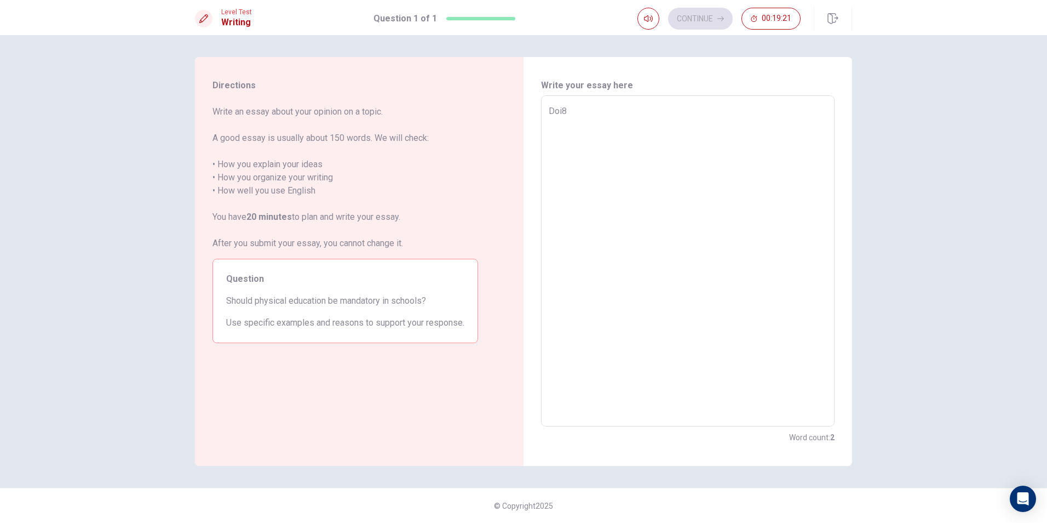
type textarea "x"
type textarea "Doi8"
type textarea "x"
type textarea "Doi"
type textarea "x"
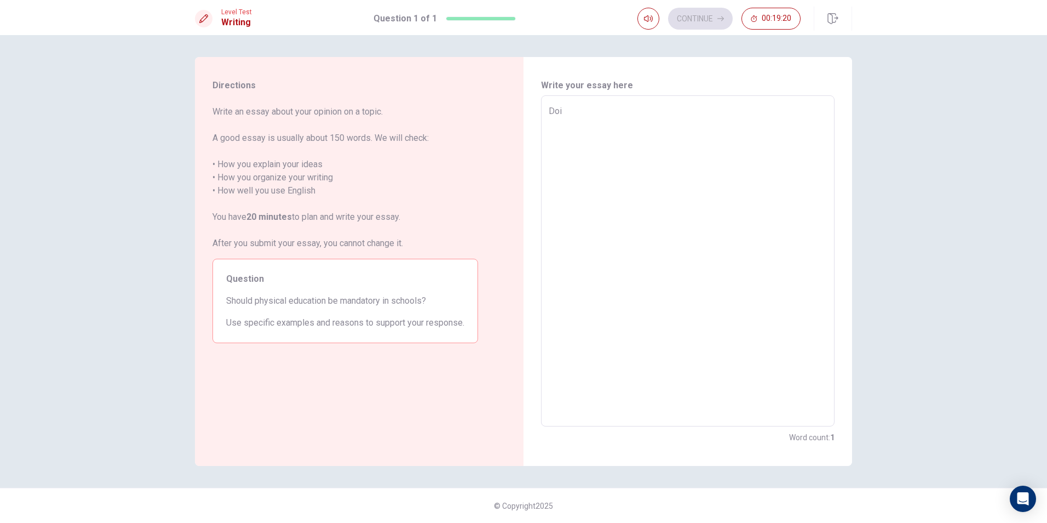
type textarea "Do"
type textarea "x"
type textarea "Do"
type textarea "x"
type textarea "Do I"
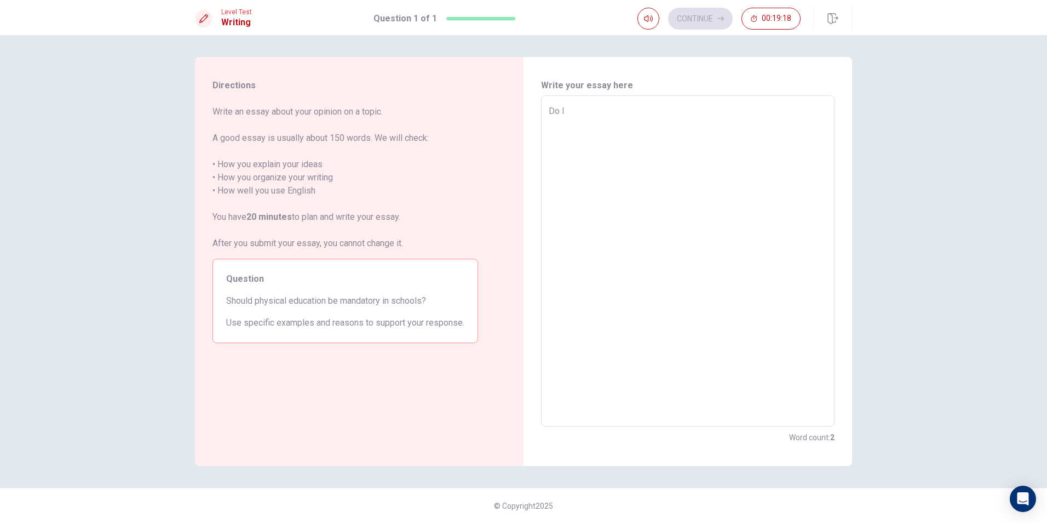
type textarea "x"
type textarea "Do I"
type textarea "x"
type textarea "Do I t"
type textarea "x"
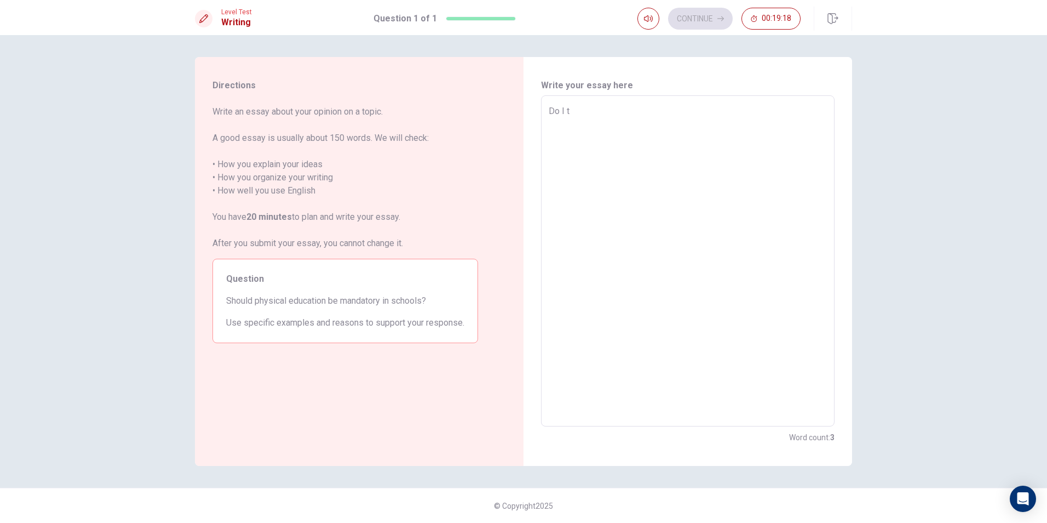
type textarea "Do I th"
type textarea "x"
type textarea "Do I thi"
type textarea "x"
type textarea "Do I thin"
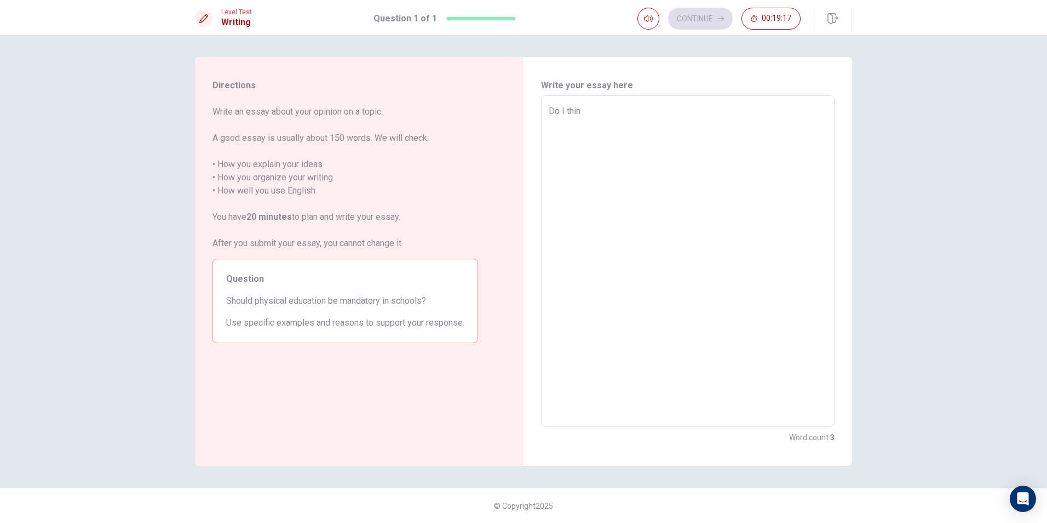
type textarea "x"
type textarea "Do I think"
type textarea "x"
type textarea "Do I think"
type textarea "x"
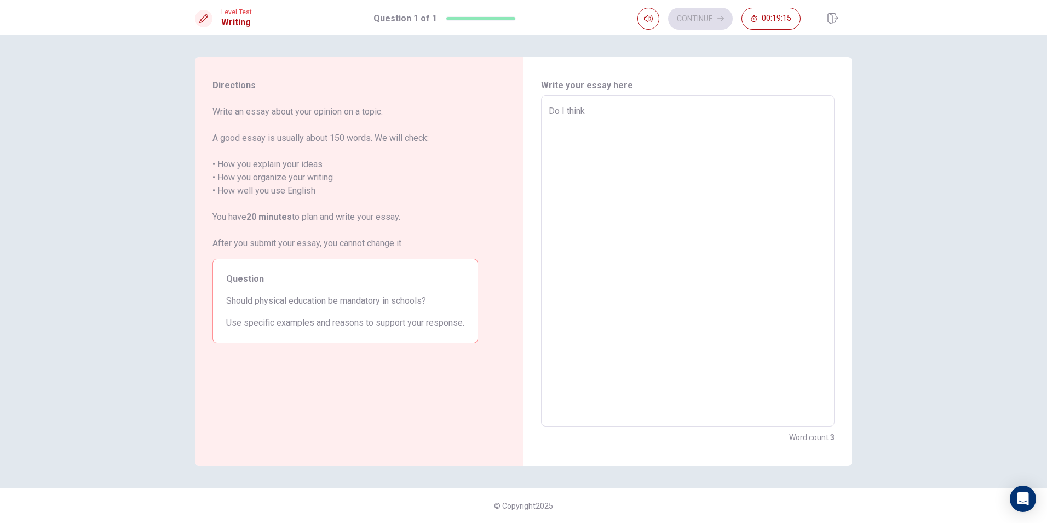
type textarea "Do I think"
type textarea "x"
type textarea "Do I thin"
type textarea "x"
type textarea "Do I thi"
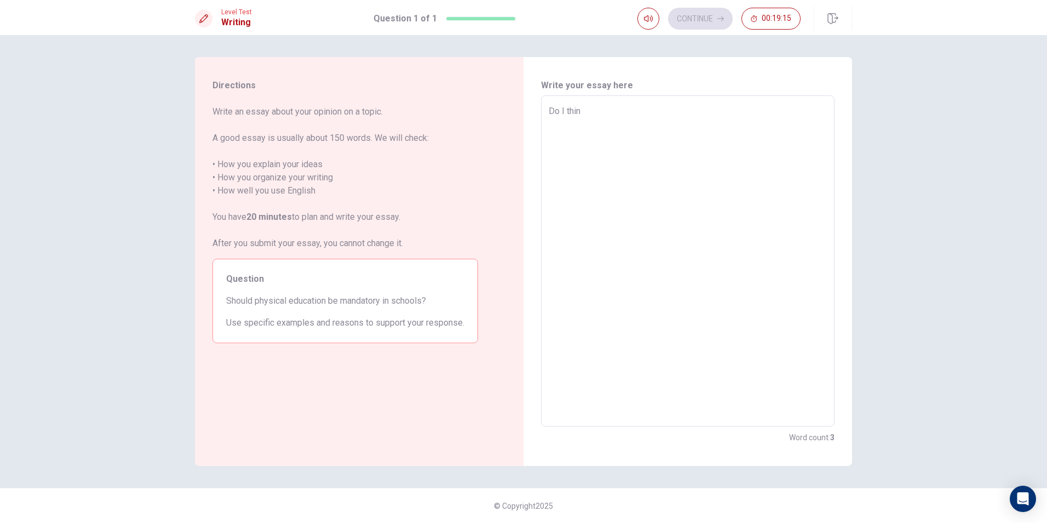
type textarea "x"
type textarea "Do I th"
type textarea "x"
type textarea "Do I"
type textarea "x"
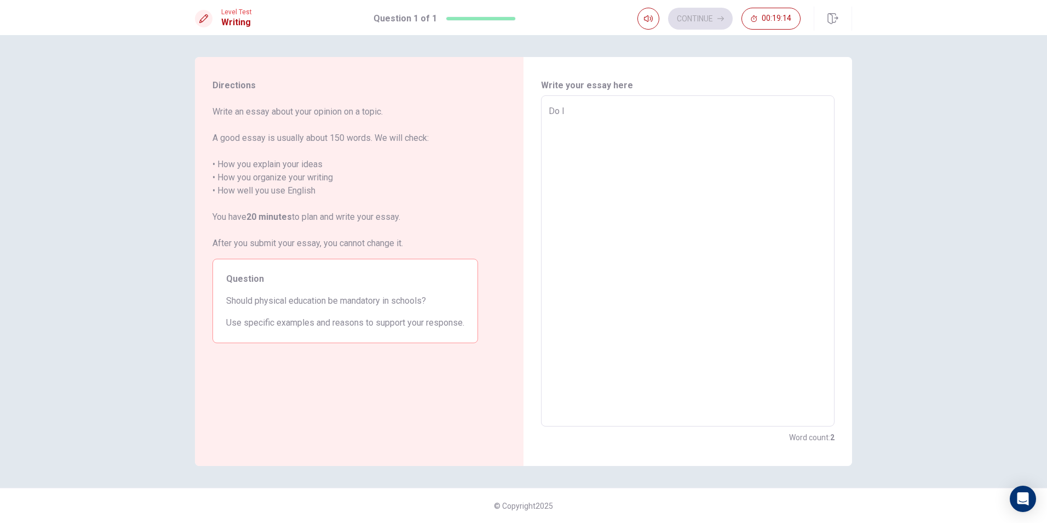
type textarea "Do I"
type textarea "x"
type textarea "Do"
type textarea "x"
type textarea "Do"
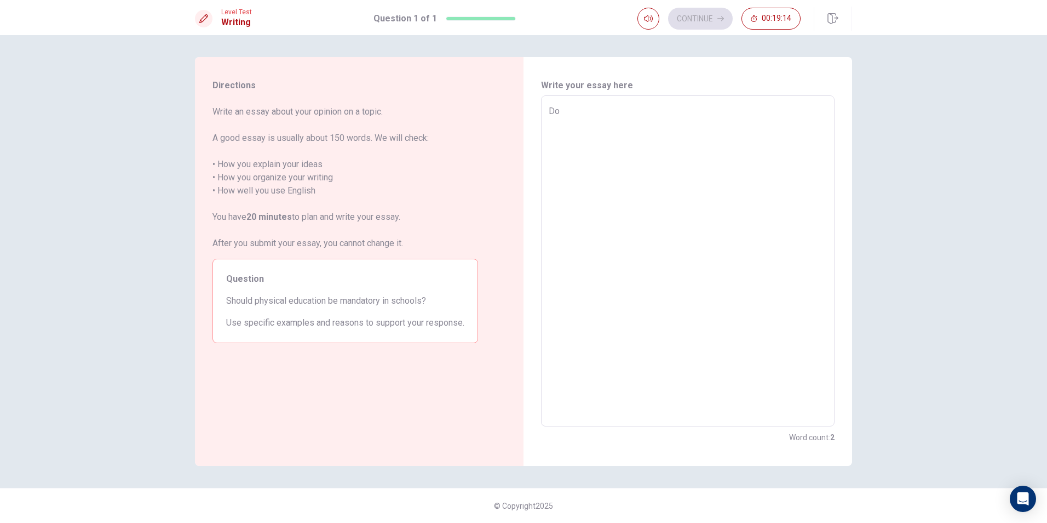
type textarea "x"
type textarea "D"
type textarea "x"
type textarea "Y"
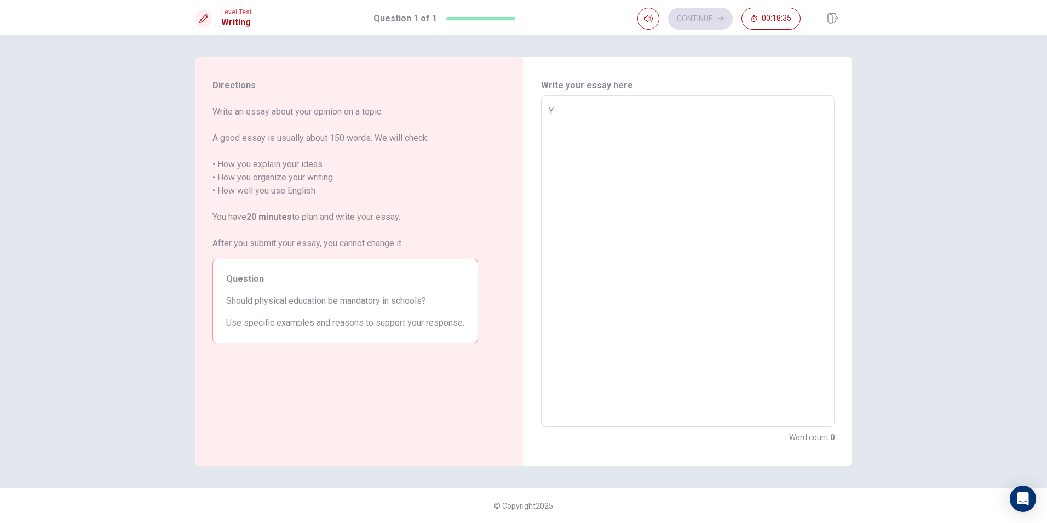
type textarea "x"
type textarea "Ye"
type textarea "x"
type textarea "Yea"
type textarea "x"
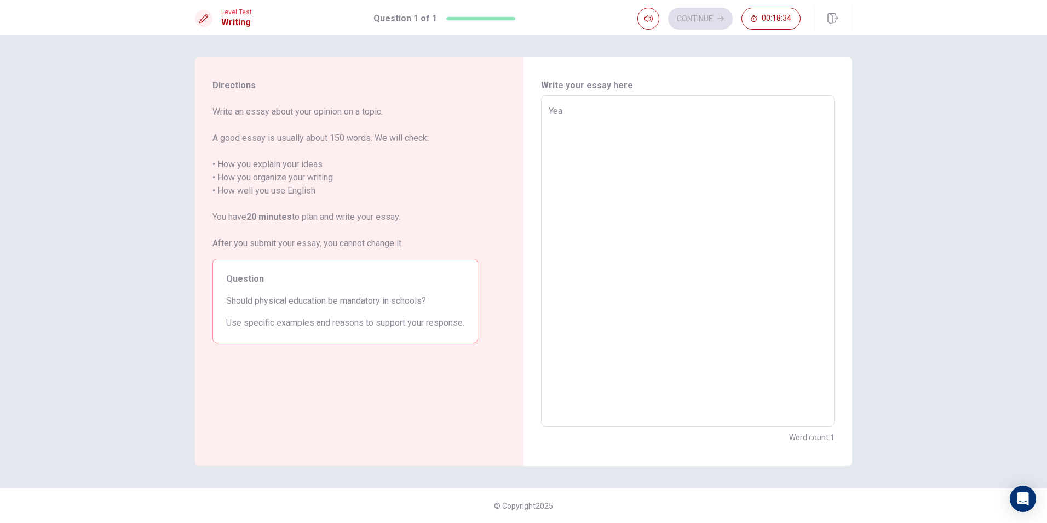
type textarea "Ye"
type textarea "x"
type textarea "Yes"
type textarea "x"
type textarea "Yes,"
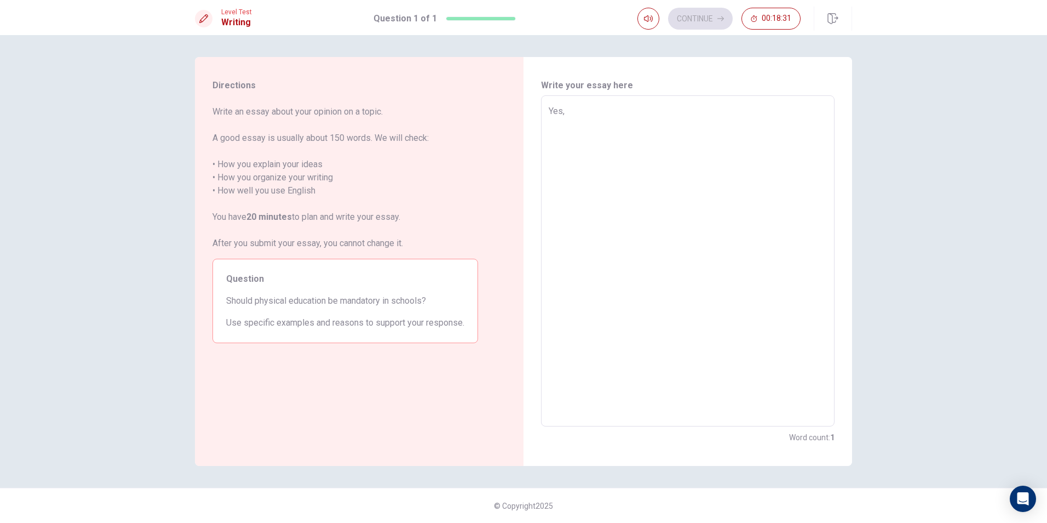
type textarea "x"
type textarea "Yes,I"
type textarea "x"
type textarea "Yes,I"
type textarea "x"
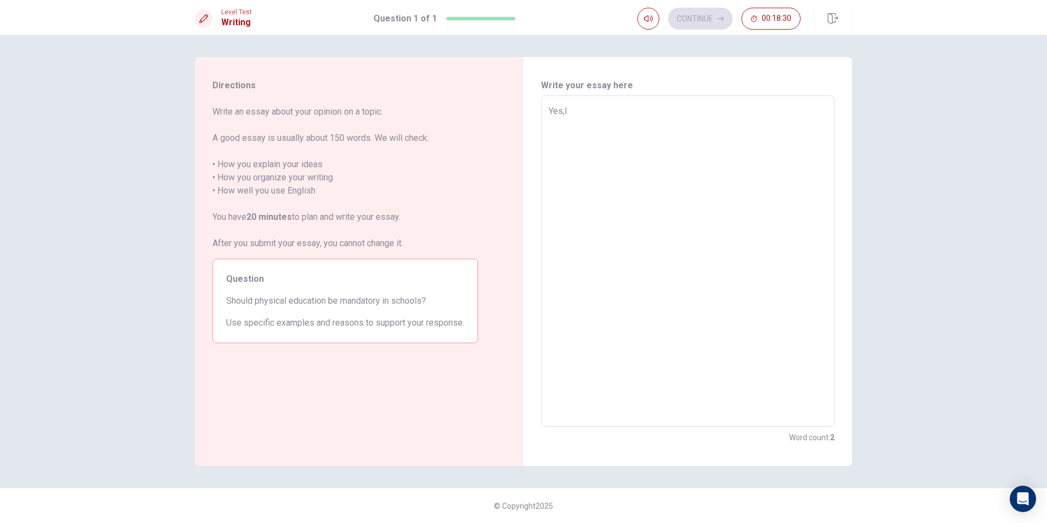
type textarea "Yes,I a"
type textarea "x"
type textarea "Yes,I ag"
type textarea "x"
type textarea "Yes,I agr"
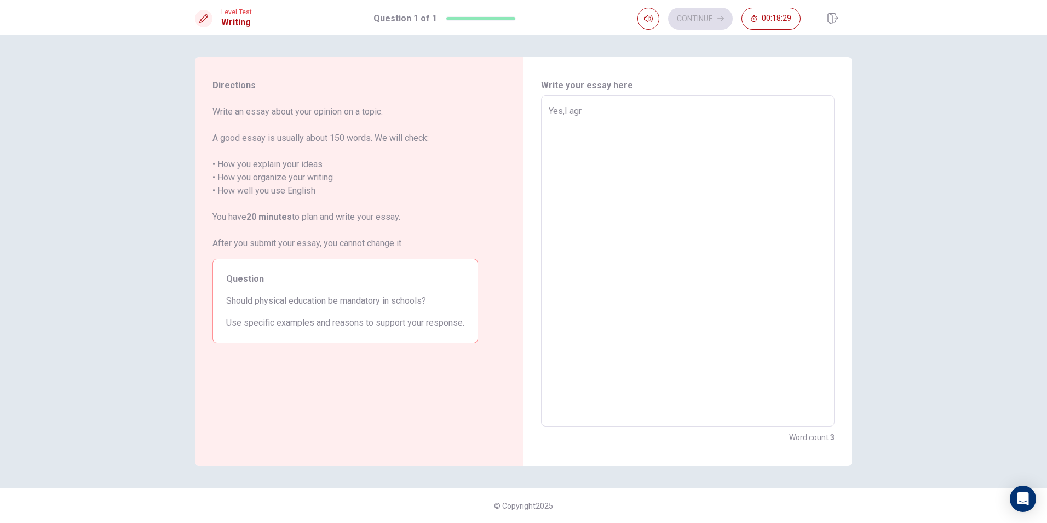
type textarea "x"
type textarea "Yes,I agrr"
type textarea "x"
type textarea "Yes,I agr"
type textarea "x"
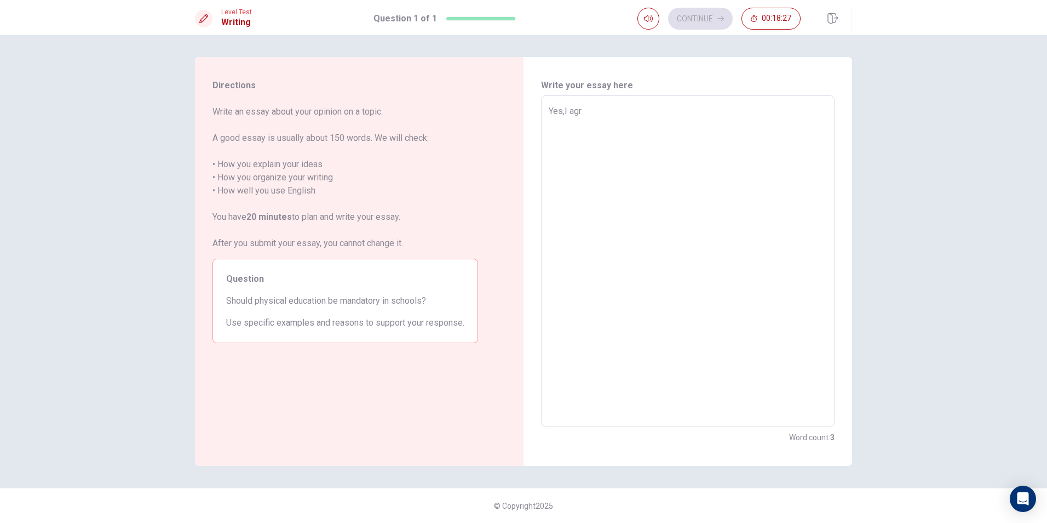
type textarea "Yes,I agre"
type textarea "x"
type textarea "Yes,I agree"
type textarea "x"
type textarea "Yes,I agree"
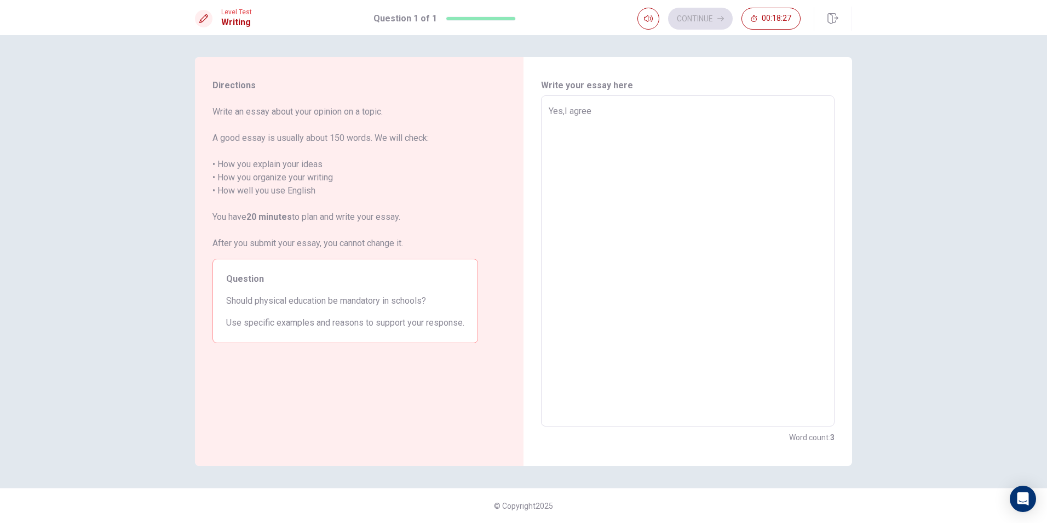
type textarea "x"
type textarea "Yes,I agree t"
type textarea "x"
type textarea "Yes,I agree th"
type textarea "x"
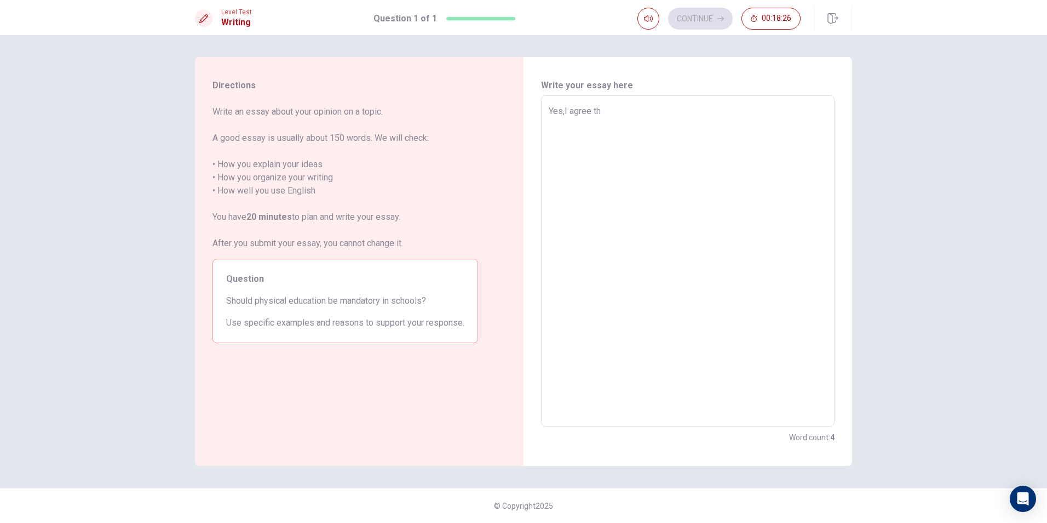
type textarea "Yes,I agree tha"
type textarea "x"
click at [564, 112] on textarea "Yes,I agree that" at bounding box center [688, 261] width 278 height 313
click at [626, 112] on textarea "Yes, I agree that" at bounding box center [688, 261] width 278 height 313
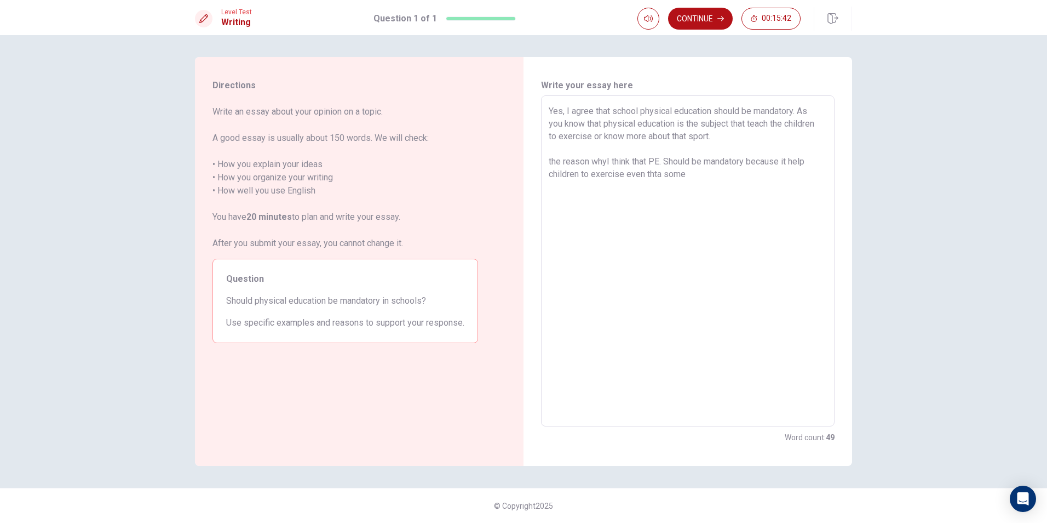
drag, startPoint x: 576, startPoint y: 174, endPoint x: 545, endPoint y: 177, distance: 31.5
click at [545, 177] on div "Yes, I agree that school physical education should be mandatory. As you know th…" at bounding box center [688, 260] width 294 height 331
click at [575, 173] on textarea "Yes, I agree that school physical education should be mandatory. As you know th…" at bounding box center [688, 261] width 278 height 313
drag, startPoint x: 791, startPoint y: 123, endPoint x: 825, endPoint y: 123, distance: 34.0
click at [825, 123] on textarea "Yes, I agree that school physical education should be mandatory. As you know th…" at bounding box center [688, 261] width 278 height 313
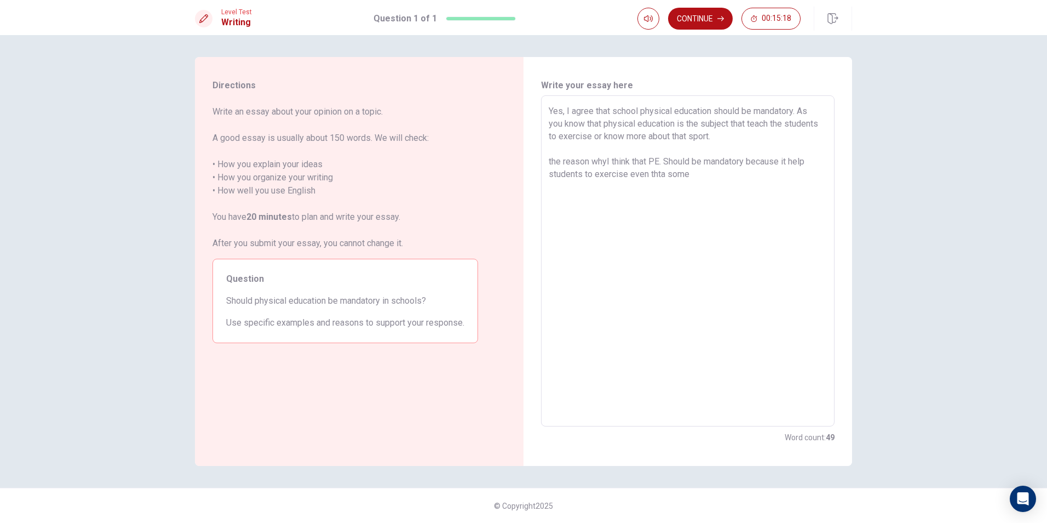
click at [747, 136] on textarea "Yes, I agree that school physical education should be mandatory. As you know th…" at bounding box center [688, 261] width 278 height 313
click at [698, 185] on textarea "Yes, I agree that school physical education should be mandatory. As you know th…" at bounding box center [688, 261] width 278 height 313
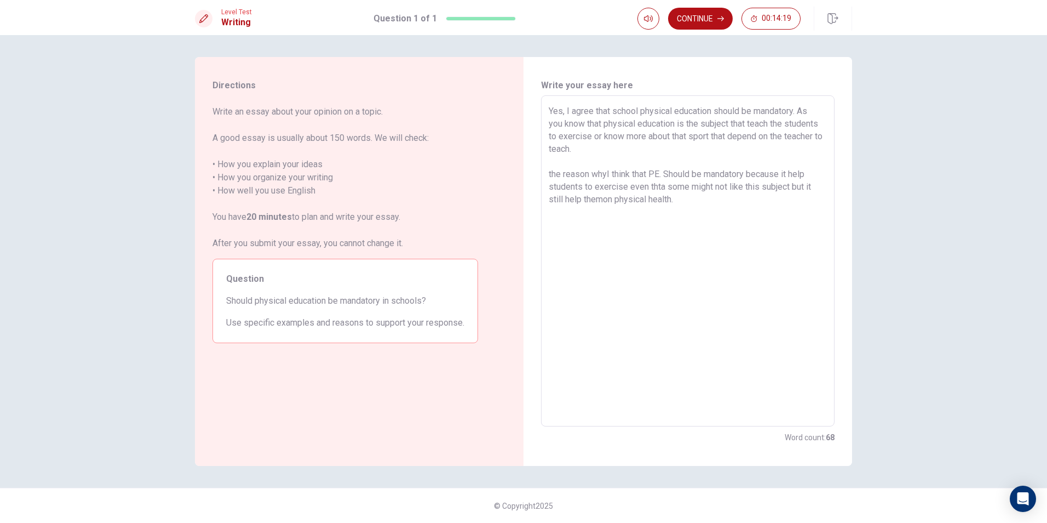
click at [606, 176] on textarea "Yes, I agree that school physical education should be mandatory. As you know th…" at bounding box center [688, 261] width 278 height 313
click at [691, 199] on textarea "Yes, I agree that school physical education should be mandatory. As you know th…" at bounding box center [688, 261] width 278 height 313
click at [602, 205] on textarea "Yes, I agree that school physical education should be mandatory. As you know th…" at bounding box center [688, 261] width 278 height 313
click at [681, 203] on textarea "Yes, I agree that school physical education should be mandatory. As you know th…" at bounding box center [688, 261] width 278 height 313
click at [730, 211] on textarea "Yes, I agree that school physical education should be mandatory. As you know th…" at bounding box center [688, 261] width 278 height 313
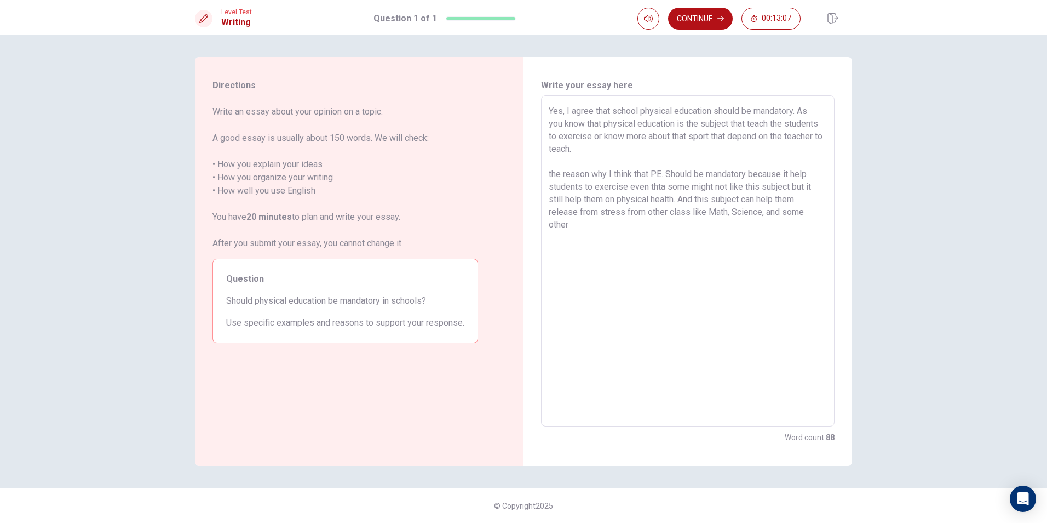
click at [805, 213] on textarea "Yes, I agree that school physical education should be mandatory. As you know th…" at bounding box center [688, 261] width 278 height 313
click at [646, 232] on textarea "Yes, I agree that school physical education should be mandatory. As you know th…" at bounding box center [688, 261] width 278 height 313
drag, startPoint x: 696, startPoint y: 199, endPoint x: 683, endPoint y: 204, distance: 14.8
click at [683, 204] on textarea "Yes, I agree that school physical education should be mandatory. As you know th…" at bounding box center [688, 261] width 278 height 313
click at [650, 230] on textarea "Yes, I agree that school physical education should be mandatory. As you know th…" at bounding box center [688, 261] width 278 height 313
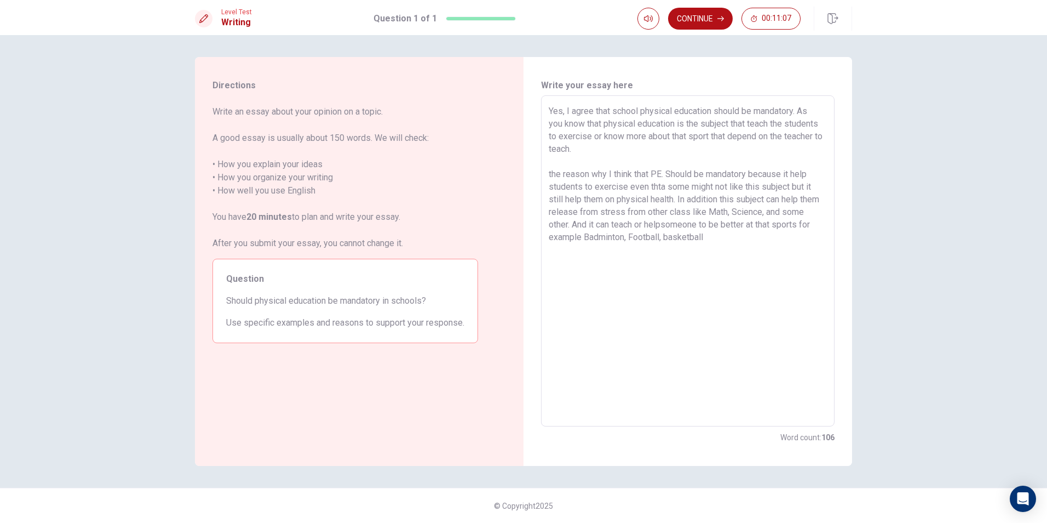
click at [671, 240] on textarea "Yes, I agree that school physical education should be mandatory. As you know th…" at bounding box center [688, 261] width 278 height 313
click at [675, 233] on textarea "Yes, I agree that school physical education should be mandatory. As you know th…" at bounding box center [688, 261] width 278 height 313
click at [629, 239] on textarea "Yes, I agree that school physical education should be mandatory. As you know th…" at bounding box center [688, 261] width 278 height 313
click at [754, 239] on textarea "Yes, I agree that school physical education should be mandatory. As you know th…" at bounding box center [688, 261] width 278 height 313
click at [593, 213] on textarea "Yes, I agree that school physical education should be mandatory. As you know th…" at bounding box center [688, 261] width 278 height 313
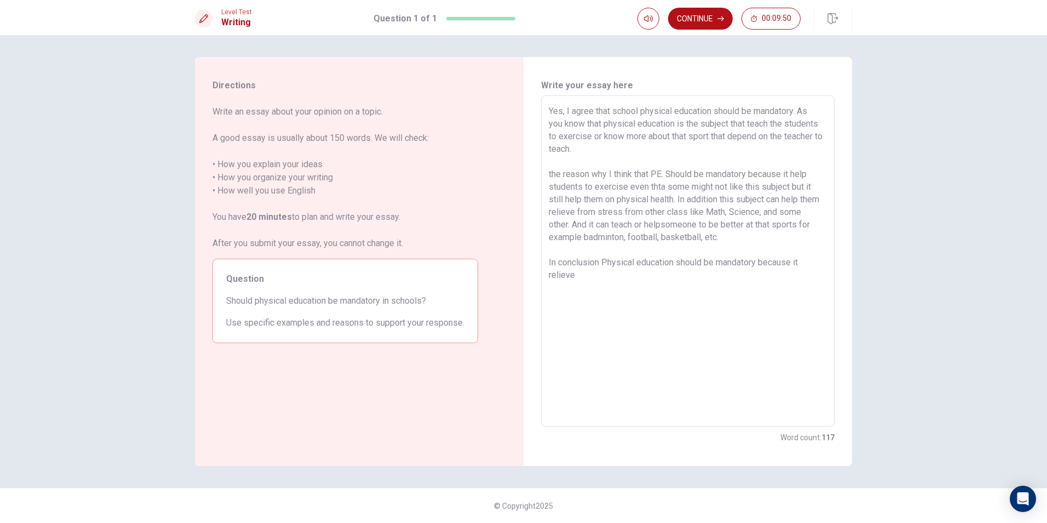
click at [580, 280] on textarea "Yes, I agree that school physical education should be mandatory. As you know th…" at bounding box center [688, 261] width 278 height 313
click at [644, 274] on textarea "Yes, I agree that school physical education should be mandatory. As you know th…" at bounding box center [688, 261] width 278 height 313
click at [673, 275] on textarea "Yes, I agree that school physical education should be mandatory. As you know th…" at bounding box center [688, 261] width 278 height 313
click at [676, 273] on textarea "Yes, I agree that school physical education should be mandatory. As you know th…" at bounding box center [688, 261] width 278 height 313
click at [727, 279] on textarea "Yes, I agree that school physical education should be mandatory. As you know th…" at bounding box center [688, 261] width 278 height 313
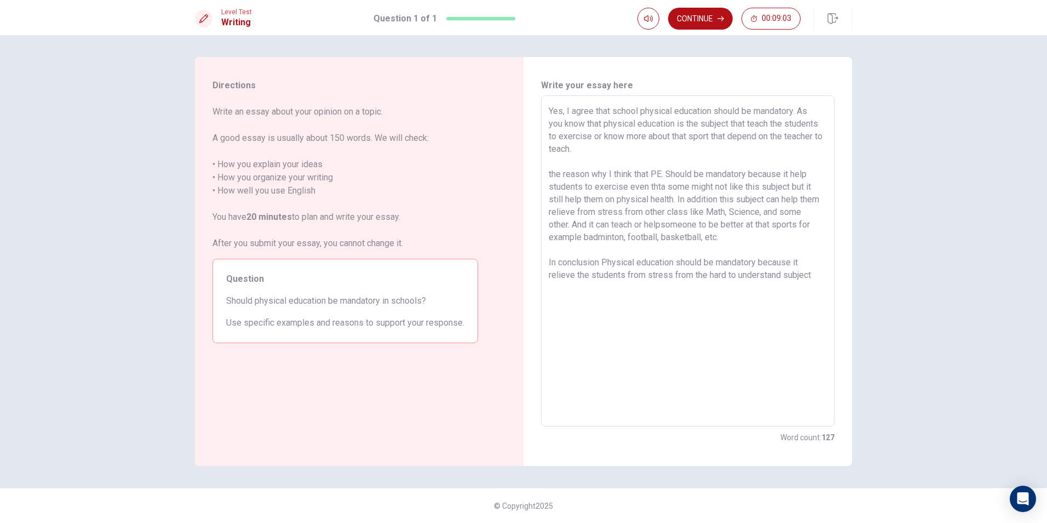
click at [818, 277] on textarea "Yes, I agree that school physical education should be mandatory. As you know th…" at bounding box center [688, 261] width 278 height 313
click at [660, 190] on textarea "Yes, I agree that school physical education should be mandatory. As you know th…" at bounding box center [688, 261] width 278 height 313
click at [675, 200] on textarea "Yes, I agree that school physical education should be mandatory. As you know th…" at bounding box center [688, 261] width 278 height 313
click at [651, 291] on textarea "Yes, I agree that school physical education should be mandatory. As you know th…" at bounding box center [688, 261] width 278 height 313
click at [661, 187] on textarea "Yes, I agree that school physical education should be mandatory. As you know th…" at bounding box center [688, 261] width 278 height 313
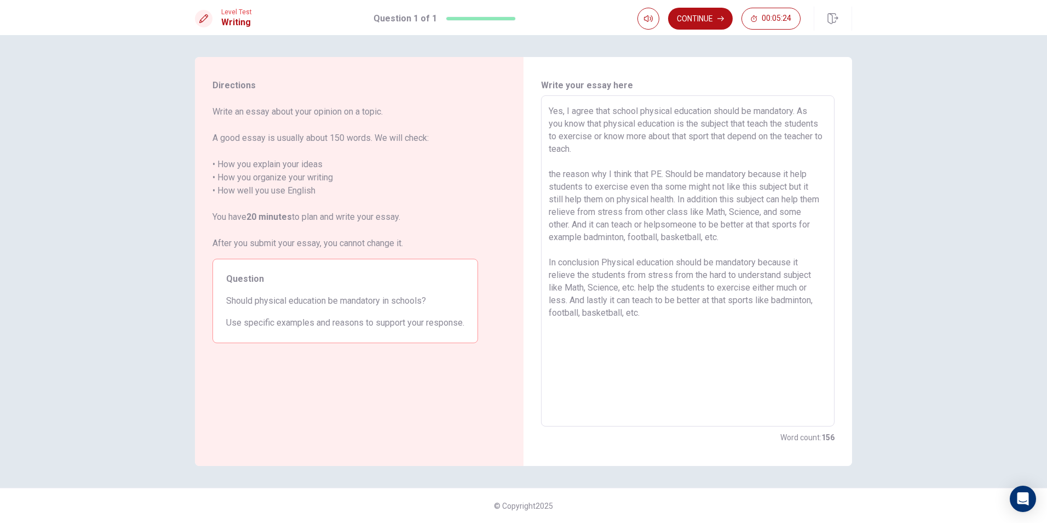
click at [662, 187] on textarea "Yes, I agree that school physical education should be mandatory. As you know th…" at bounding box center [688, 261] width 278 height 313
click at [686, 224] on textarea "Yes, I agree that school physical education should be mandatory. As you know th…" at bounding box center [688, 261] width 278 height 313
click at [690, 225] on textarea "Yes, I agree that school physical education should be mandatory. As you know th…" at bounding box center [688, 261] width 278 height 313
click at [696, 15] on button "Continue" at bounding box center [700, 19] width 65 height 22
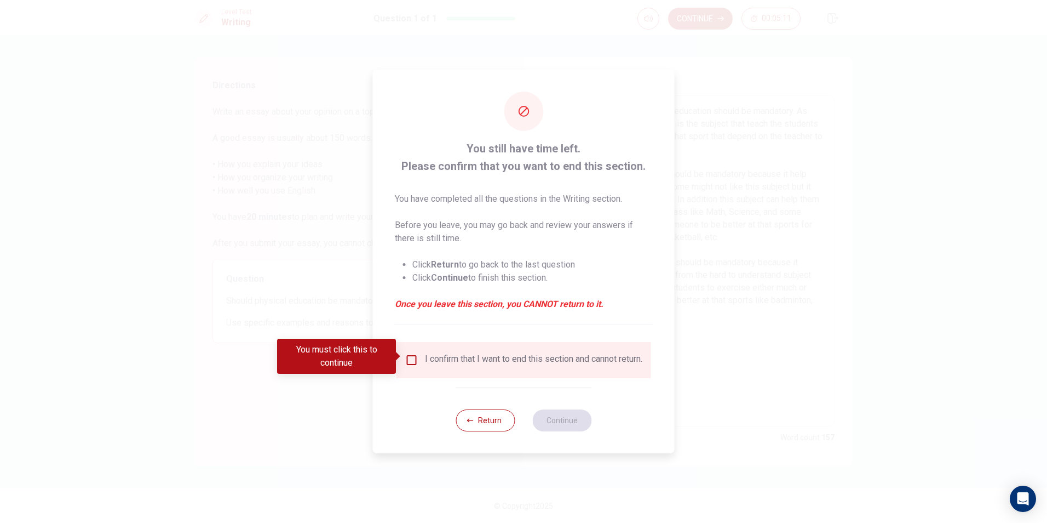
click at [417, 360] on div "I confirm that I want to end this section and cannot return." at bounding box center [523, 359] width 237 height 13
click at [409, 357] on input "You must click this to continue" at bounding box center [411, 359] width 13 height 13
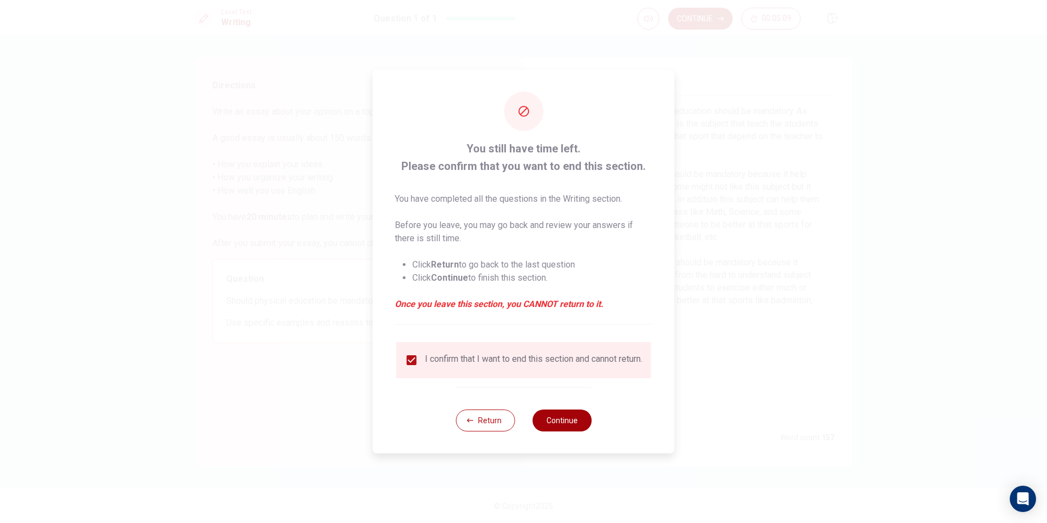
click at [557, 422] on button "Continue" at bounding box center [561, 420] width 59 height 22
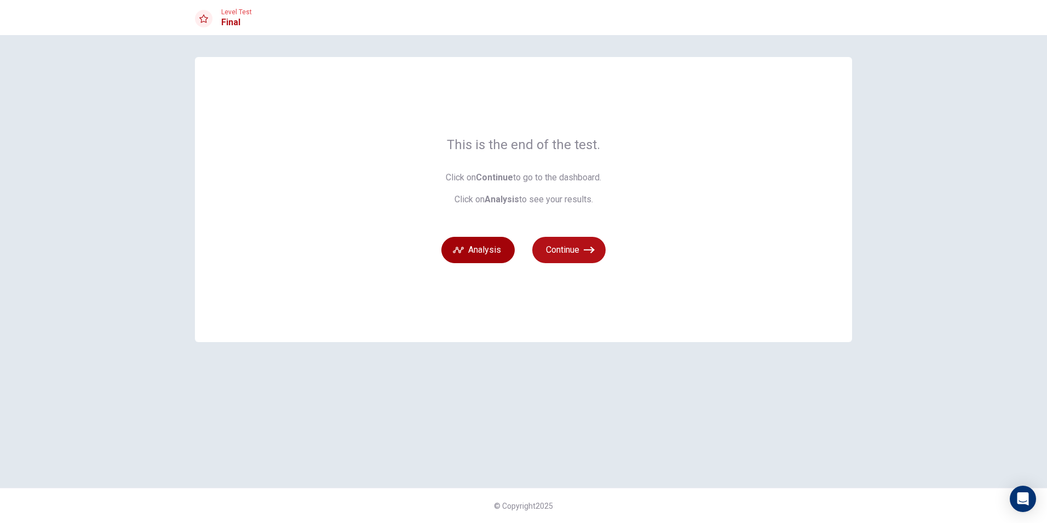
click at [488, 250] on button "Analysis" at bounding box center [478, 250] width 73 height 26
